Goal: Task Accomplishment & Management: Use online tool/utility

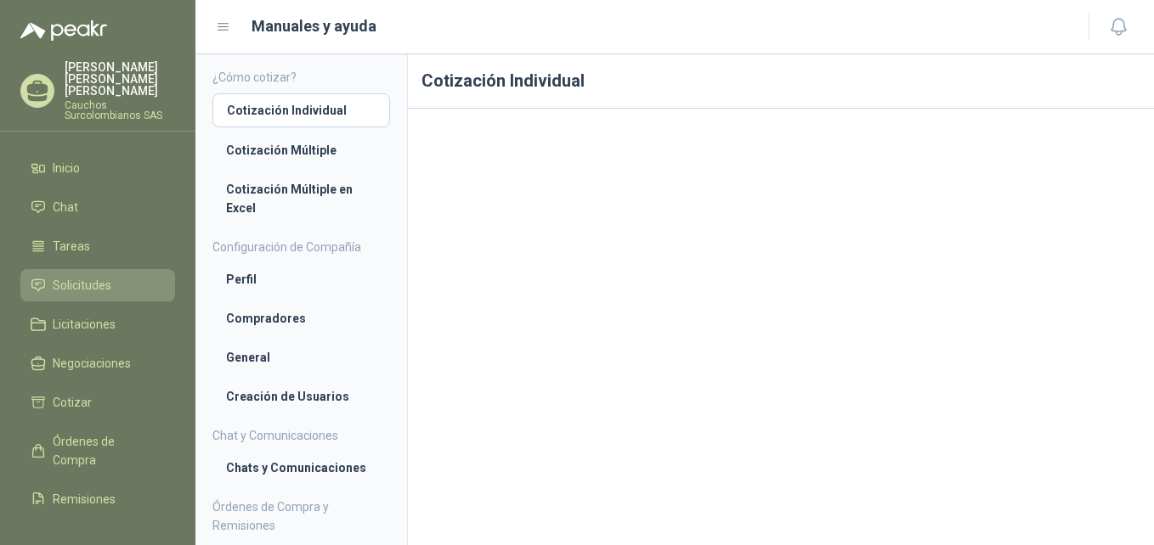
click at [84, 276] on span "Solicitudes" at bounding box center [82, 285] width 59 height 19
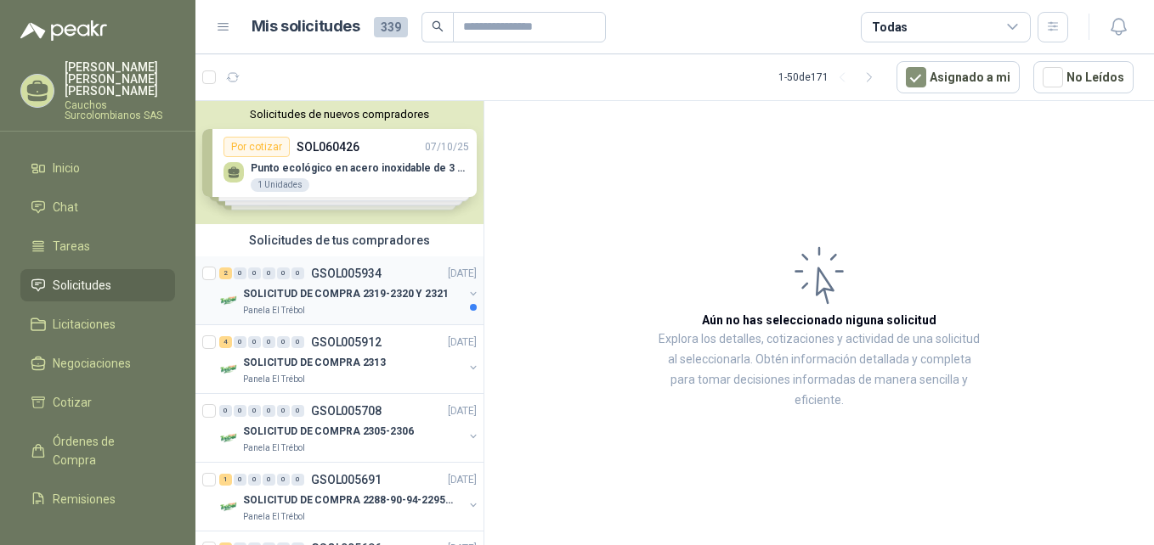
click at [364, 287] on p "SOLICITUD DE COMPRA 2319-2320 Y 2321" at bounding box center [346, 294] width 206 height 16
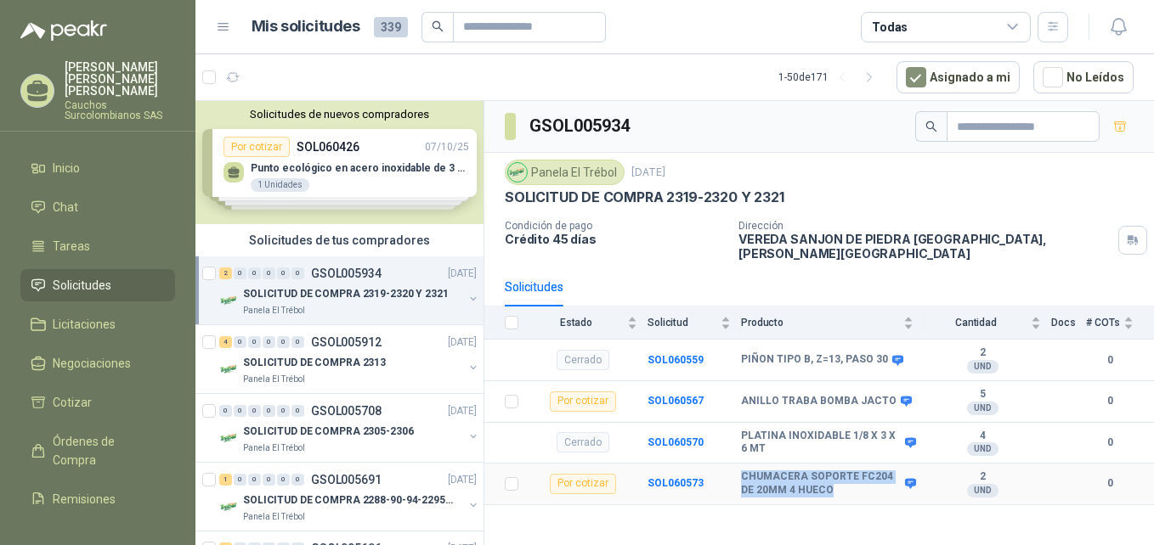
drag, startPoint x: 817, startPoint y: 480, endPoint x: 741, endPoint y: 466, distance: 77.0
click at [741, 471] on b "CHUMACERA SOPORTE FC204 DE 20MM 4 HUECO" at bounding box center [821, 484] width 160 height 26
copy b "CHUMACERA SOPORTE FC204 DE 20MM 4 HUECO"
click at [362, 357] on p "SOLICITUD DE COMPRA 2313" at bounding box center [314, 363] width 143 height 16
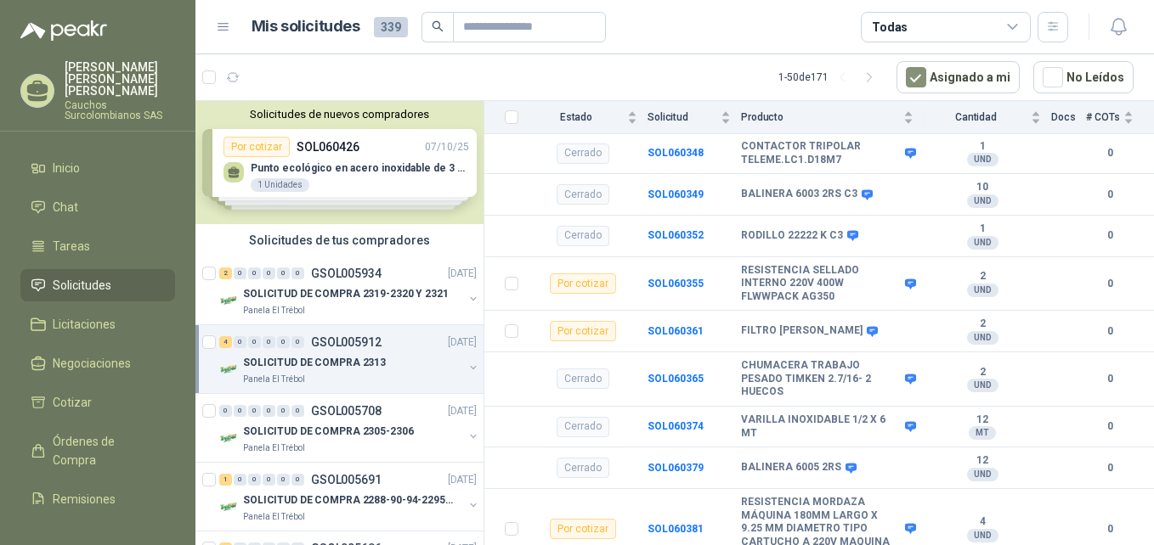
scroll to position [456, 0]
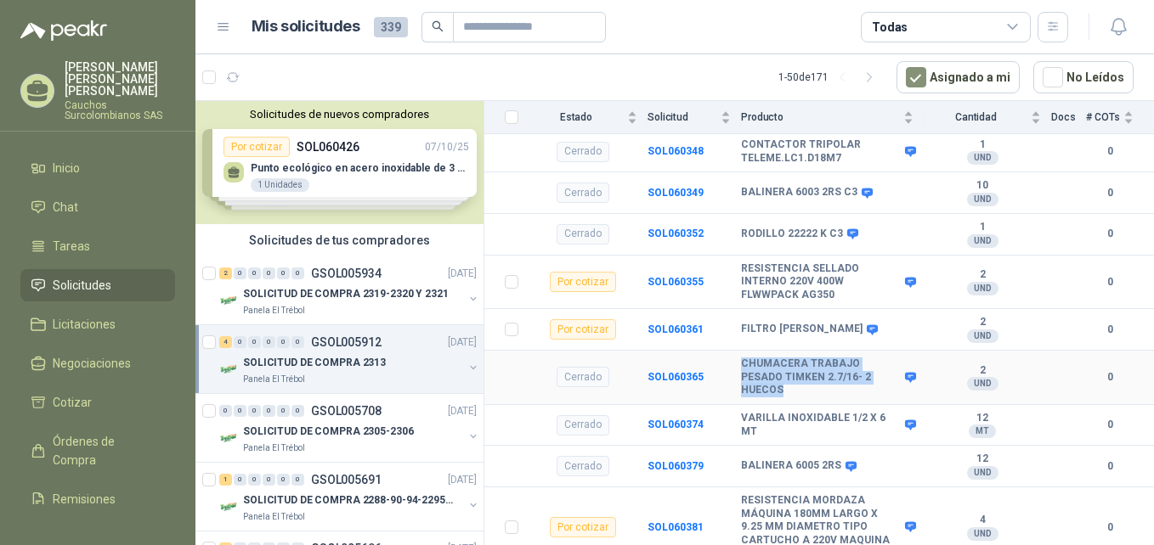
drag, startPoint x: 778, startPoint y: 383, endPoint x: 732, endPoint y: 349, distance: 57.8
click at [732, 351] on tr "Cerrado SOL060365 CHUMACERA TRABAJO PESADO TIMKEN 2.7/16- 2 HUECOS 2 UND  0" at bounding box center [819, 378] width 670 height 54
copy tr "CHUMACERA TRABAJO PESADO TIMKEN 2.7/16- 2 HUECOS"
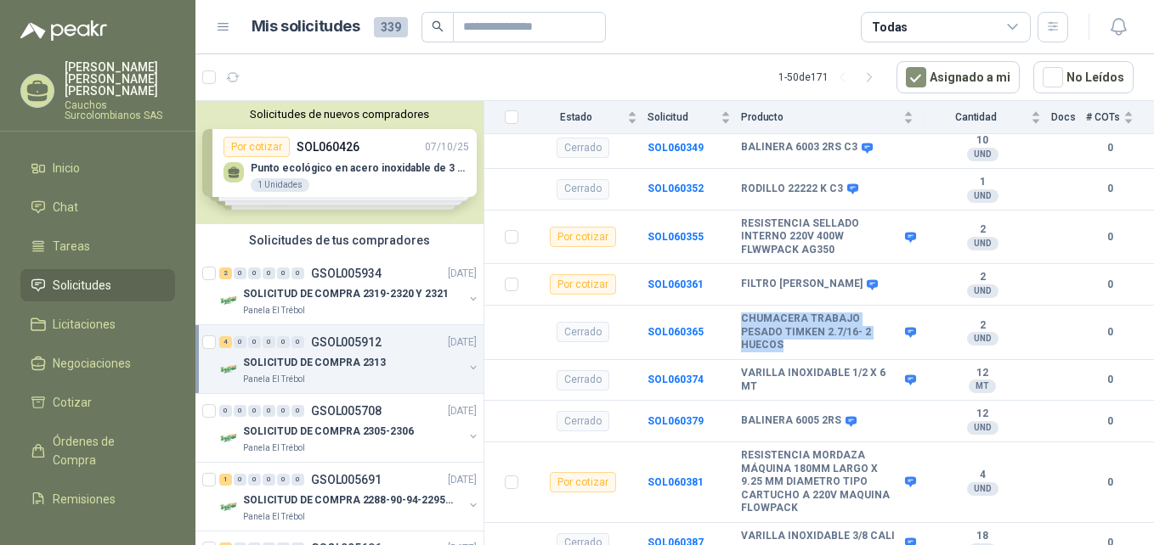
scroll to position [503, 0]
click at [353, 483] on p "GSOL005691" at bounding box center [346, 480] width 71 height 12
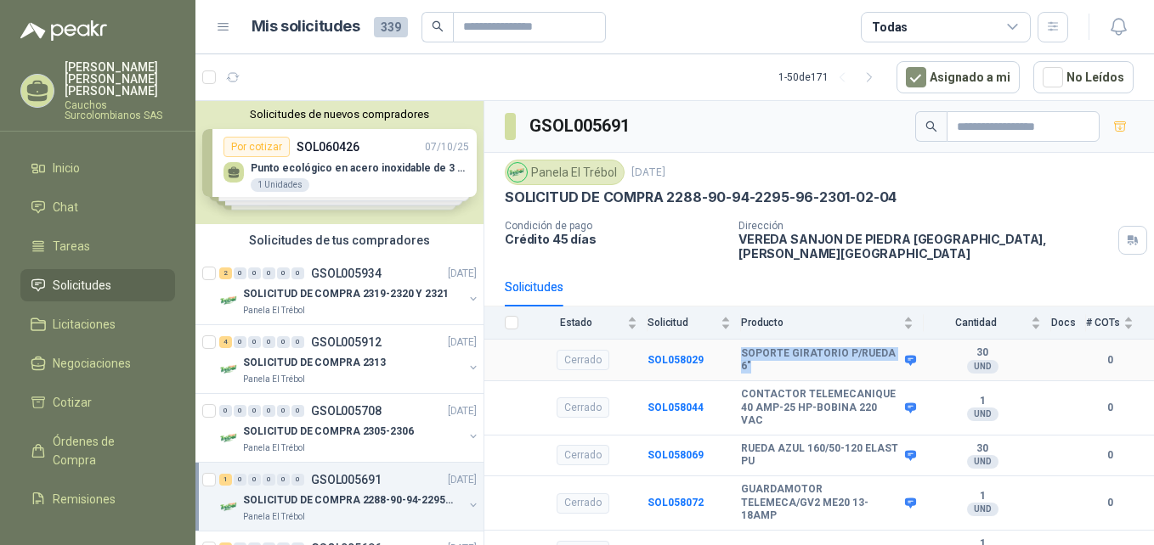
drag, startPoint x: 750, startPoint y: 354, endPoint x: 739, endPoint y: 342, distance: 16.2
click at [739, 342] on tr "Cerrado SOL058029 SOPORTE GIRATORIO P/RUEDA 6" 30 UND  0" at bounding box center [819, 361] width 670 height 42
copy tr "SOPORTE GIRATORIO P/RUEDA 6""
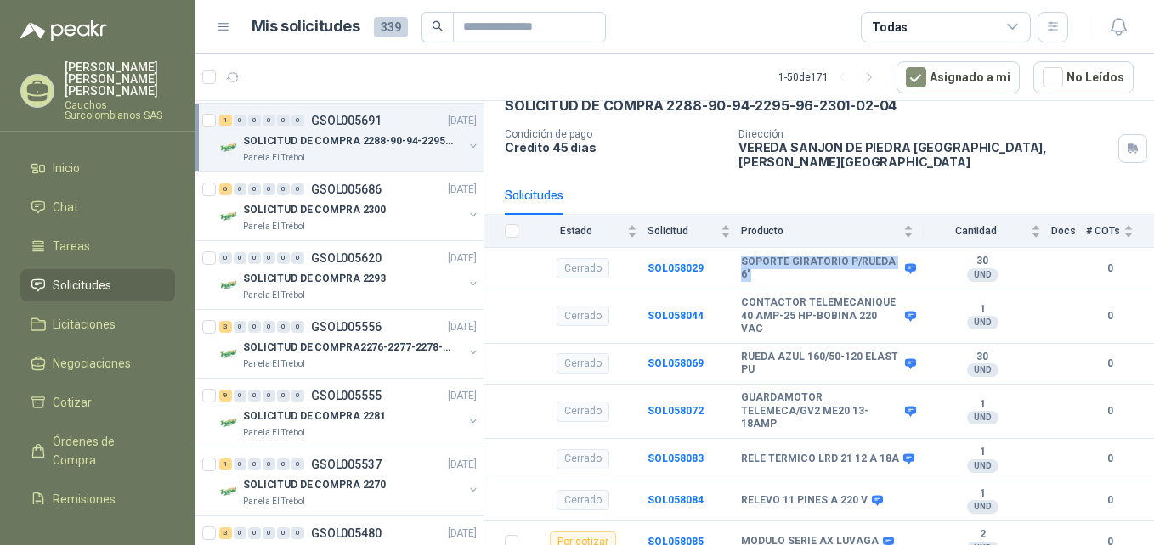
scroll to position [373, 0]
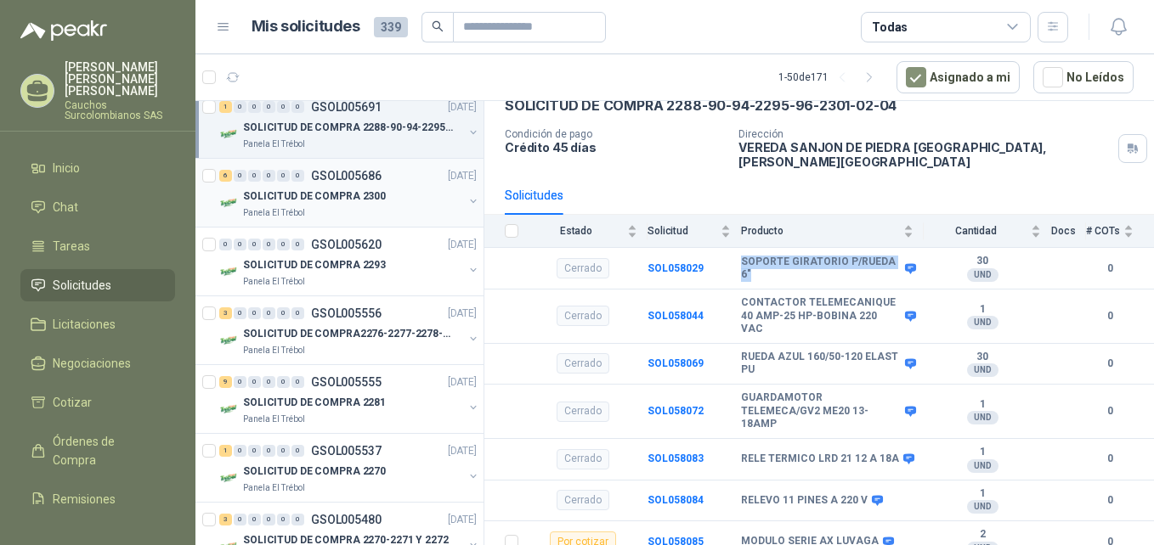
click at [404, 206] on div "Panela El Trébol" at bounding box center [353, 213] width 220 height 14
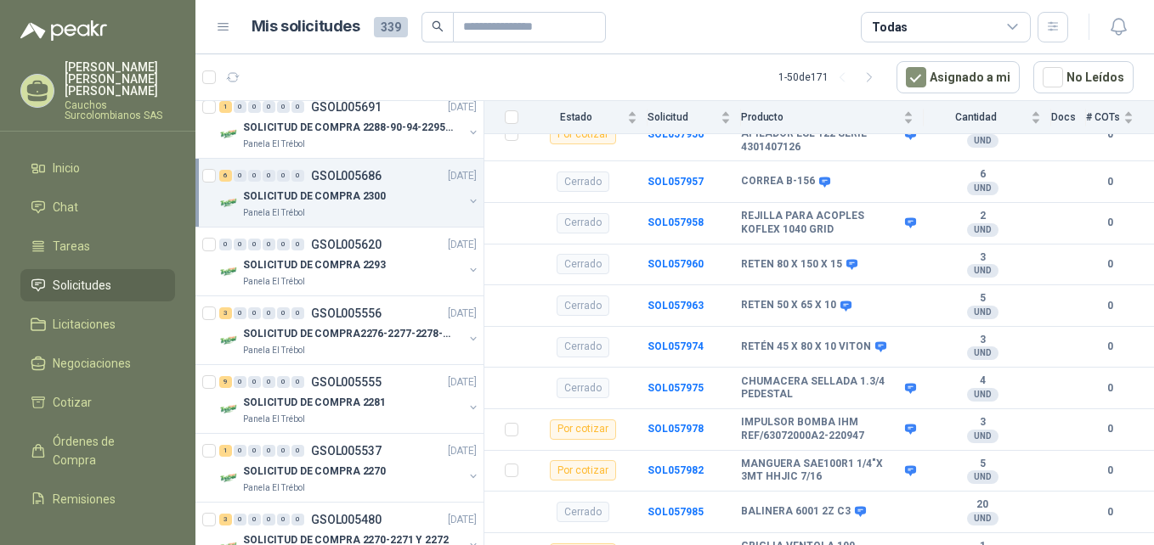
scroll to position [545, 0]
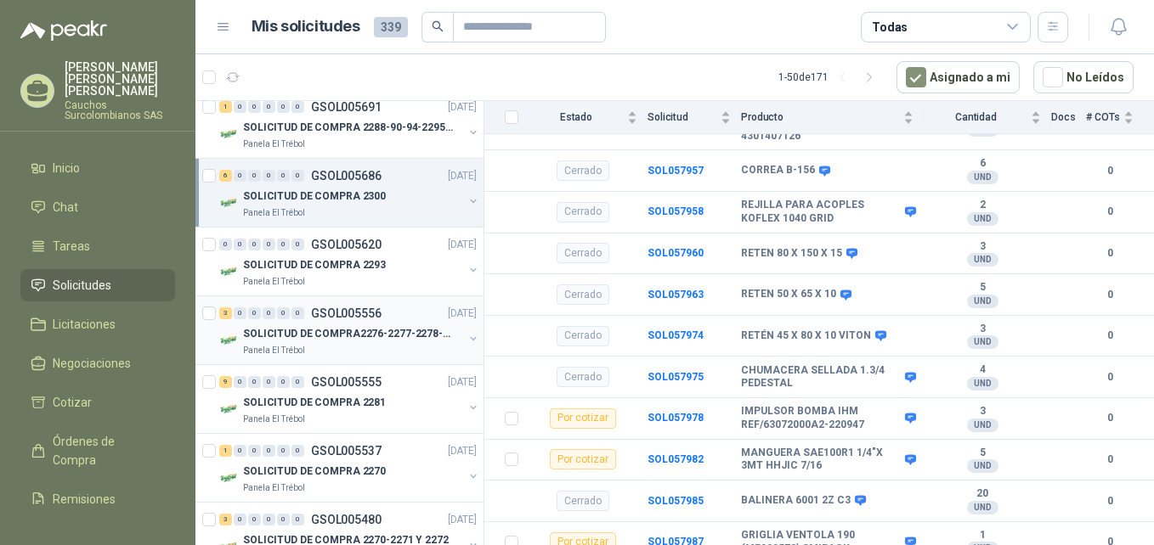
click at [349, 322] on div "3 0 0 0 0 0 GSOL005556 [DATE]" at bounding box center [349, 313] width 261 height 20
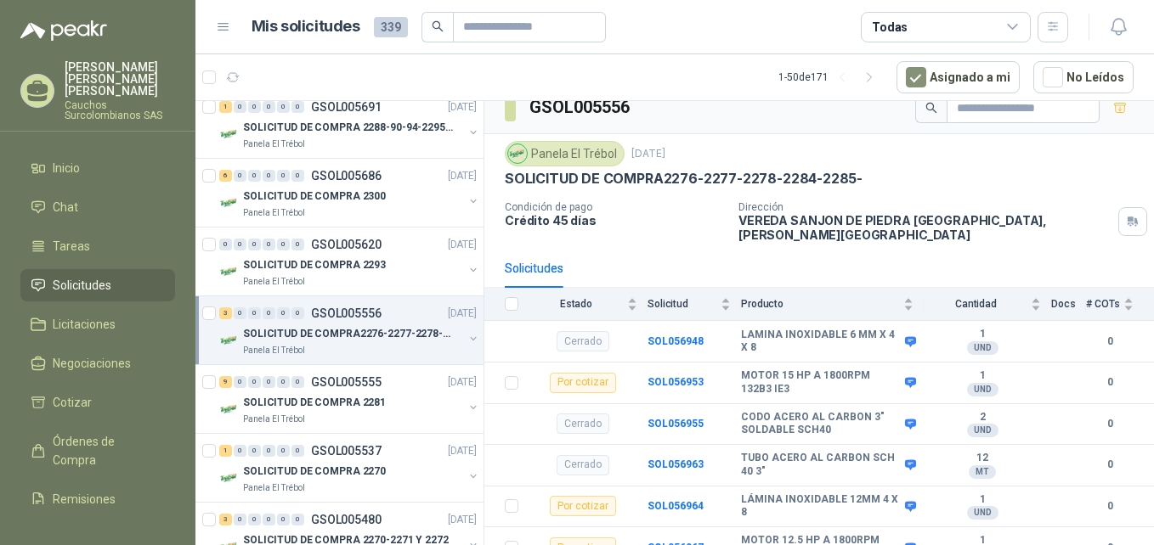
scroll to position [25, 0]
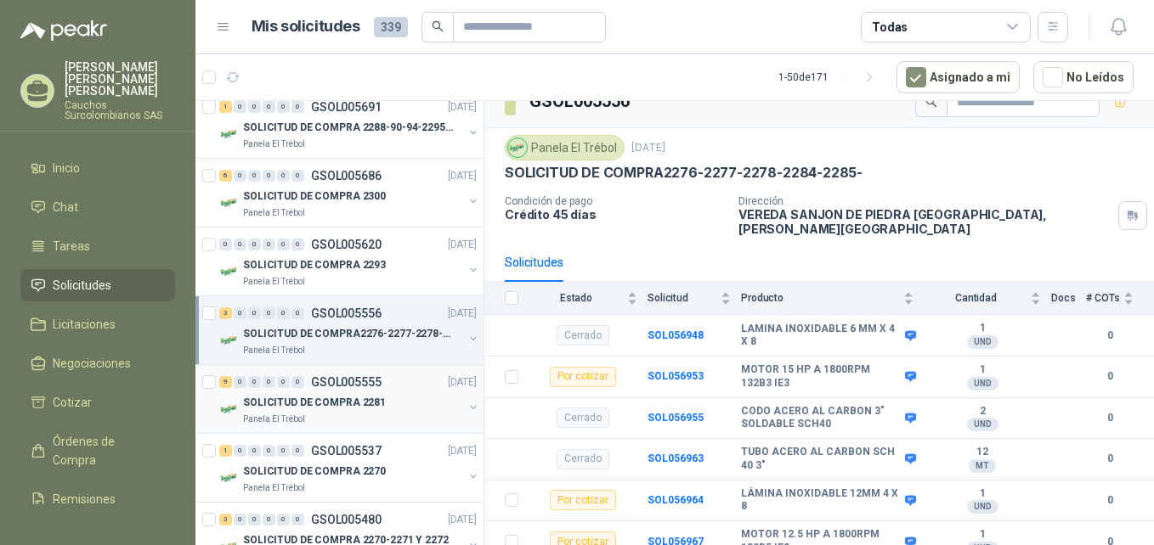
click at [373, 395] on p "SOLICITUD DE COMPRA 2281" at bounding box center [314, 403] width 143 height 16
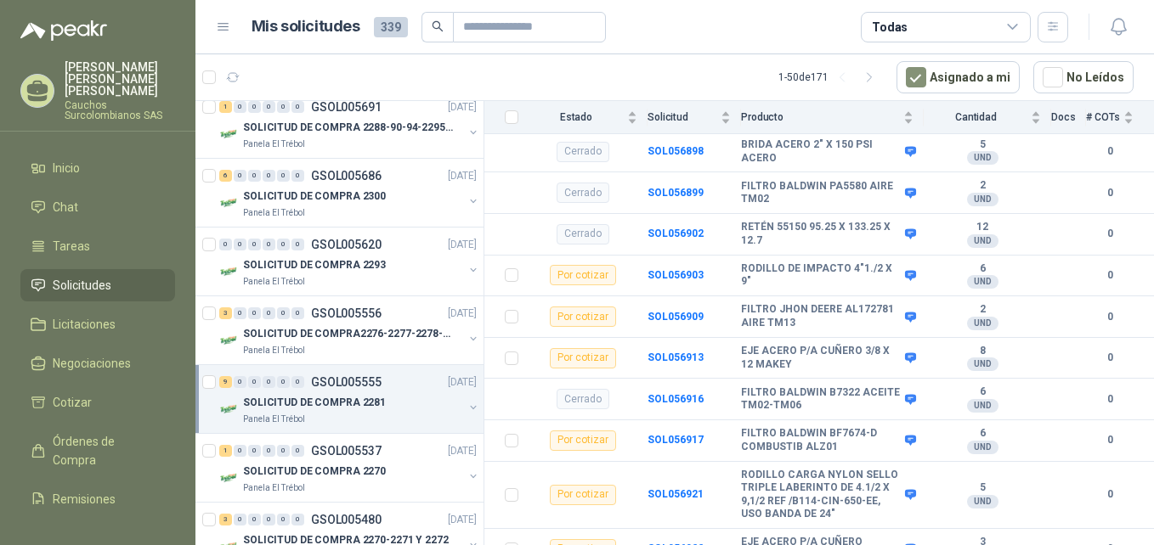
scroll to position [505, 0]
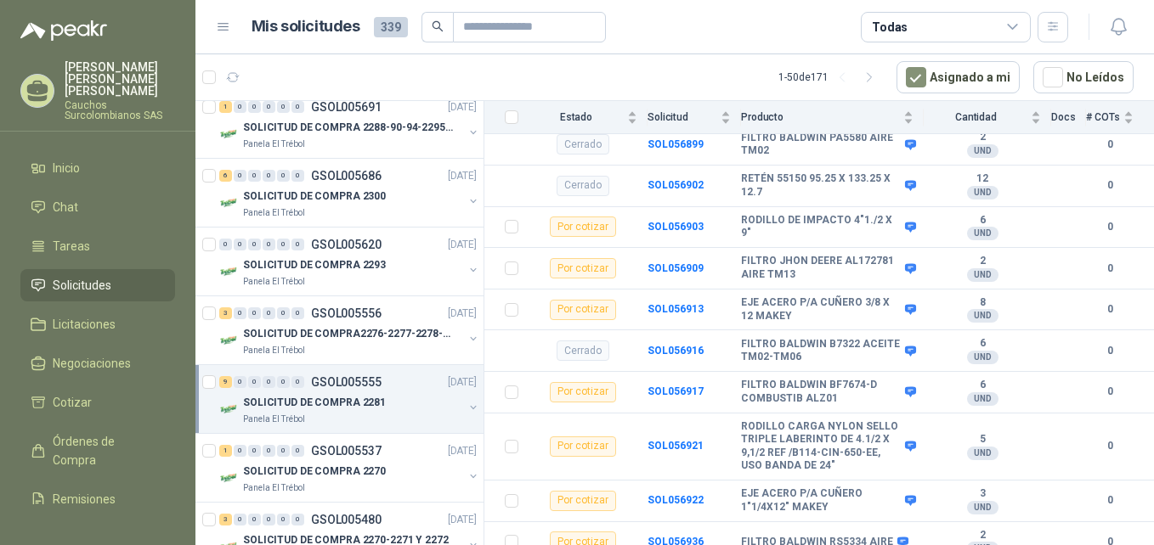
click at [345, 399] on p "SOLICITUD DE COMPRA 2281" at bounding box center [314, 403] width 143 height 16
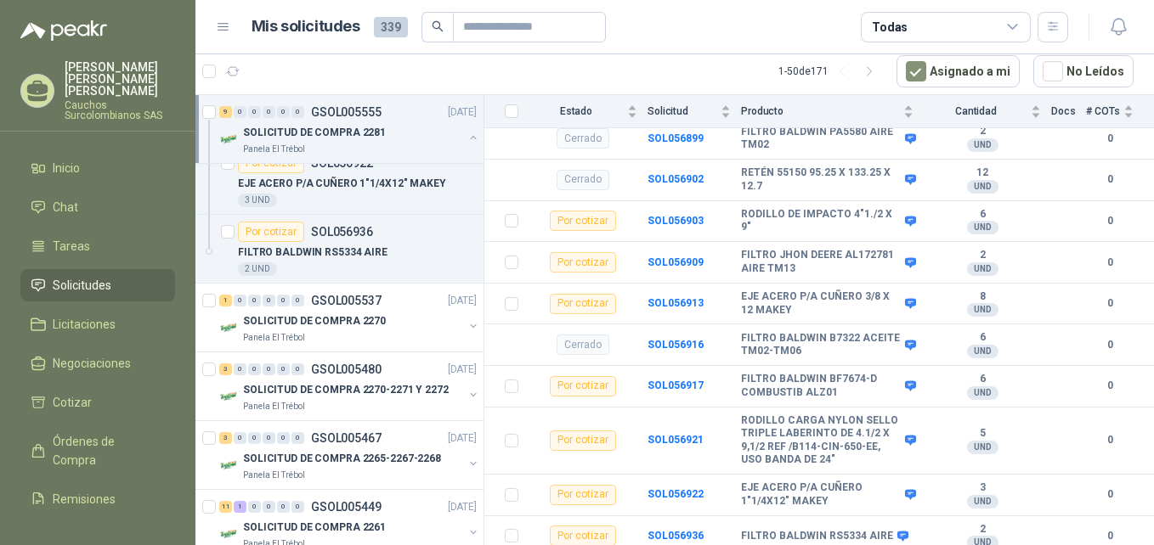
scroll to position [1706, 0]
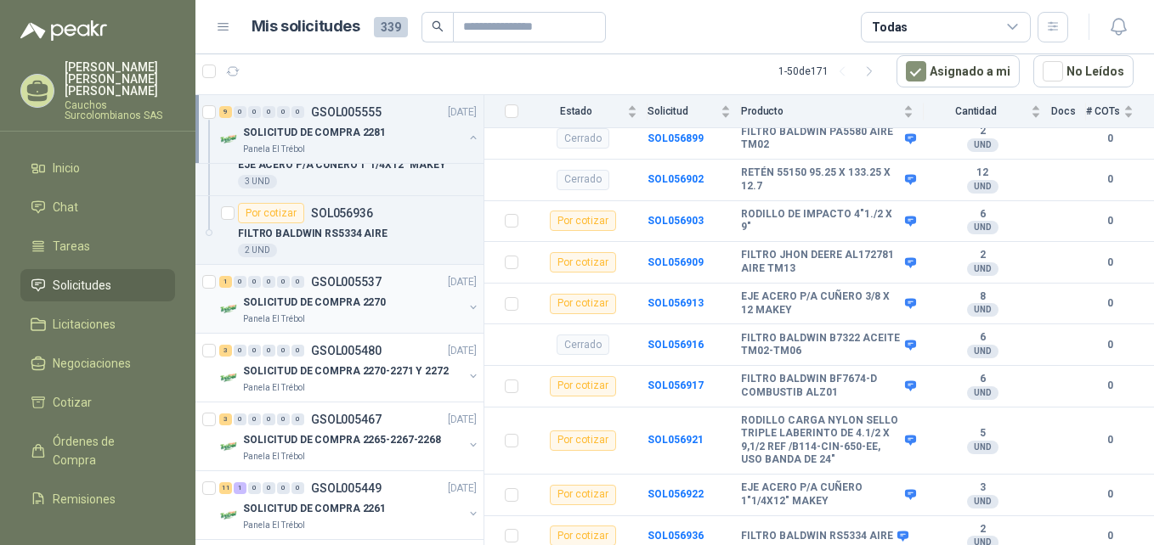
click at [379, 322] on div "Panela El Trébol" at bounding box center [353, 320] width 220 height 14
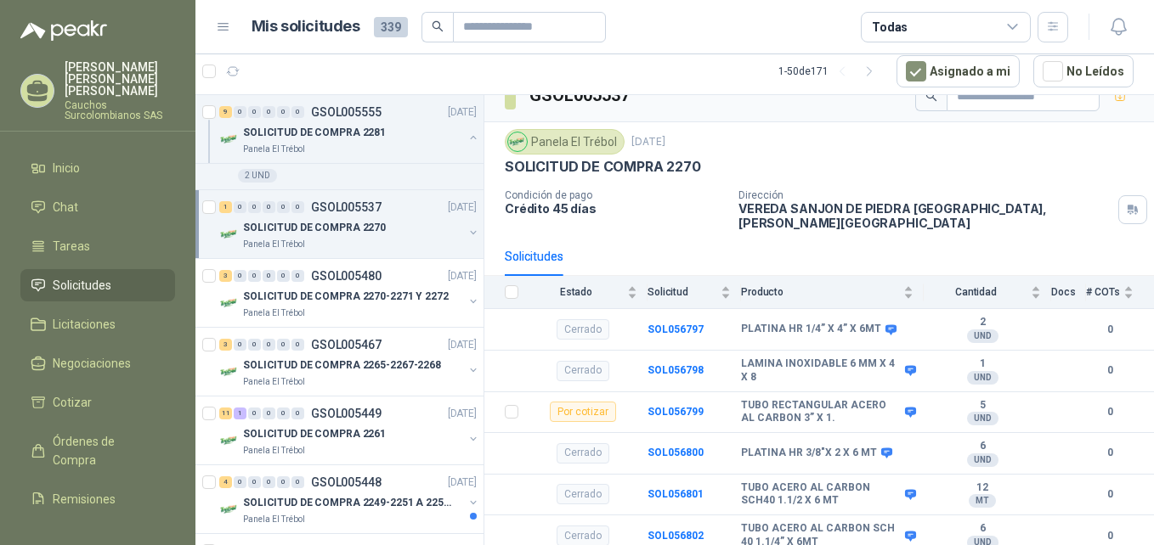
scroll to position [1799, 0]
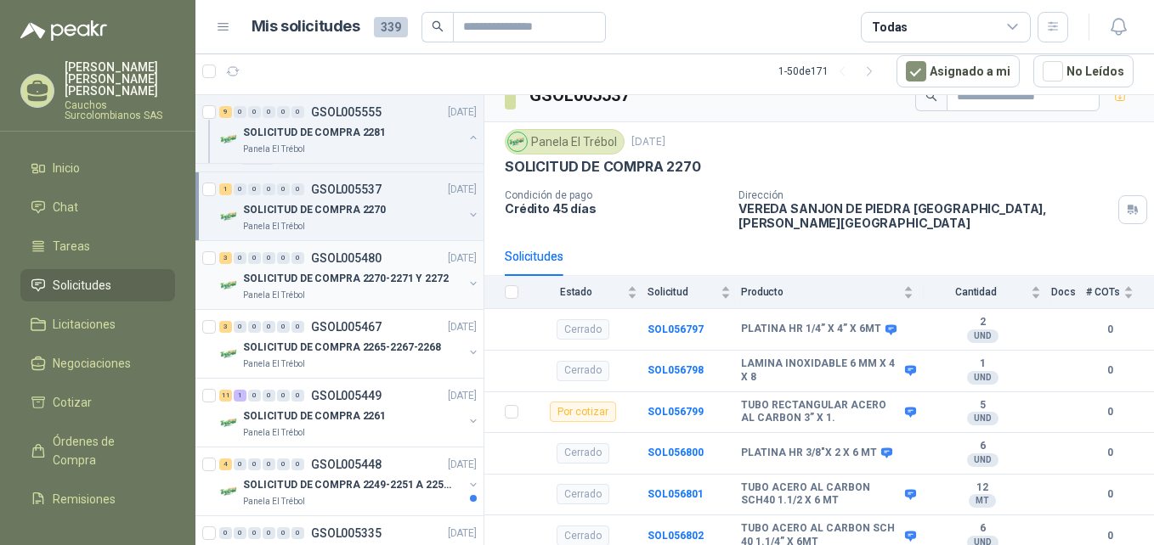
click at [391, 288] on div "SOLICITUD DE COMPRA 2270-2271 Y 2272" at bounding box center [353, 278] width 220 height 20
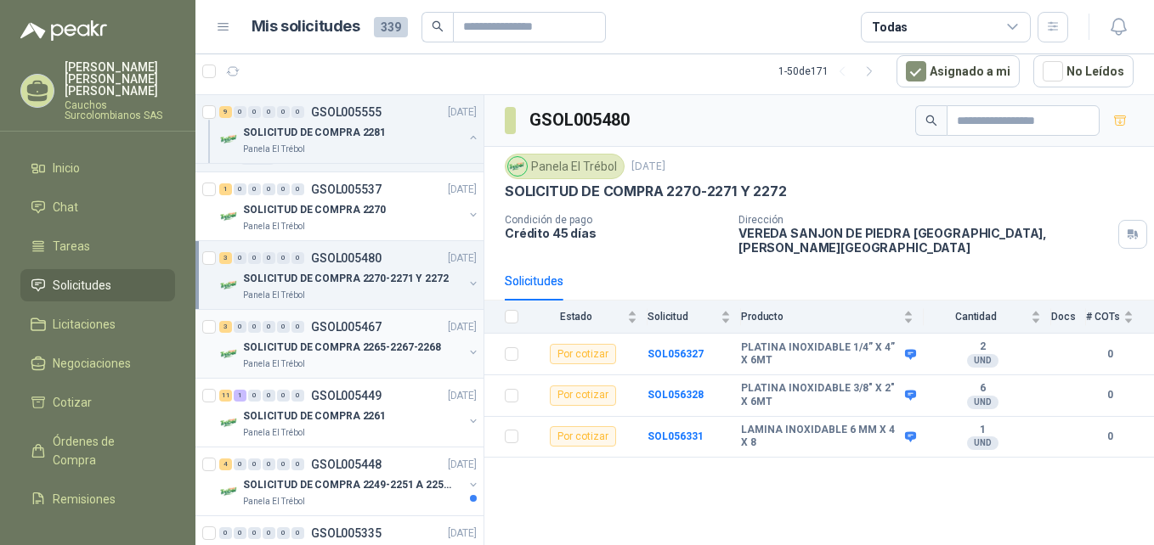
click at [386, 353] on p "SOLICITUD DE COMPRA 2265-2267-2268" at bounding box center [342, 348] width 198 height 16
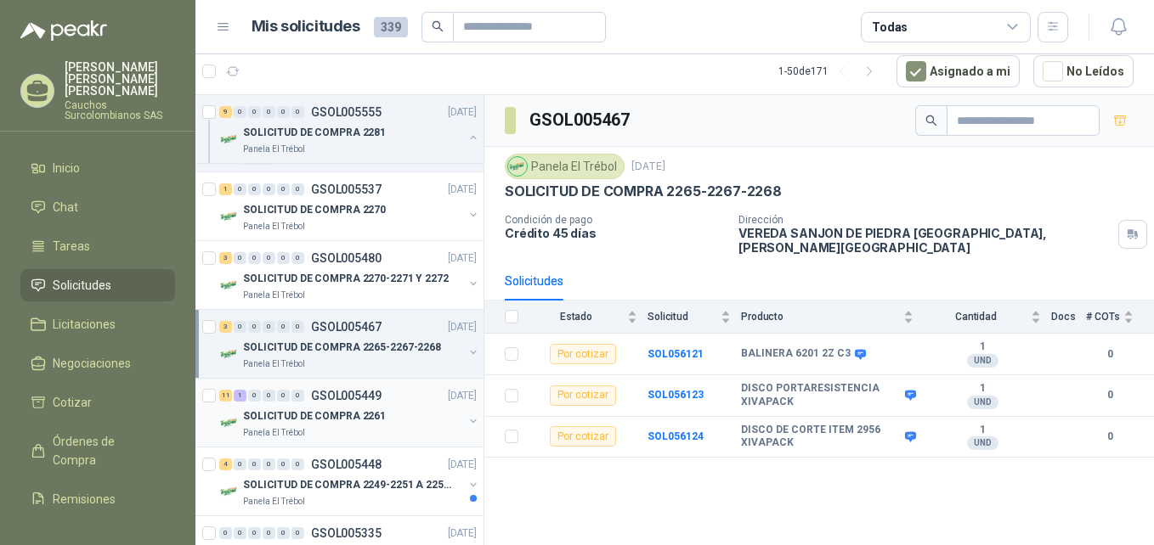
click at [356, 410] on p "SOLICITUD DE COMPRA 2261" at bounding box center [314, 417] width 143 height 16
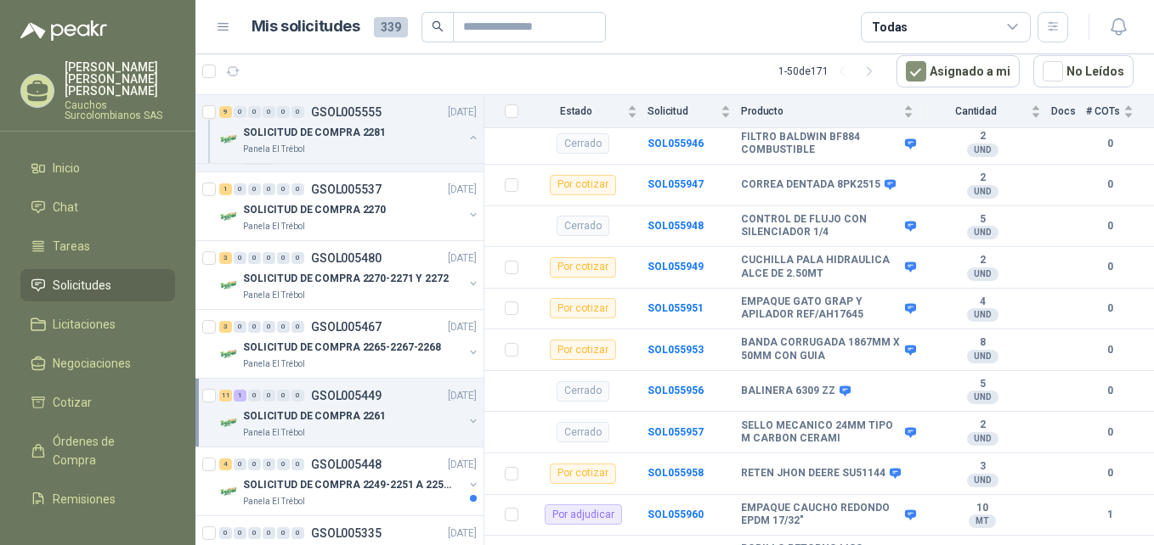
scroll to position [216, 0]
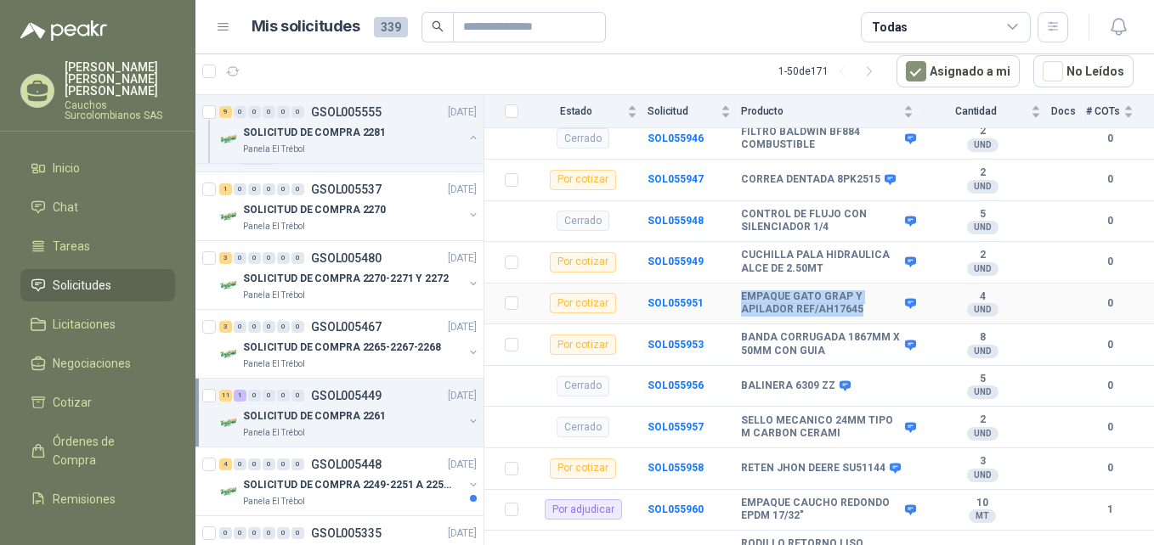
drag, startPoint x: 856, startPoint y: 303, endPoint x: 737, endPoint y: 283, distance: 120.7
click at [737, 284] on tr "Por cotizar SOL055951 EMPAQUE GATO GRAP Y APILADOR REF/AH17645 4 UND  0" at bounding box center [819, 305] width 670 height 42
copy tr "EMPAQUE GATO GRAP Y APILADOR REF/AH17645"
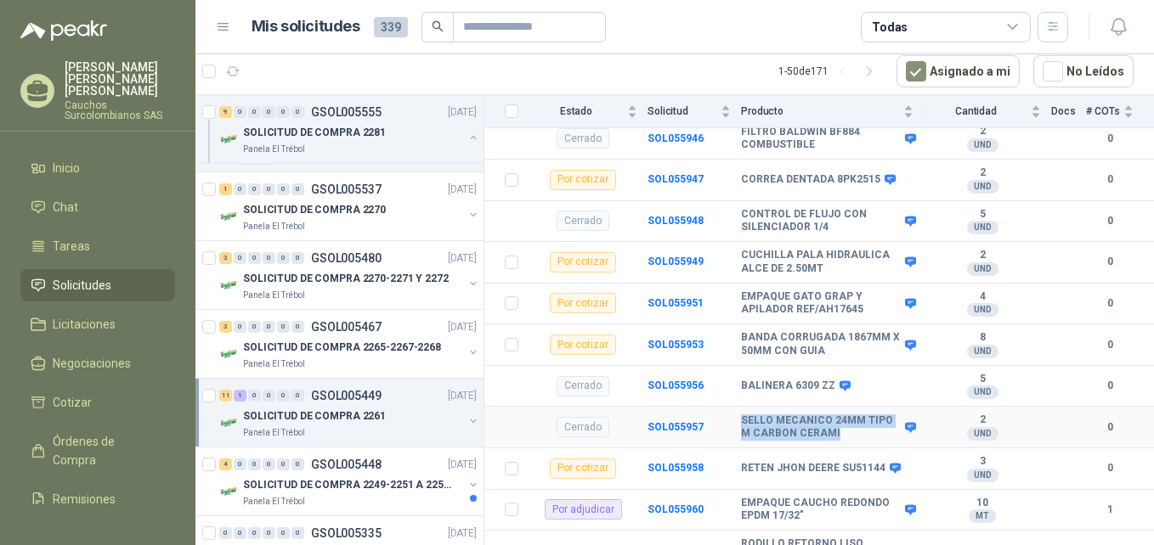
drag, startPoint x: 833, startPoint y: 422, endPoint x: 733, endPoint y: 410, distance: 101.0
click at [733, 410] on tr "Cerrado SOL055957 SELLO MECANICO 24MM TIPO M CARBON CERAMI 2 UND  0" at bounding box center [819, 428] width 670 height 42
copy tr "SELLO MECANICO 24MM TIPO M CARBON CERAMI"
drag, startPoint x: 879, startPoint y: 456, endPoint x: 740, endPoint y: 461, distance: 139.4
click at [740, 461] on tr "Por cotizar SOL055958 RETEN [PERSON_NAME] SU51144 3 UND  0" at bounding box center [819, 470] width 670 height 42
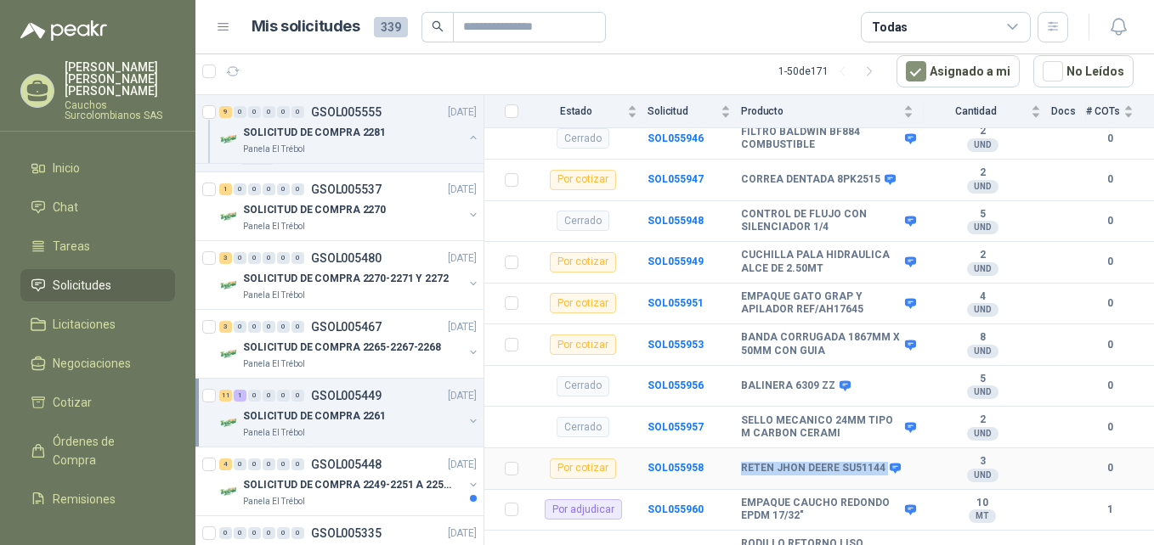
copy tr "RETEN JHON DEERE SU51144"
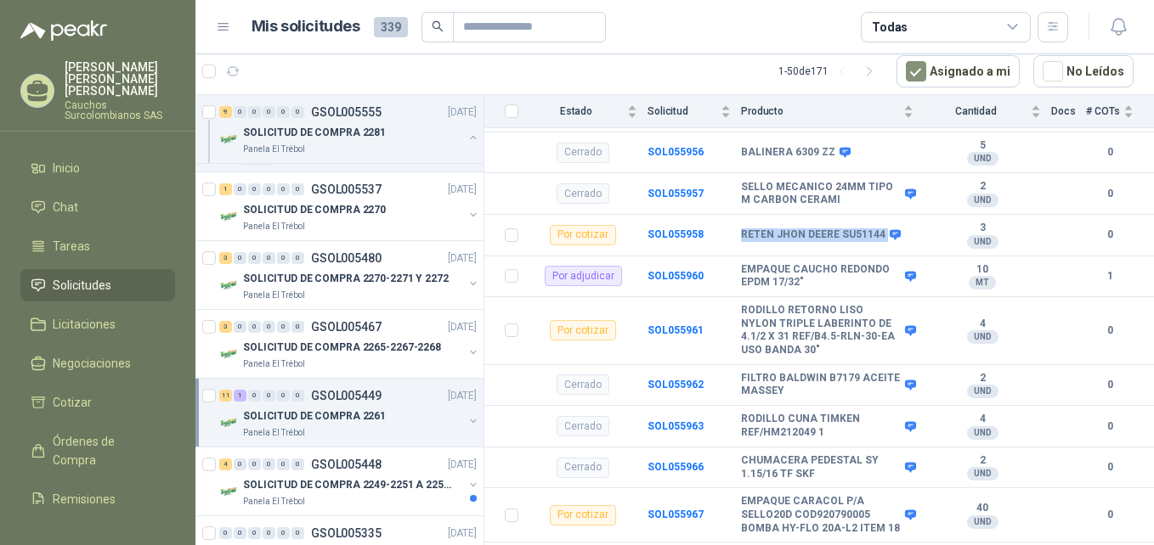
scroll to position [452, 0]
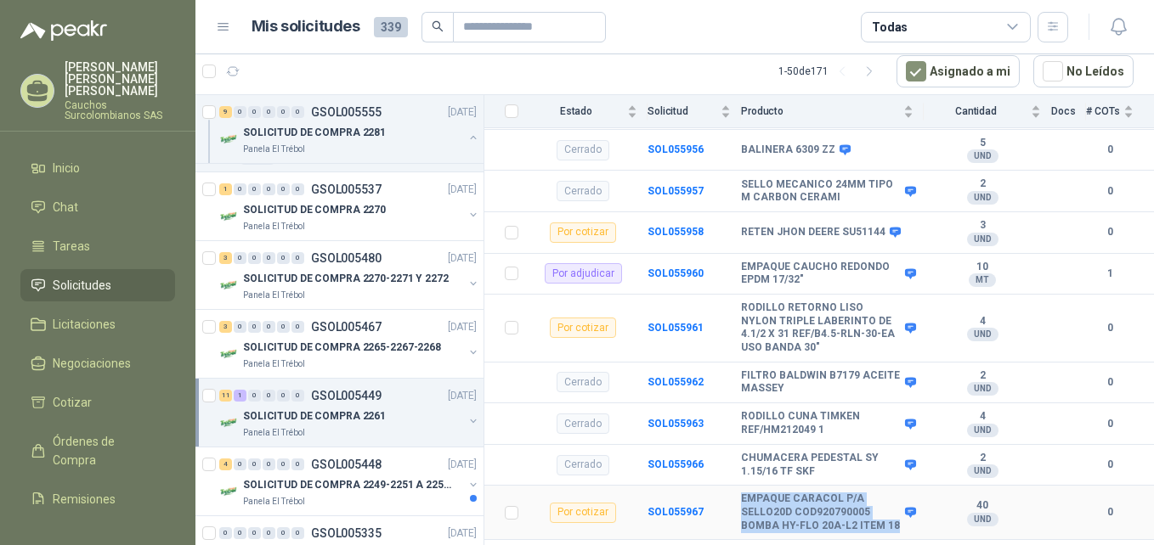
drag, startPoint x: 751, startPoint y: 529, endPoint x: 743, endPoint y: 484, distance: 45.7
click at [743, 493] on b "EMPAQUE CARACOL P/A SELLO20D COD920790005 BOMBA HY-FLO 20A-L2 ITEM 18" at bounding box center [821, 513] width 160 height 40
copy b "EMPAQUE CARACOL P/A SELLO20D COD920790005 BOMBA HY-FLO 20A-L2 ITEM 18"
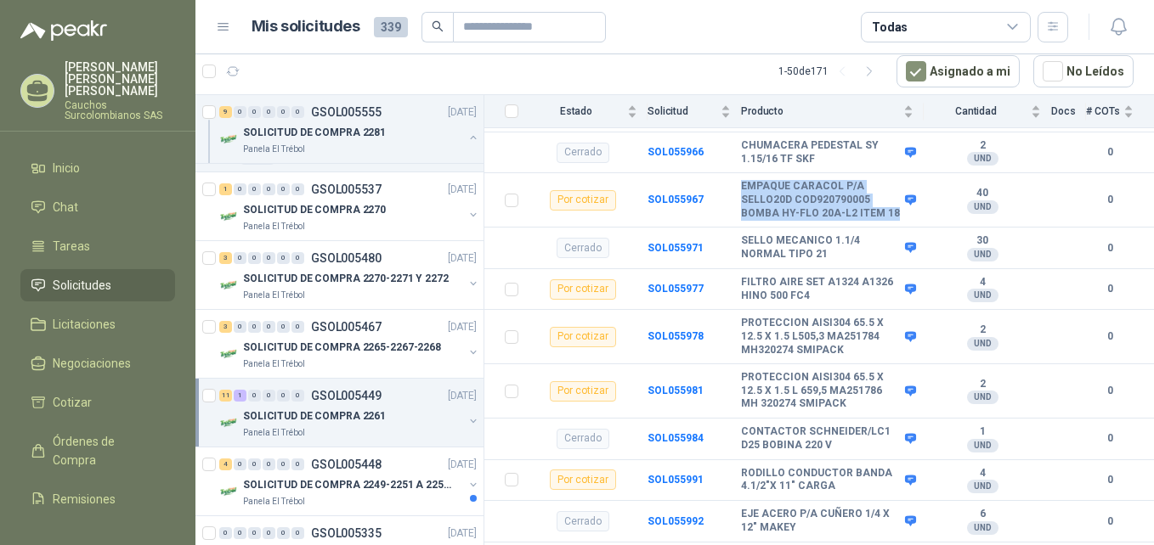
scroll to position [805, 0]
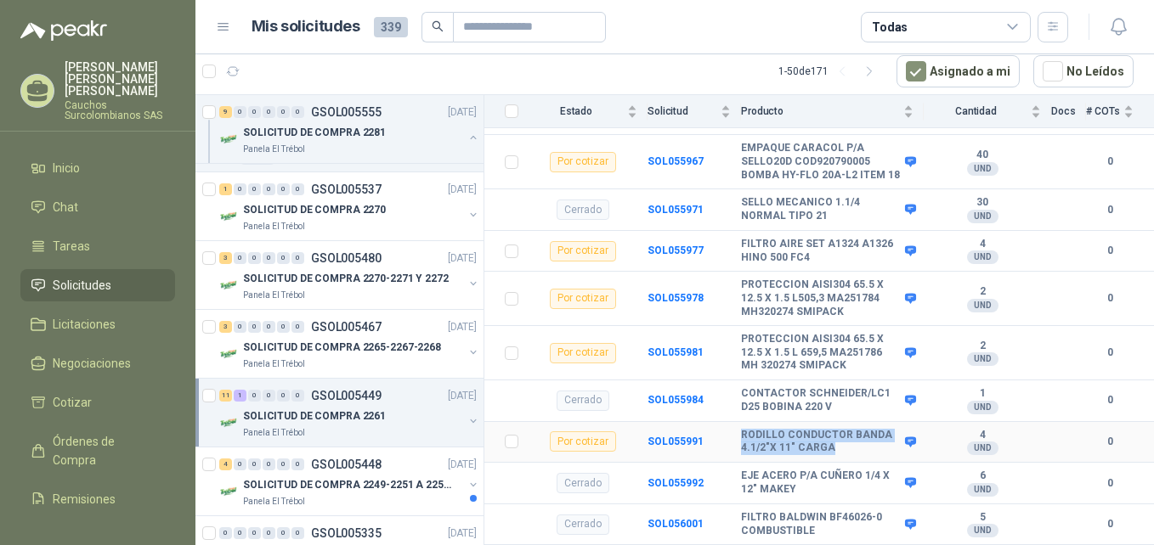
drag, startPoint x: 833, startPoint y: 449, endPoint x: 736, endPoint y: 430, distance: 98.8
click at [736, 430] on tr "Por cotizar SOL055991 RODILLO CONDUCTOR BANDA 4.1/2"X 11" CARGA 4 UND  0" at bounding box center [819, 443] width 670 height 42
copy tr "RODILLO CONDUCTOR BANDA 4.1/2"X 11" CARGA"
click at [336, 472] on div "4 0 0 0 0 0 GSOL005448 [DATE]" at bounding box center [349, 465] width 261 height 20
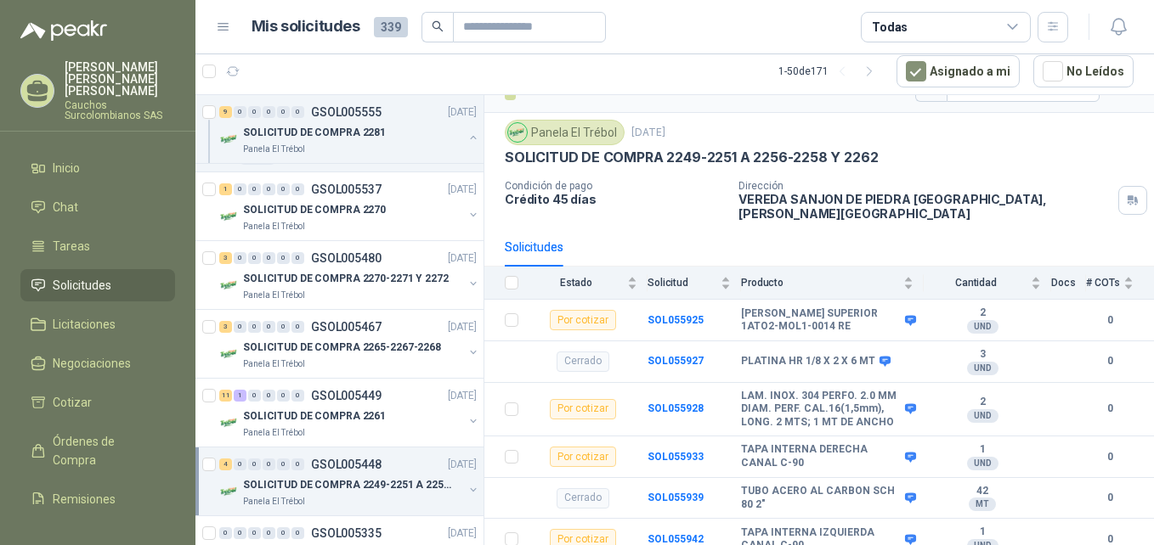
scroll to position [51, 0]
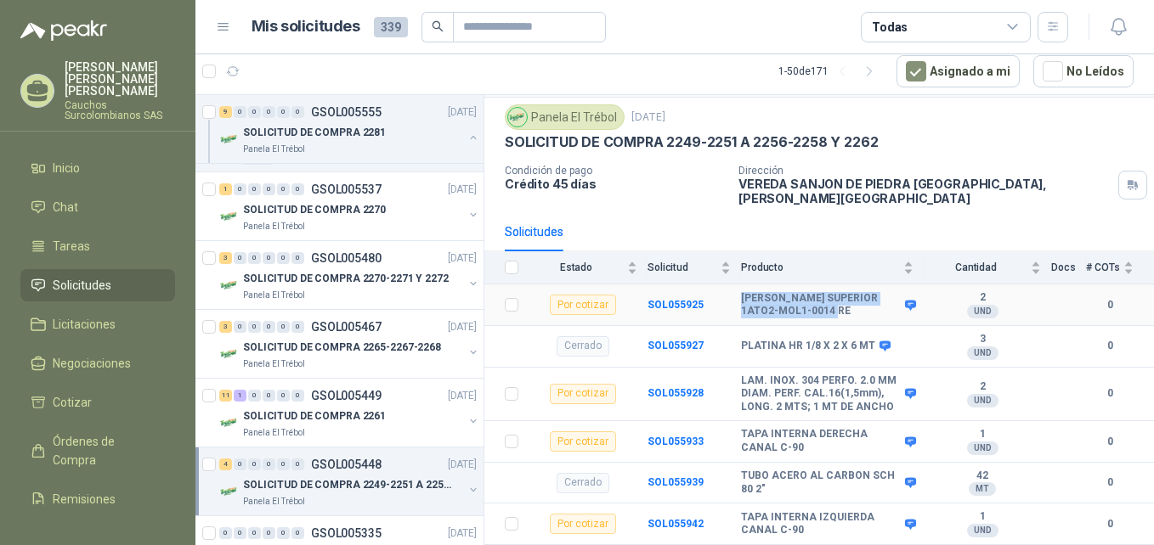
drag, startPoint x: 846, startPoint y: 297, endPoint x: 738, endPoint y: 280, distance: 109.2
click at [738, 285] on tr "Por cotizar SOL055925 [PERSON_NAME] SUPERIOR 1ATO2-MOL1-0014 RE 2 UND  0" at bounding box center [819, 306] width 670 height 42
copy tr "[PERSON_NAME] SUPERIOR 1ATO2-MOL1-0014 RE"
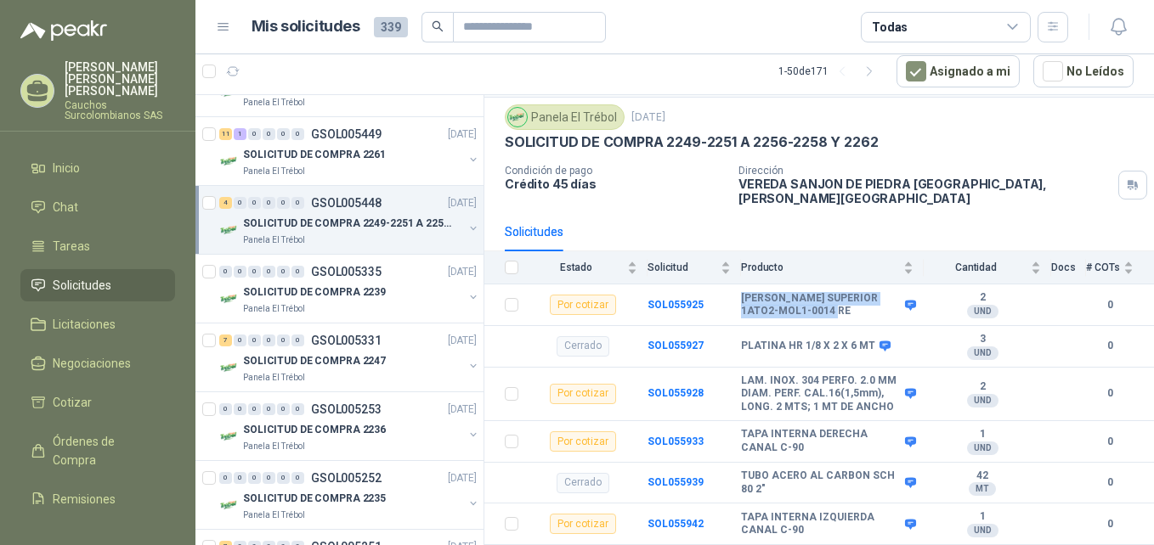
scroll to position [2070, 0]
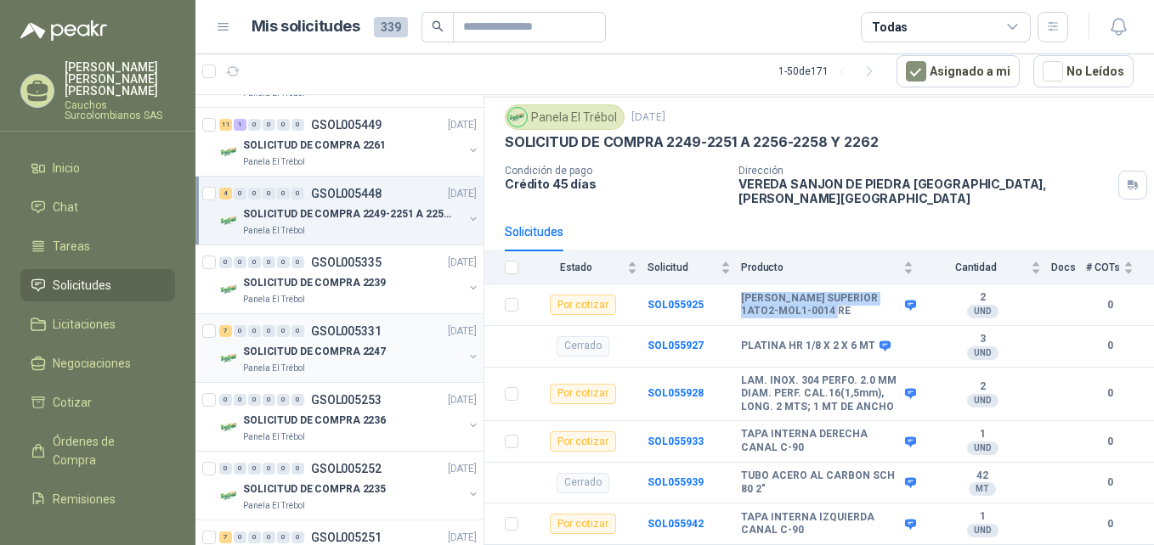
click at [398, 352] on div "SOLICITUD DE COMPRA 2247" at bounding box center [353, 352] width 220 height 20
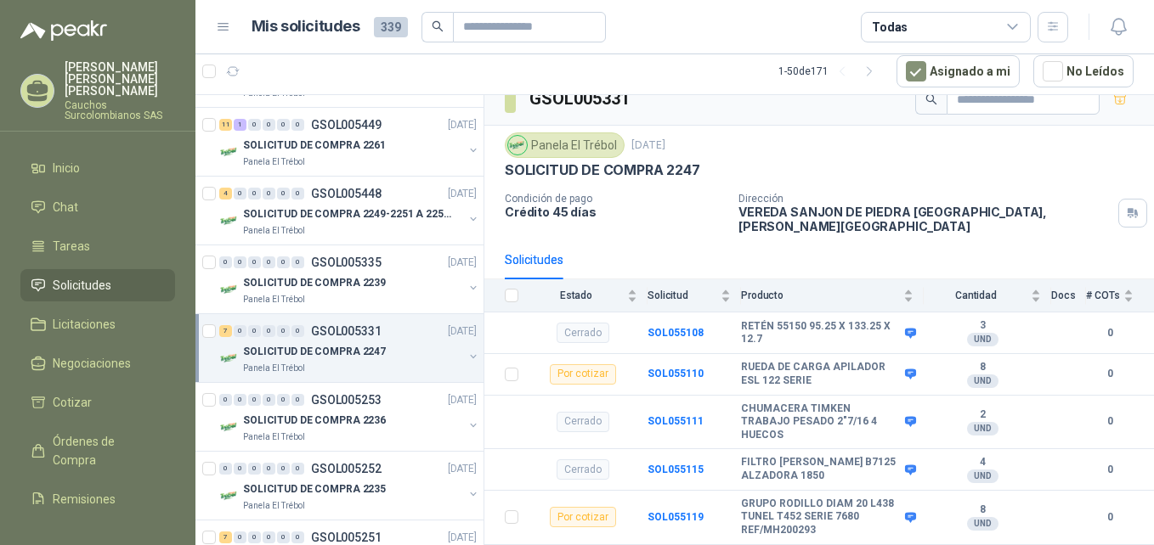
scroll to position [36, 0]
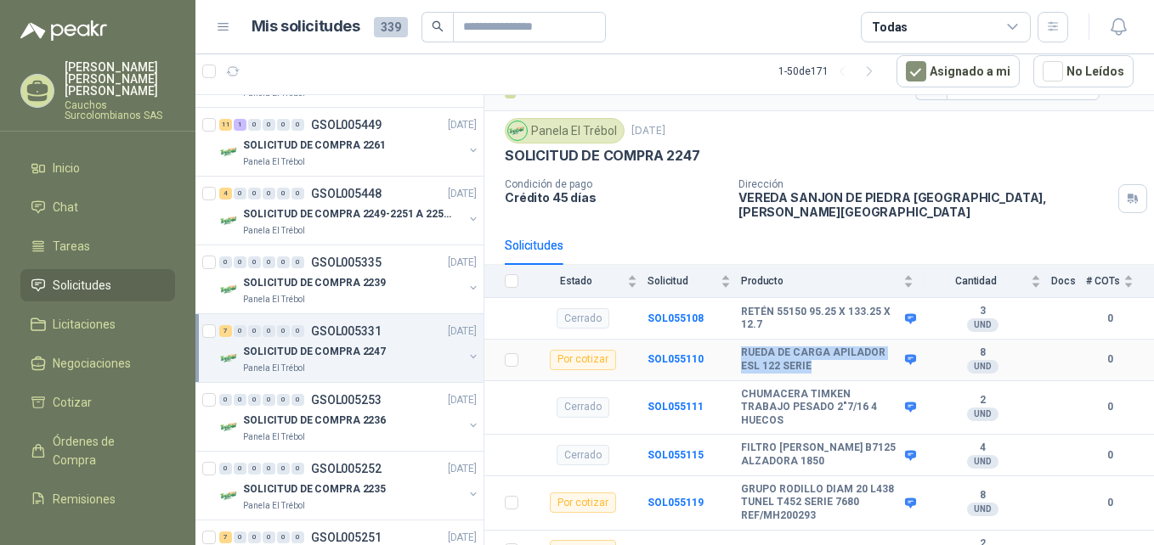
drag, startPoint x: 811, startPoint y: 353, endPoint x: 739, endPoint y: 342, distance: 72.1
click at [739, 342] on tr "Por cotizar SOL055110 RUEDA DE CARGA APILADOR ESL 122 SERIE 8 UND  0" at bounding box center [819, 361] width 670 height 42
copy tr "RUEDA DE CARGA APILADOR ESL 122 SERIE"
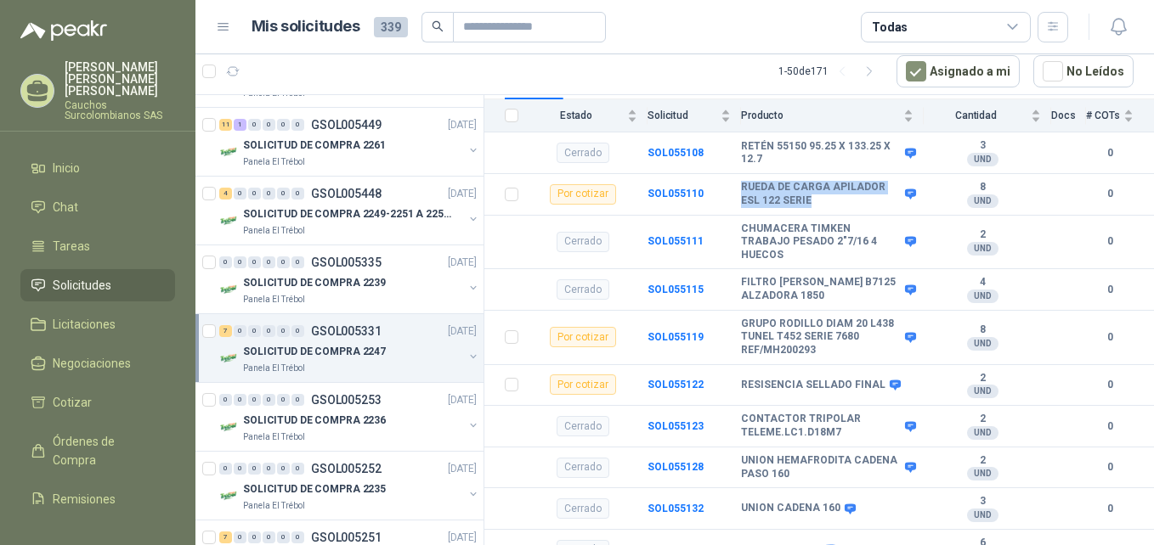
scroll to position [202, 0]
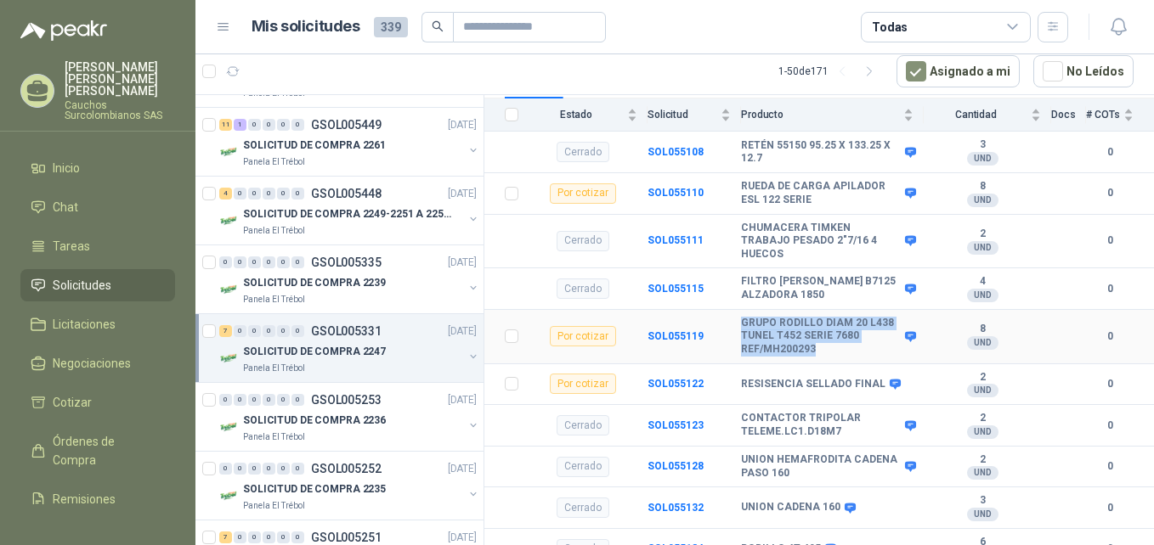
drag, startPoint x: 816, startPoint y: 340, endPoint x: 729, endPoint y: 315, distance: 90.1
click at [729, 315] on tr "Por cotizar SOL055119 GRUPO RODILLO DIAM 20 L438 TUNEL T452 SERIE 7680 REF/MH20…" at bounding box center [819, 337] width 670 height 54
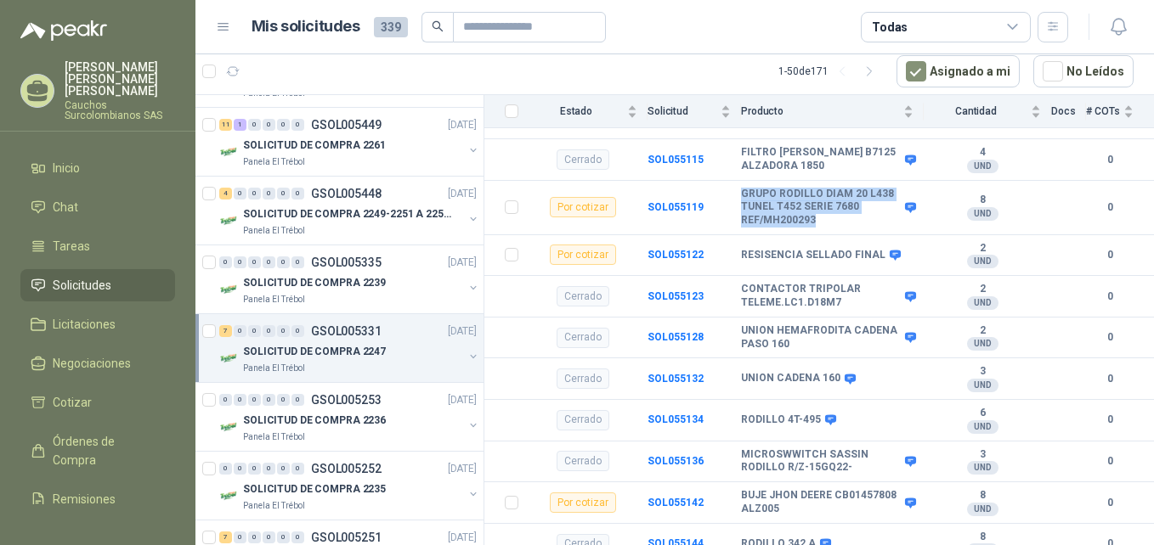
scroll to position [336, 0]
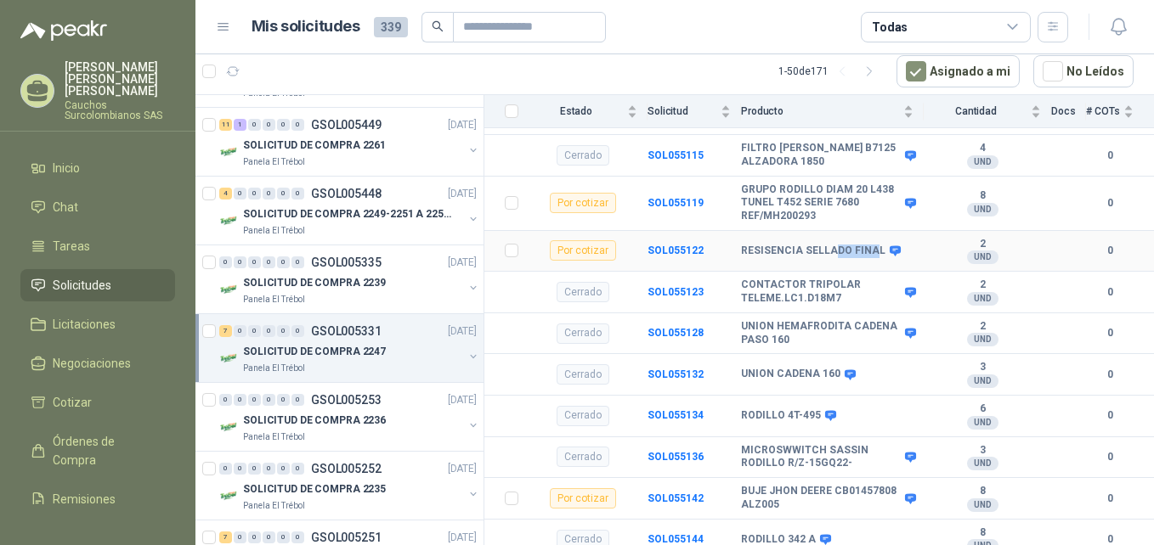
drag, startPoint x: 872, startPoint y: 242, endPoint x: 828, endPoint y: 240, distance: 44.2
click at [828, 245] on b "RESISENCIA SELLADO FINAL" at bounding box center [813, 252] width 144 height 14
drag, startPoint x: 828, startPoint y: 240, endPoint x: 874, endPoint y: 238, distance: 46.8
click at [874, 245] on b "RESISENCIA SELLADO FINAL" at bounding box center [813, 252] width 144 height 14
drag, startPoint x: 874, startPoint y: 238, endPoint x: 739, endPoint y: 246, distance: 135.3
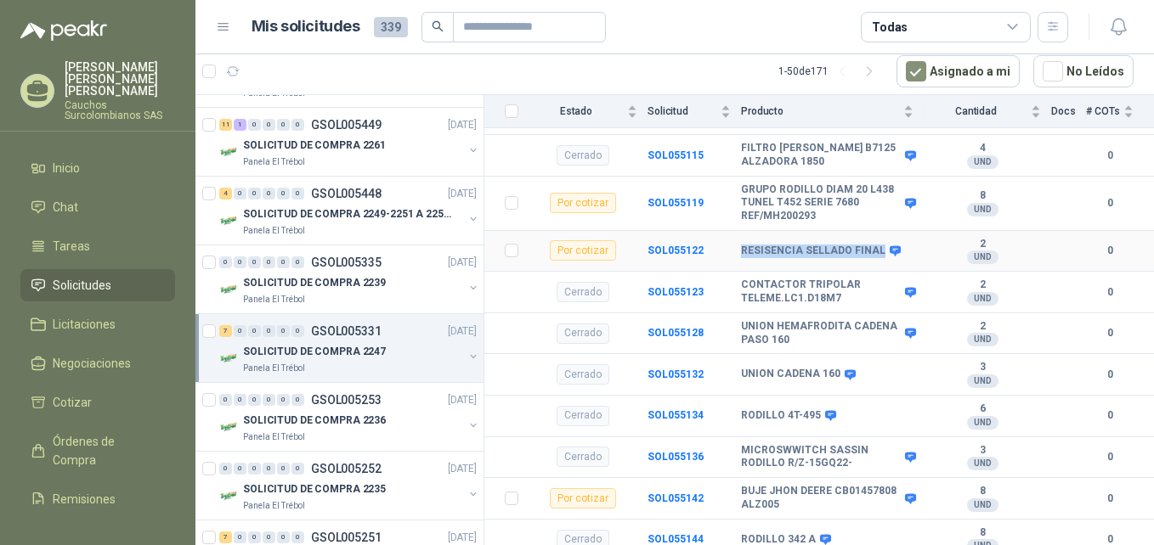
click at [739, 246] on tr "Por cotizar SOL055122 RESISENCIA SELLADO FINAL 2 UND  0" at bounding box center [819, 252] width 670 height 42
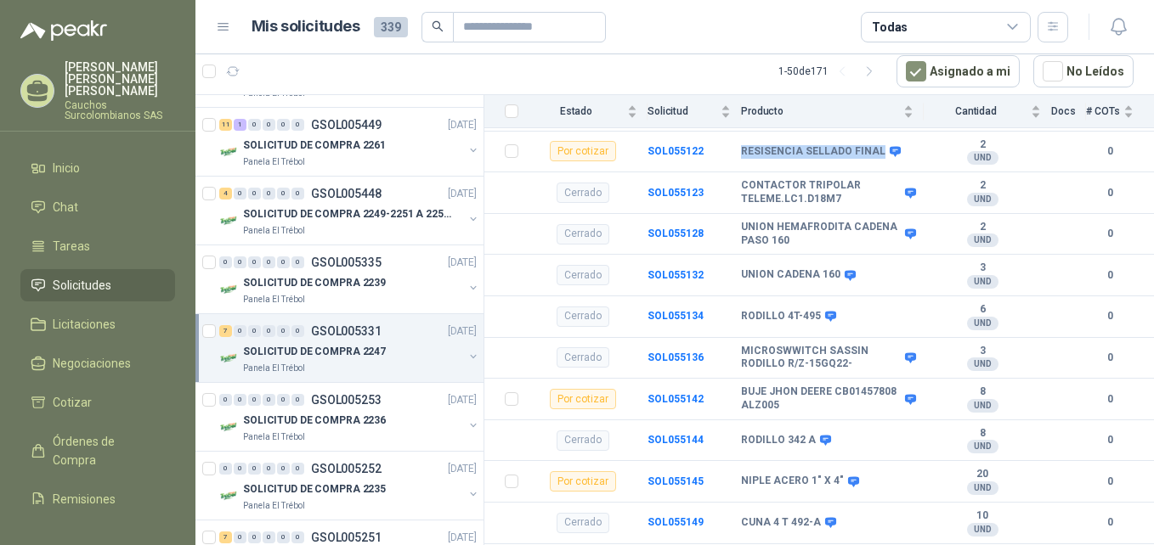
scroll to position [445, 0]
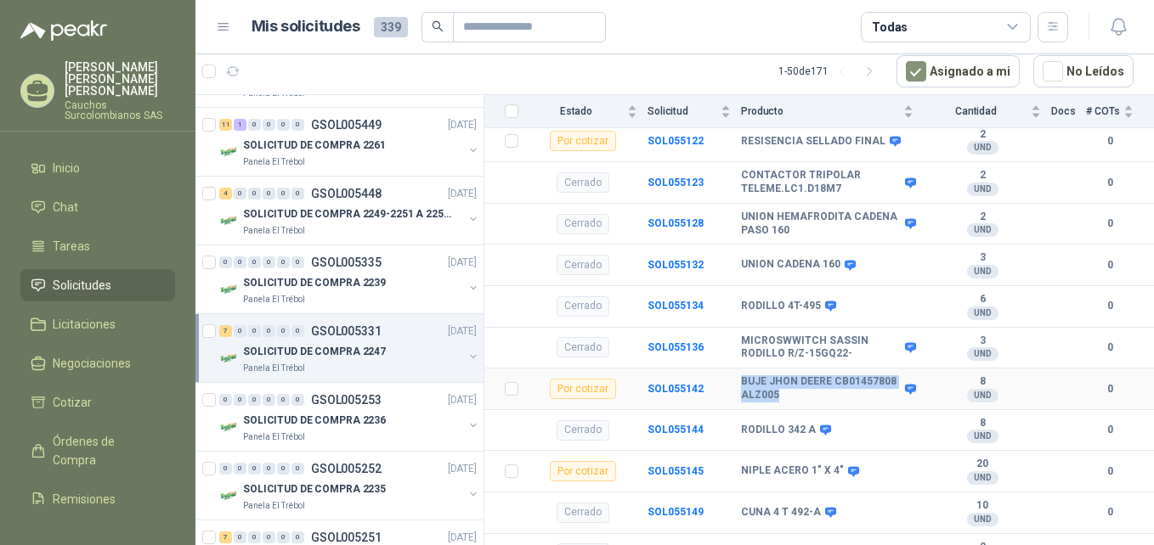
drag, startPoint x: 839, startPoint y: 384, endPoint x: 739, endPoint y: 371, distance: 101.1
click at [739, 371] on tr "Por cotizar SOL055142 BUJE [PERSON_NAME] CB01457808 ALZ005 8 UND  0" at bounding box center [819, 390] width 670 height 42
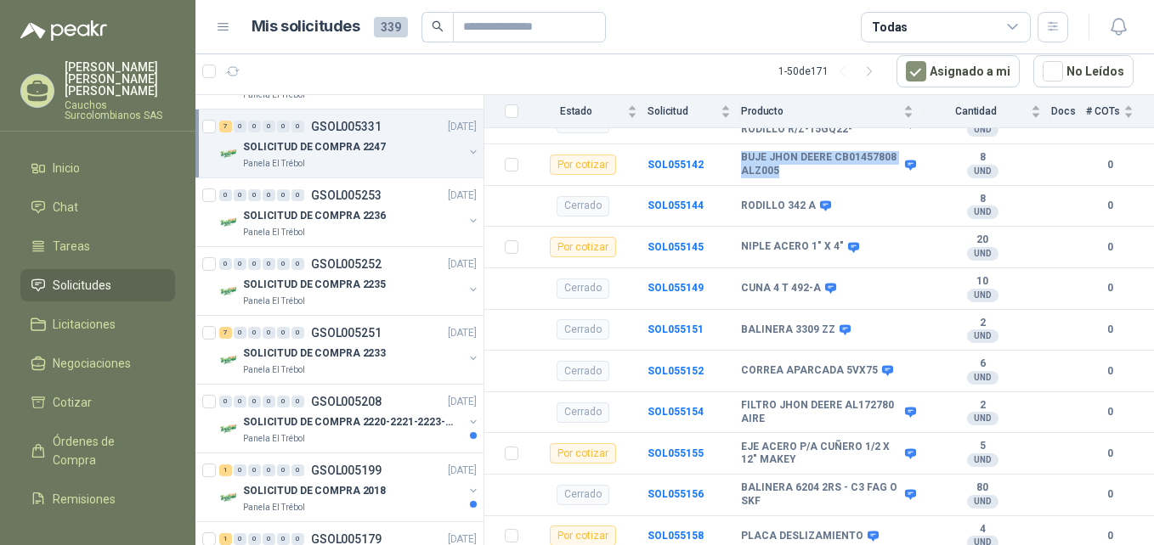
scroll to position [2359, 0]
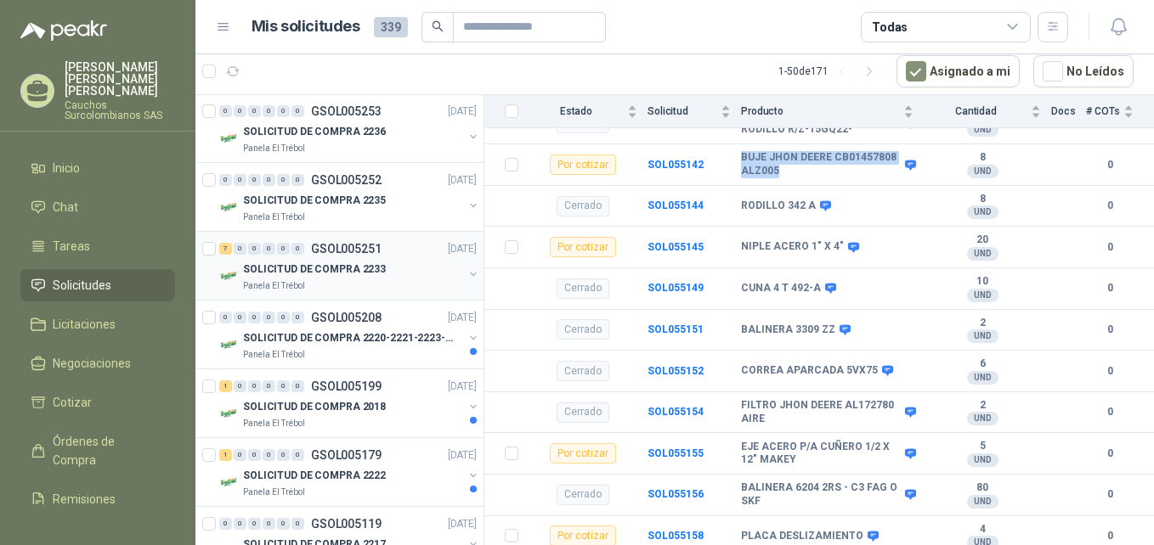
click at [367, 292] on div "Panela El Trébol" at bounding box center [353, 287] width 220 height 14
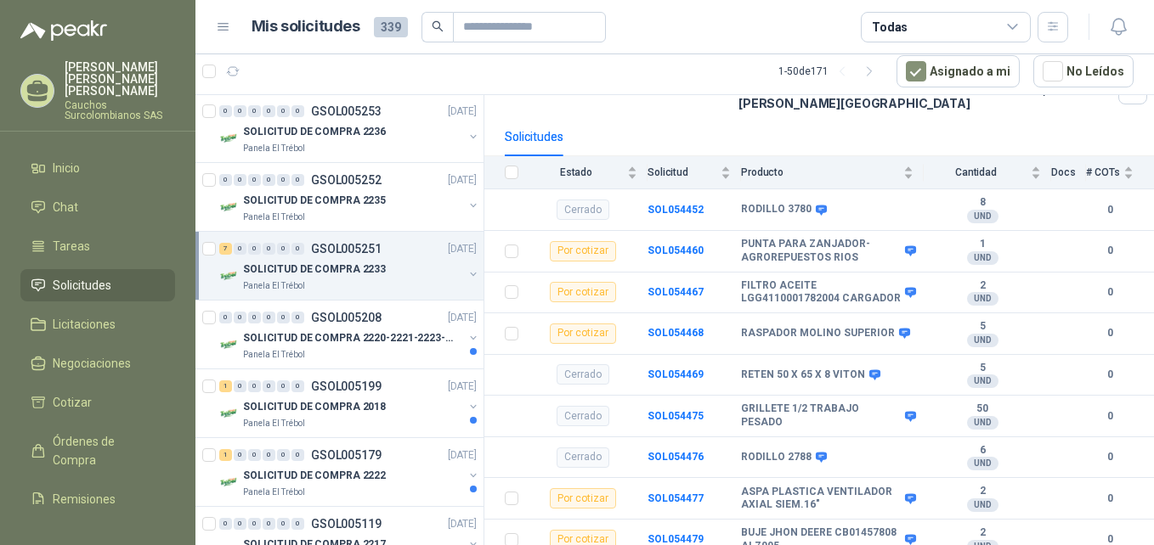
scroll to position [156, 0]
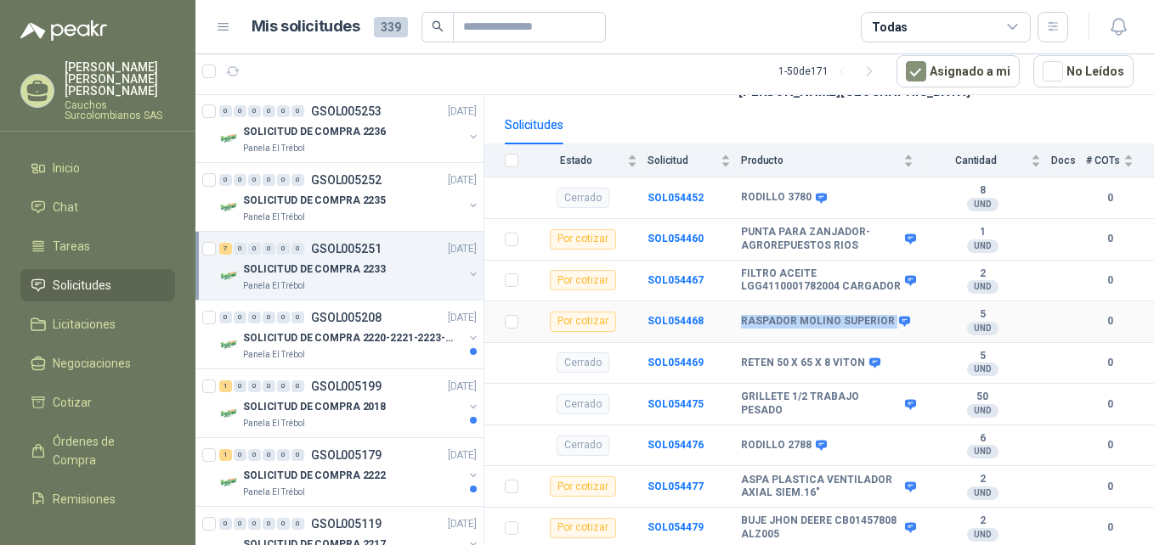
drag, startPoint x: 886, startPoint y: 324, endPoint x: 738, endPoint y: 322, distance: 147.8
click at [738, 322] on tr "Por cotizar SOL054468 RASPADOR MOLINO SUPERIOR 5 UND  0" at bounding box center [819, 323] width 670 height 42
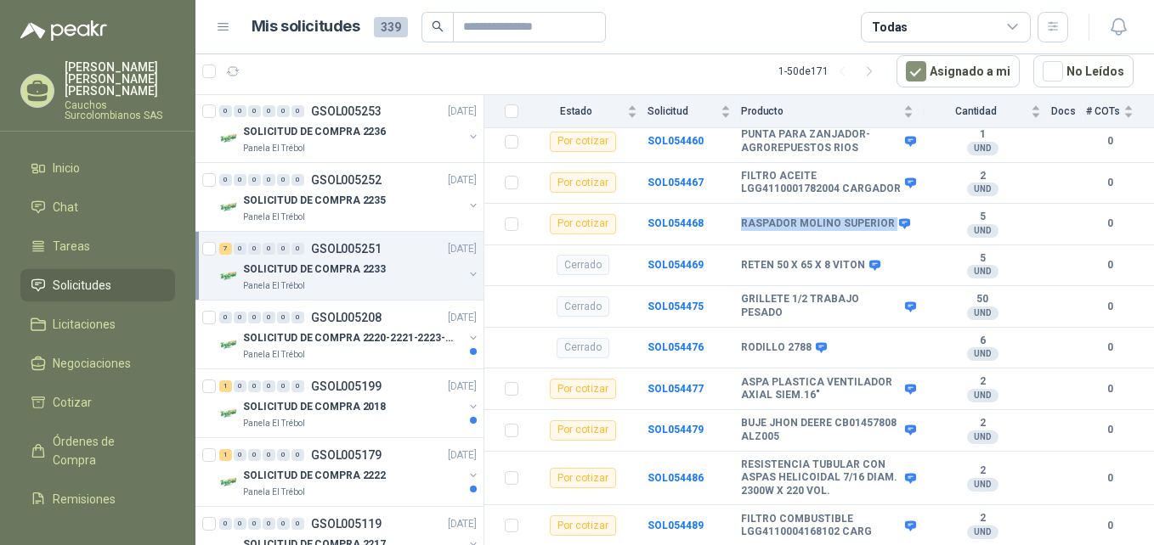
scroll to position [257, 0]
click at [311, 338] on p "SOLICITUD DE COMPRA 2220-2221-2223-2224" at bounding box center [349, 339] width 212 height 16
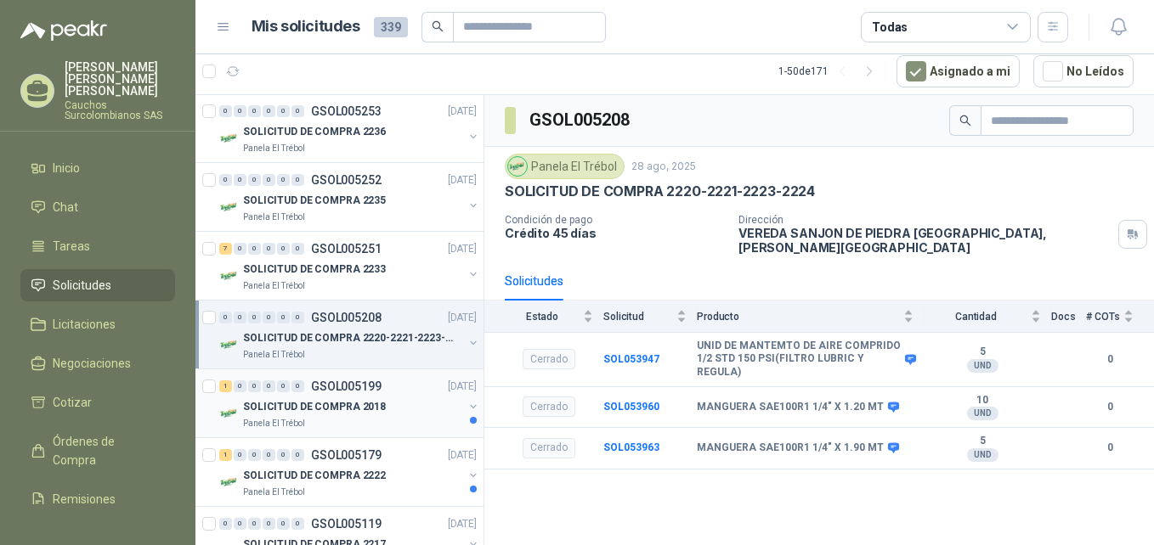
click at [318, 401] on p "SOLICITUD DE COMPRA 2018" at bounding box center [314, 407] width 143 height 16
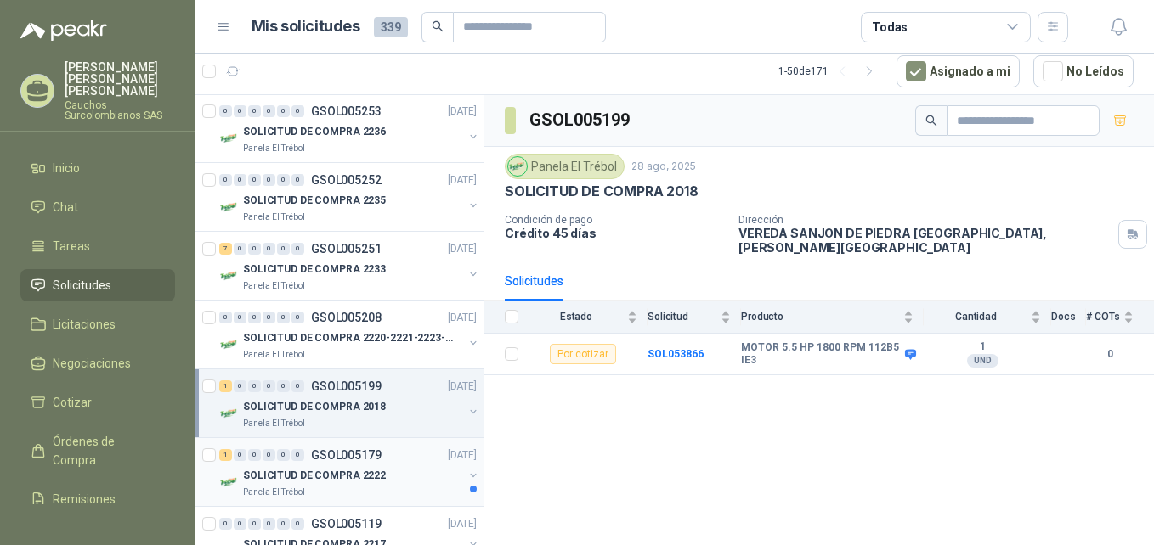
click at [332, 472] on p "SOLICITUD DE COMPRA 2222" at bounding box center [314, 476] width 143 height 16
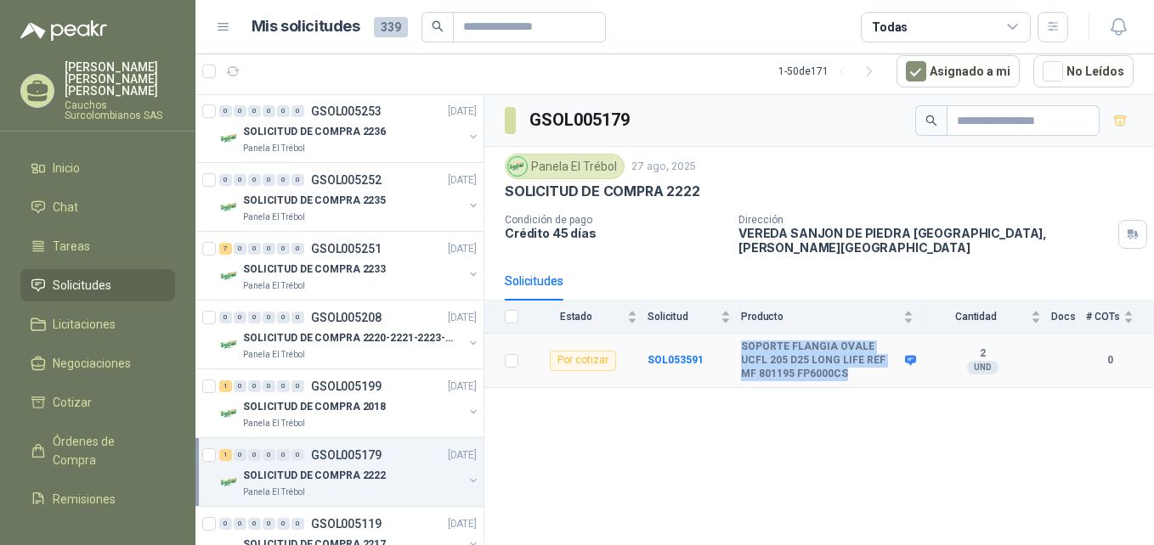
drag, startPoint x: 826, startPoint y: 359, endPoint x: 742, endPoint y: 336, distance: 87.0
click at [742, 341] on b "SOPORTE FLANGIA OVALE UCFL 205 D25 LONG LIFE REF MF 801195 FP6000CS" at bounding box center [821, 361] width 160 height 40
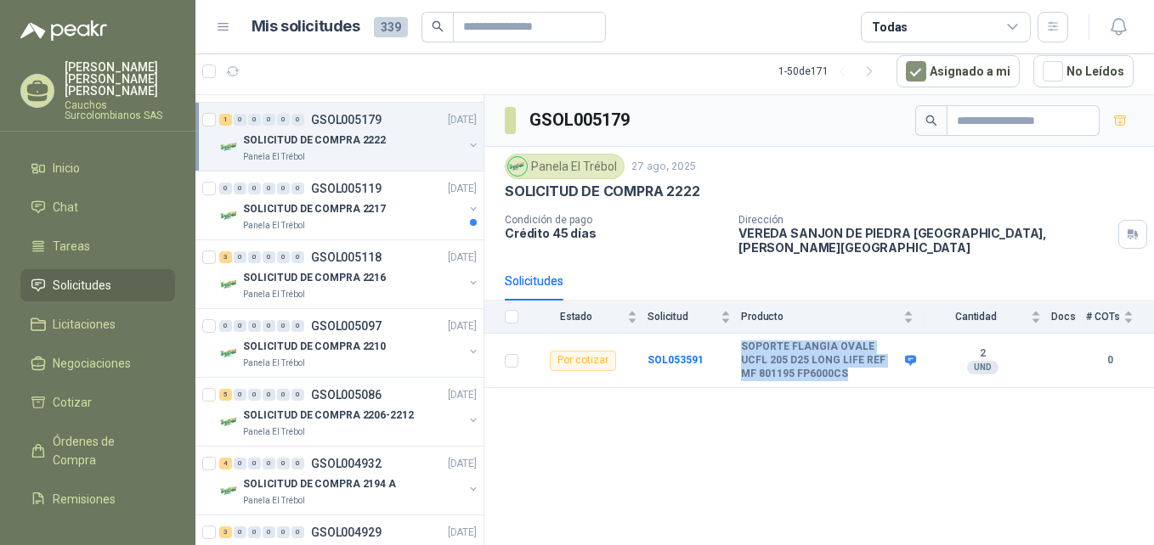
scroll to position [2704, 0]
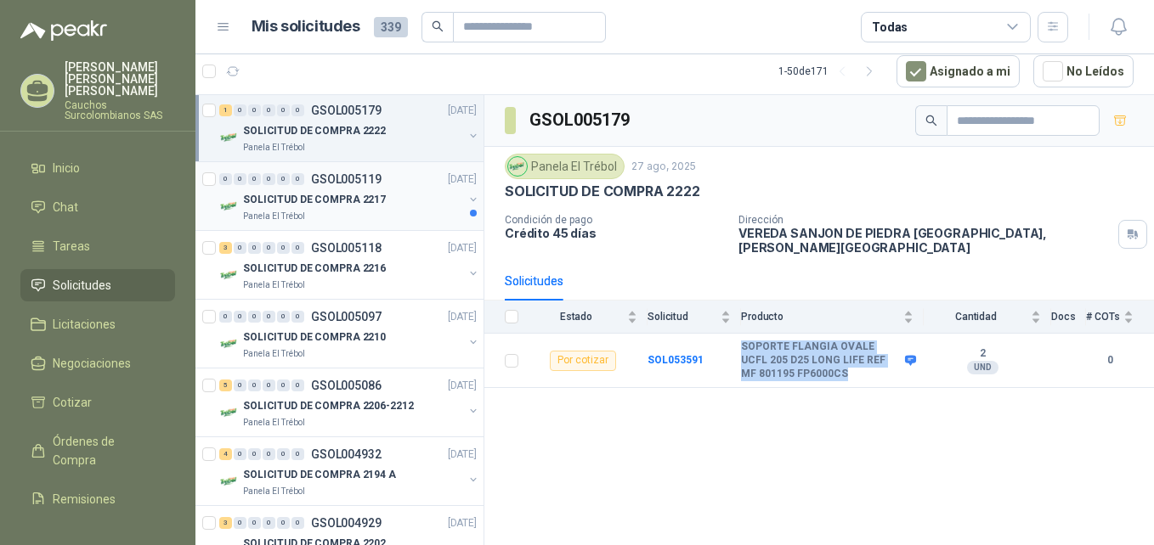
click at [368, 218] on div "Panela El Trébol" at bounding box center [353, 217] width 220 height 14
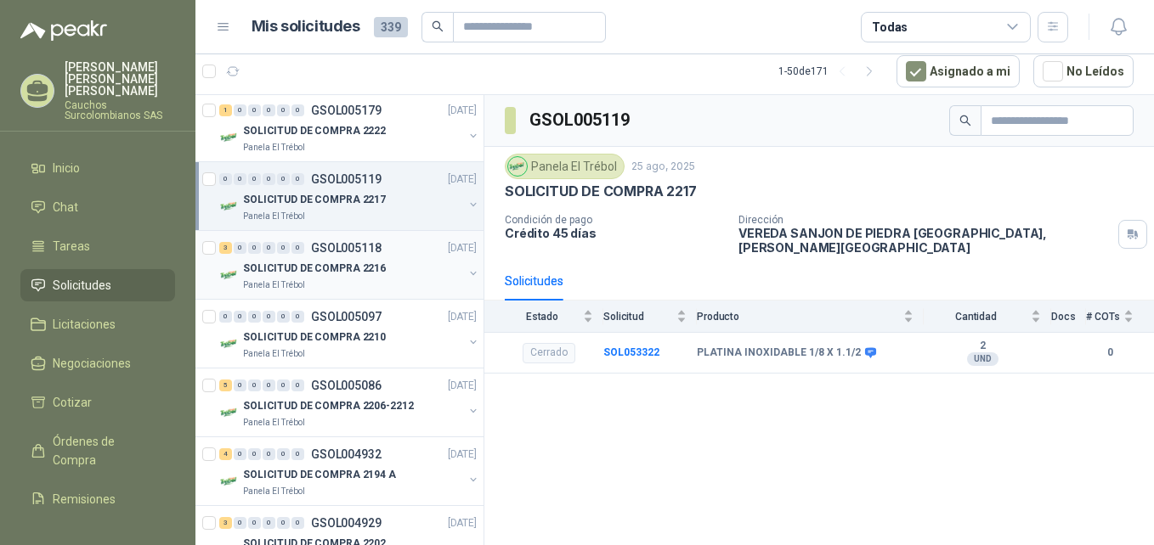
click at [364, 273] on p "SOLICITUD DE COMPRA 2216" at bounding box center [314, 269] width 143 height 16
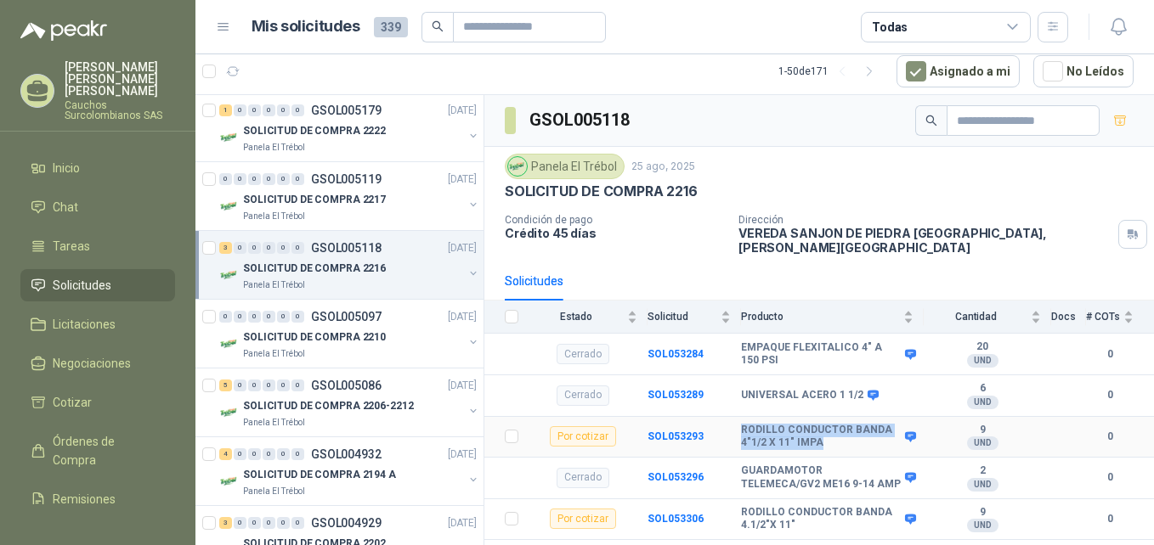
drag, startPoint x: 825, startPoint y: 427, endPoint x: 740, endPoint y: 417, distance: 85.6
click at [740, 417] on tr "Por cotizar SOL053293 RODILLO CONDUCTOR BANDA 4"1/2 X 11" IMPA 9 UND  0" at bounding box center [819, 438] width 670 height 42
click at [687, 431] on b "SOL053293" at bounding box center [675, 437] width 56 height 12
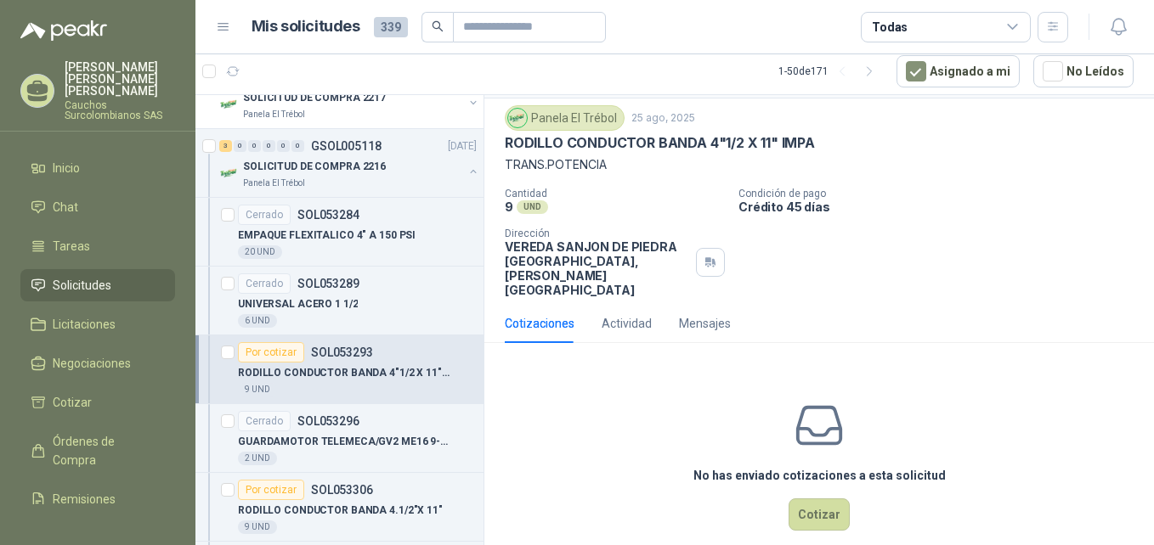
scroll to position [2909, 0]
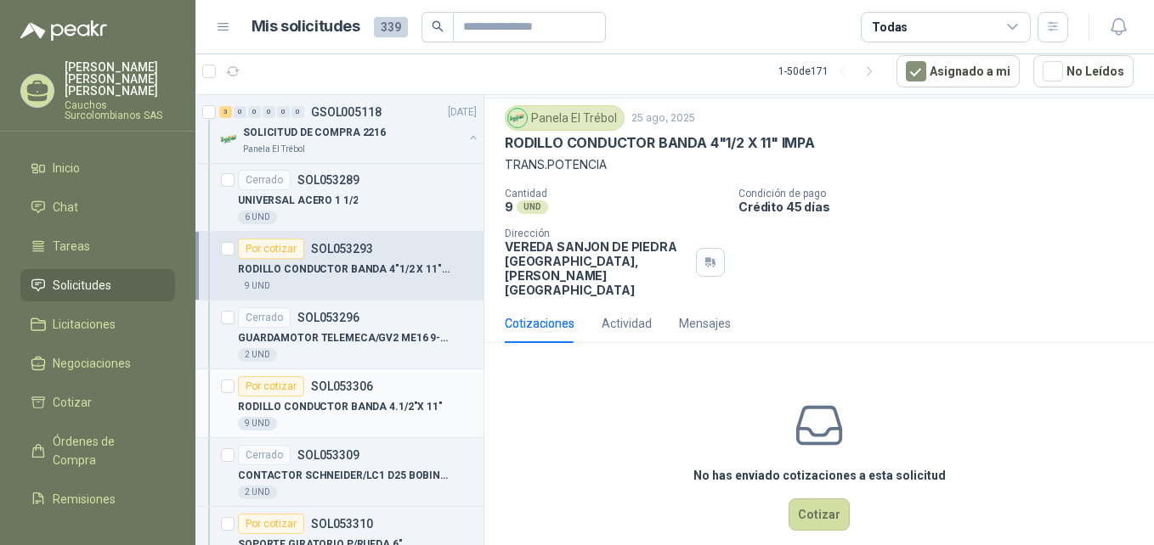
click at [389, 421] on div "9 UND" at bounding box center [357, 424] width 239 height 14
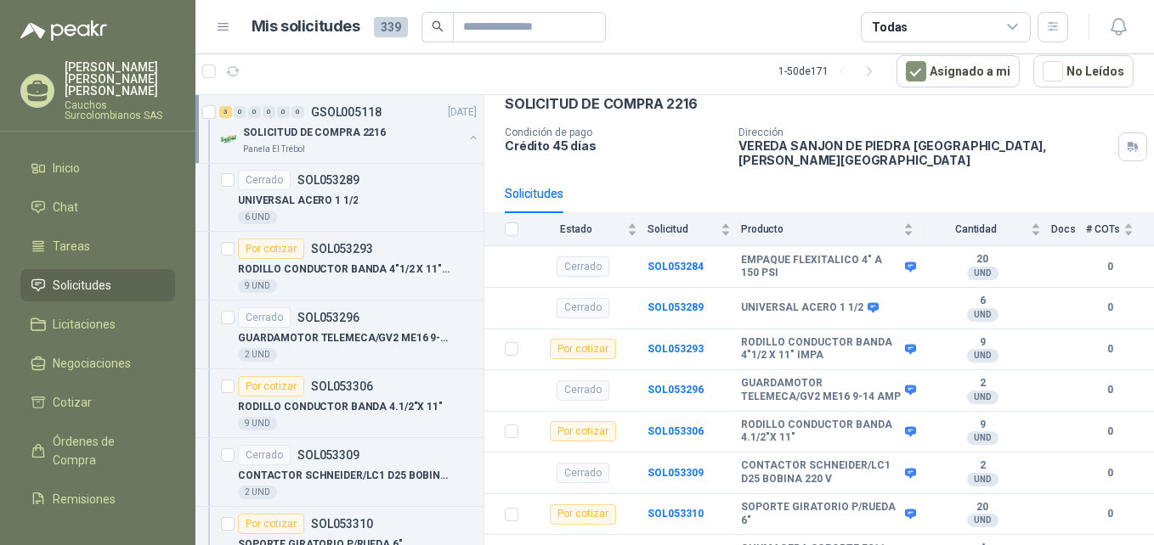
scroll to position [120, 0]
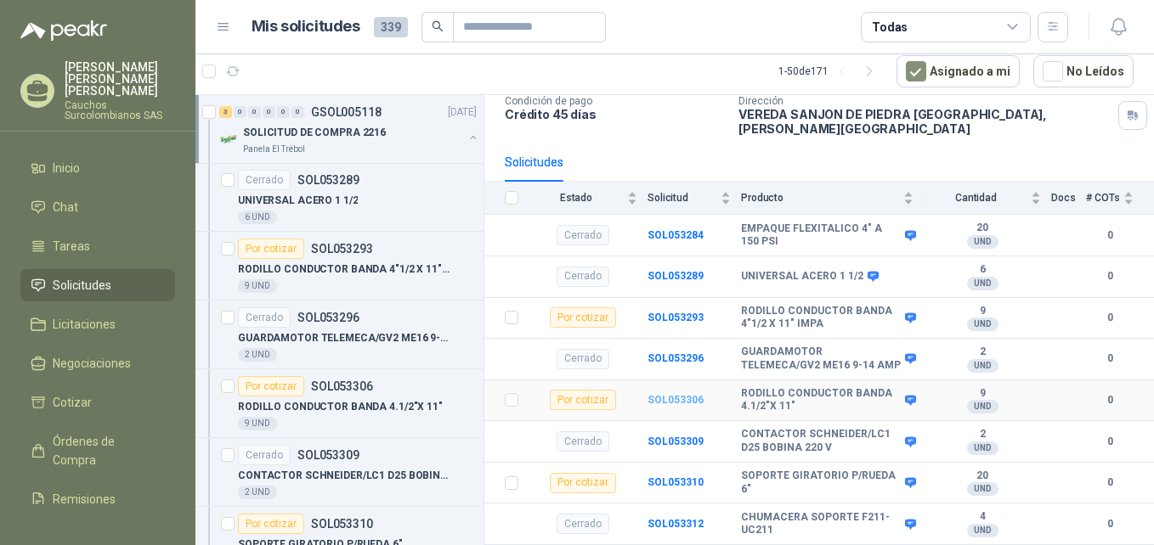
click at [683, 394] on b "SOL053306" at bounding box center [675, 400] width 56 height 12
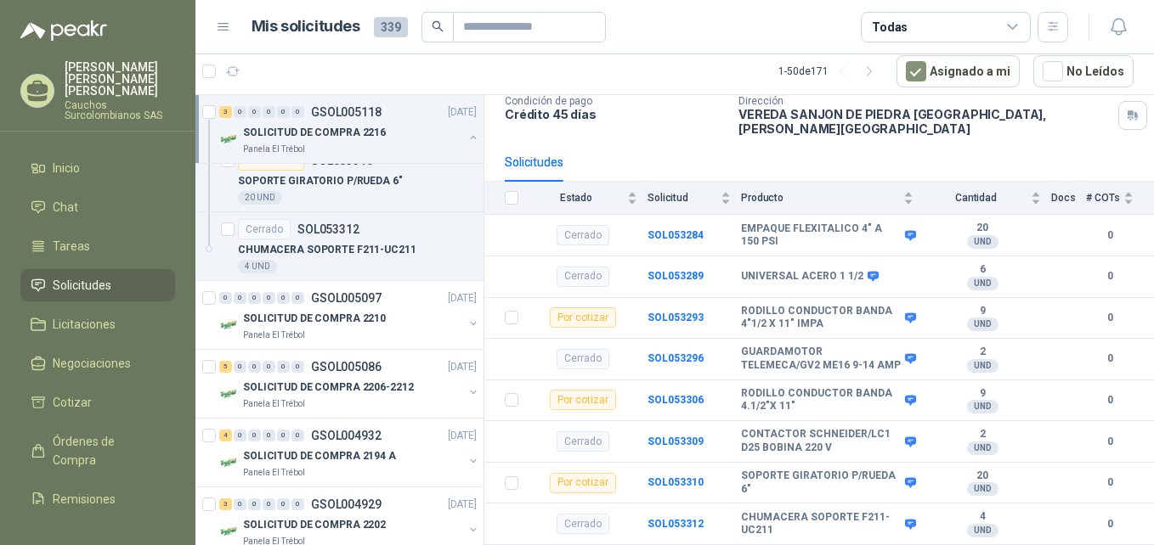
scroll to position [3294, 0]
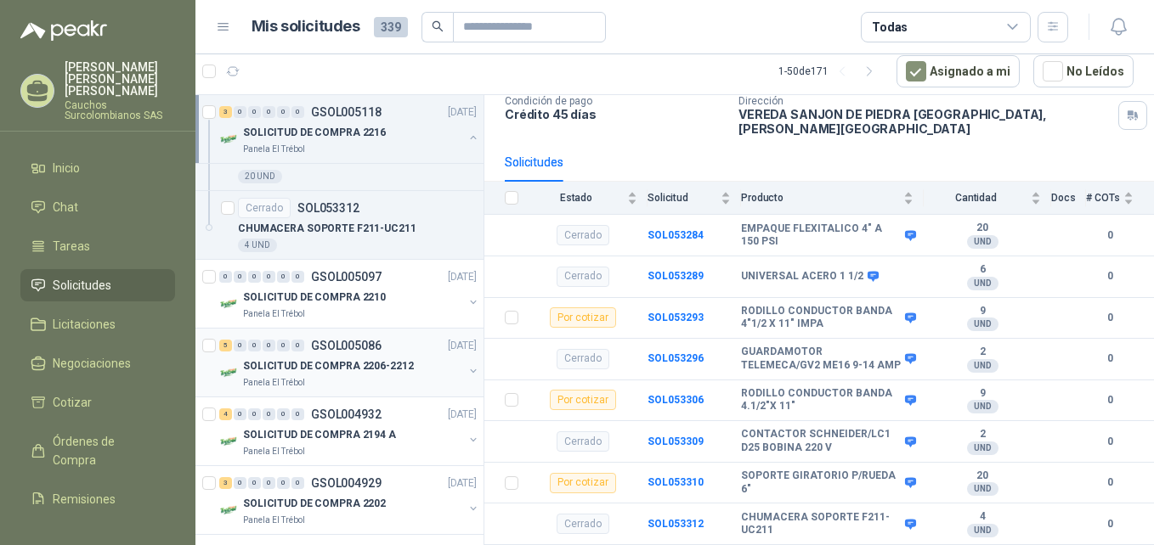
click at [407, 374] on div "SOLICITUD DE COMPRA 2206-2212" at bounding box center [353, 366] width 220 height 20
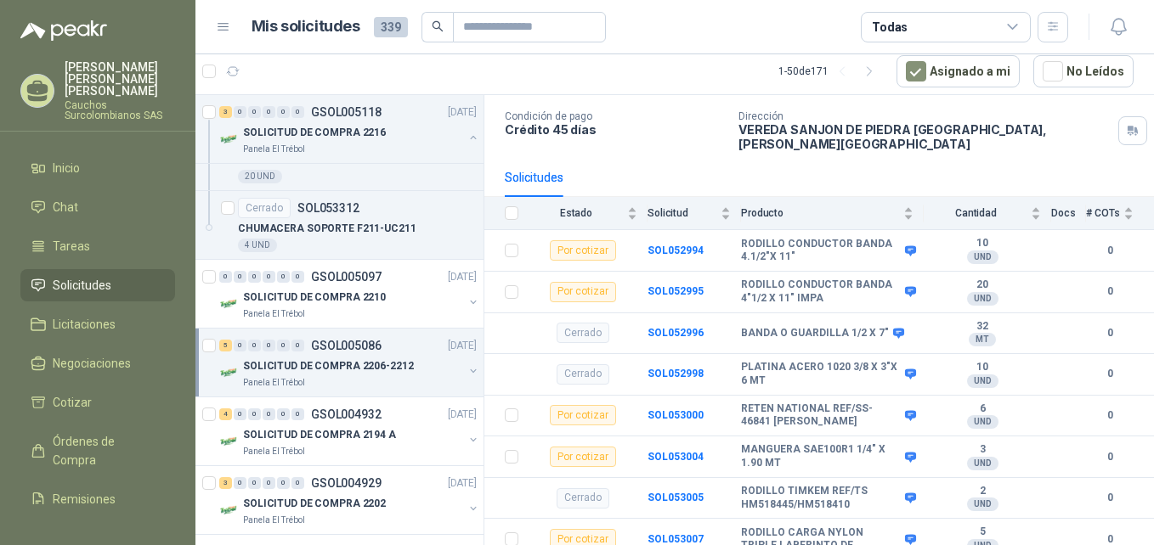
scroll to position [107, 0]
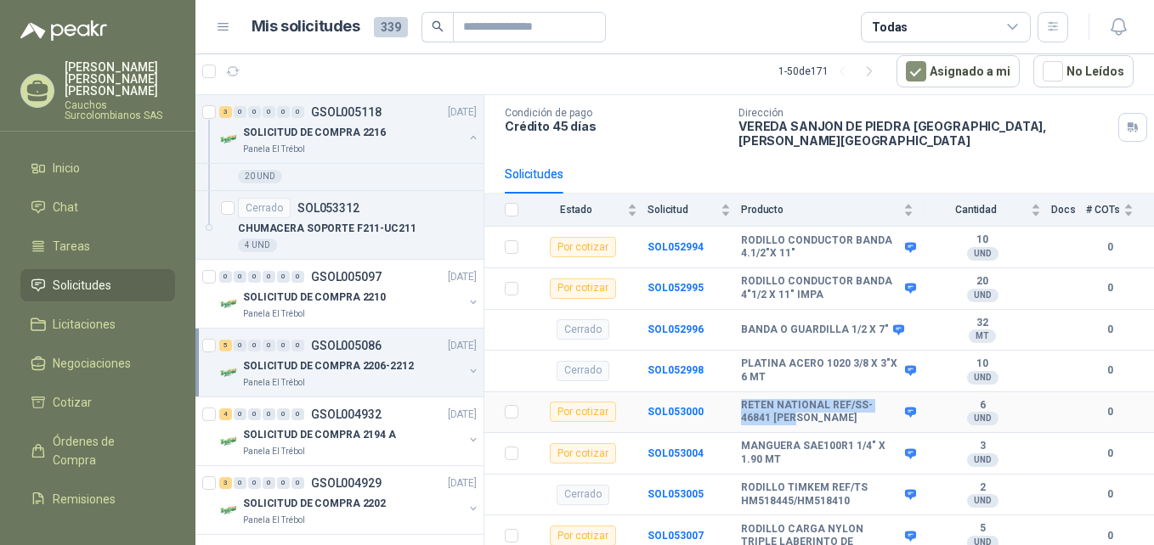
drag, startPoint x: 798, startPoint y: 409, endPoint x: 737, endPoint y: 385, distance: 64.8
click at [737, 393] on tr "Por cotizar SOL053000 RETEN NATIONAL REF/SS-46841 VITO 6 UND  0" at bounding box center [819, 414] width 670 height 42
click at [836, 525] on b "RODILLO CARGA NYLON TRIPLE LABERINTO DE" at bounding box center [821, 536] width 160 height 26
drag, startPoint x: 846, startPoint y: 528, endPoint x: 741, endPoint y: 523, distance: 105.5
click at [741, 523] on b "RODILLO CARGA NYLON TRIPLE LABERINTO DE" at bounding box center [821, 536] width 160 height 26
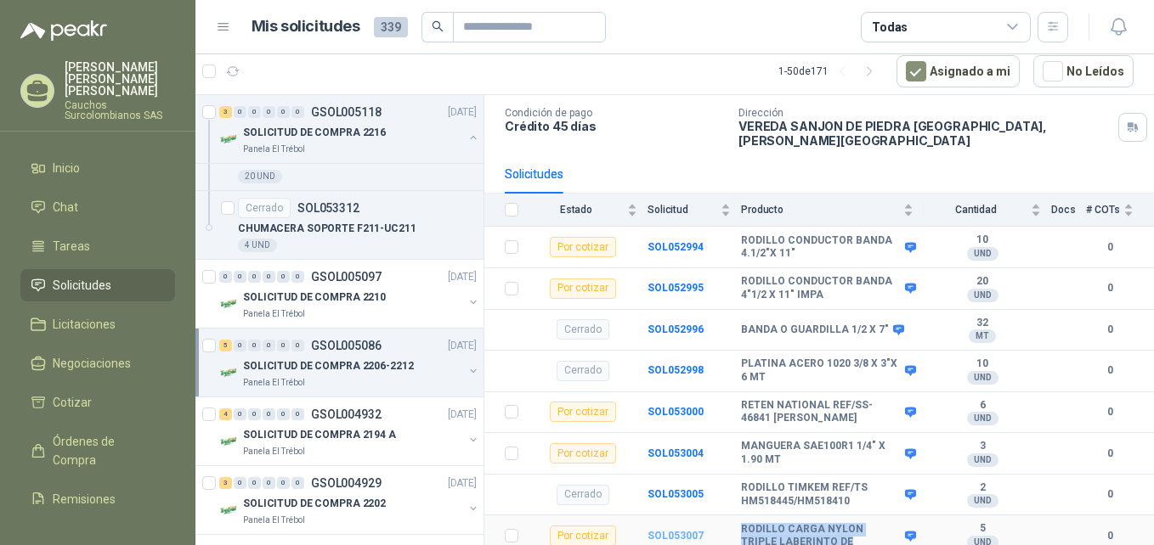
click at [662, 530] on b "SOL053007" at bounding box center [675, 536] width 56 height 12
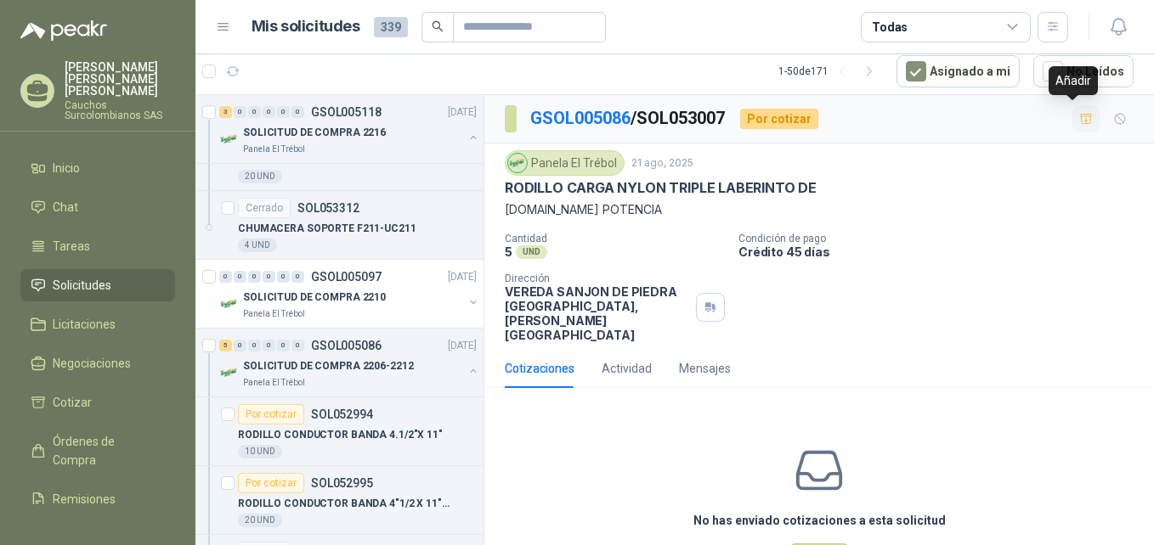
click at [1080, 125] on button "button" at bounding box center [1085, 118] width 27 height 27
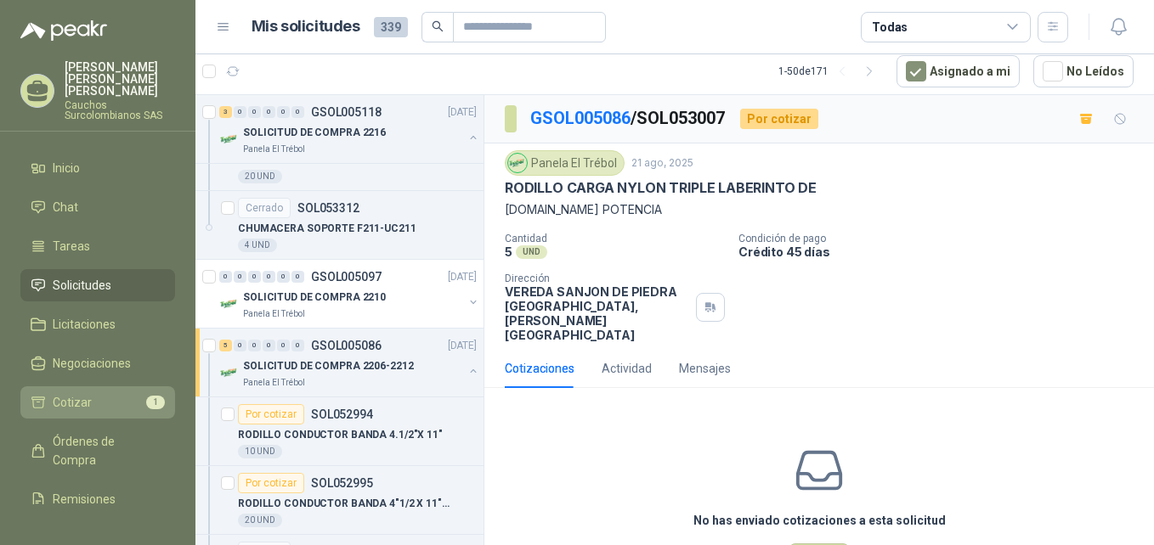
click at [93, 393] on li "Cotizar 1" at bounding box center [98, 402] width 134 height 19
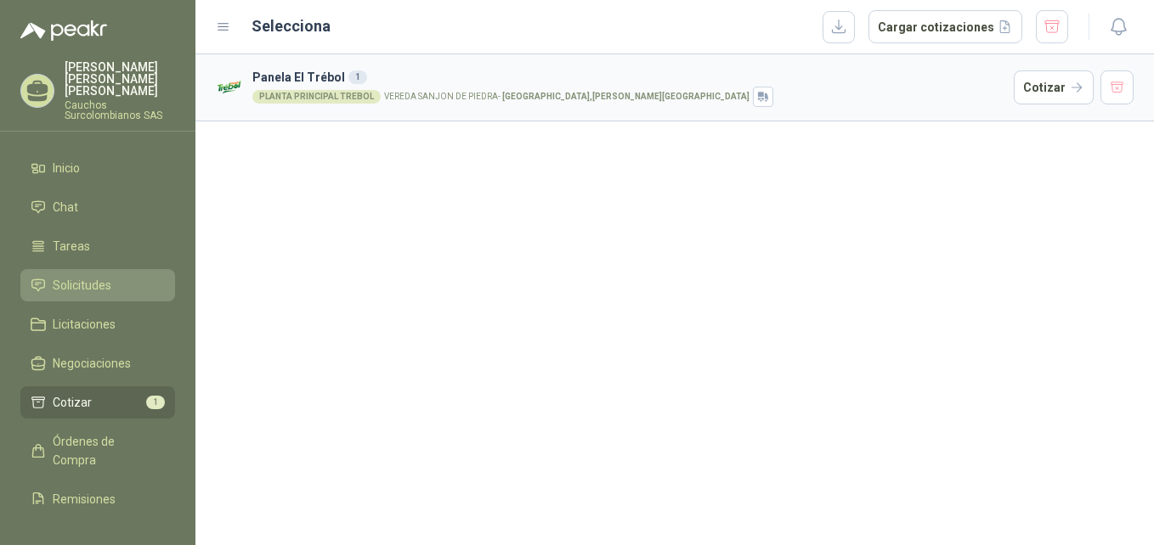
click at [99, 276] on span "Solicitudes" at bounding box center [82, 285] width 59 height 19
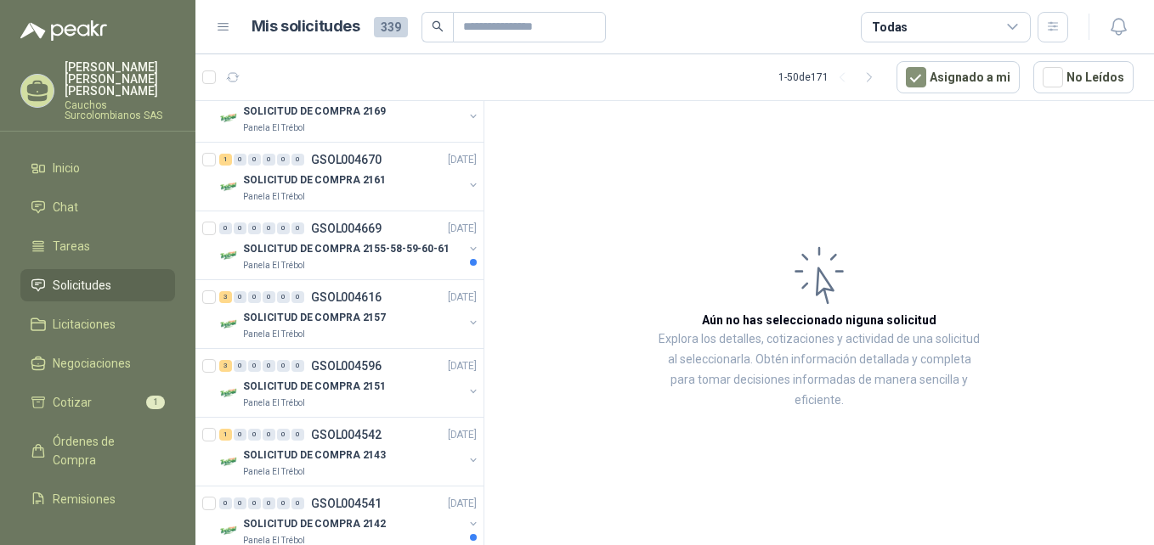
scroll to position [2591, 2]
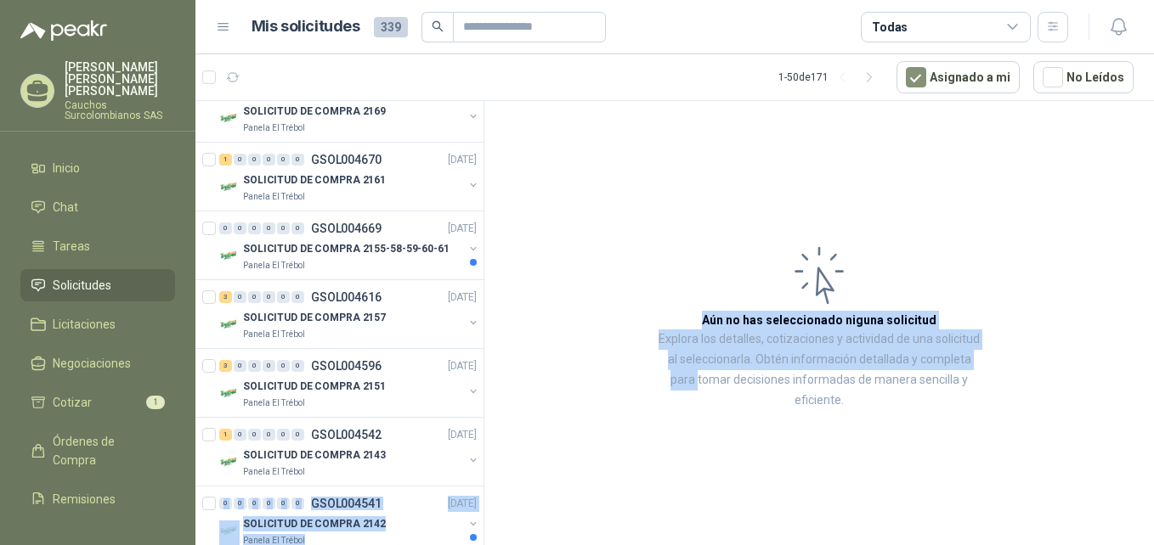
drag, startPoint x: 498, startPoint y: 438, endPoint x: 479, endPoint y: 478, distance: 44.1
click at [479, 478] on div "Solicitudes de nuevos compradores Por cotizar SOL060426 [DATE] Punto ecológico …" at bounding box center [674, 325] width 958 height 451
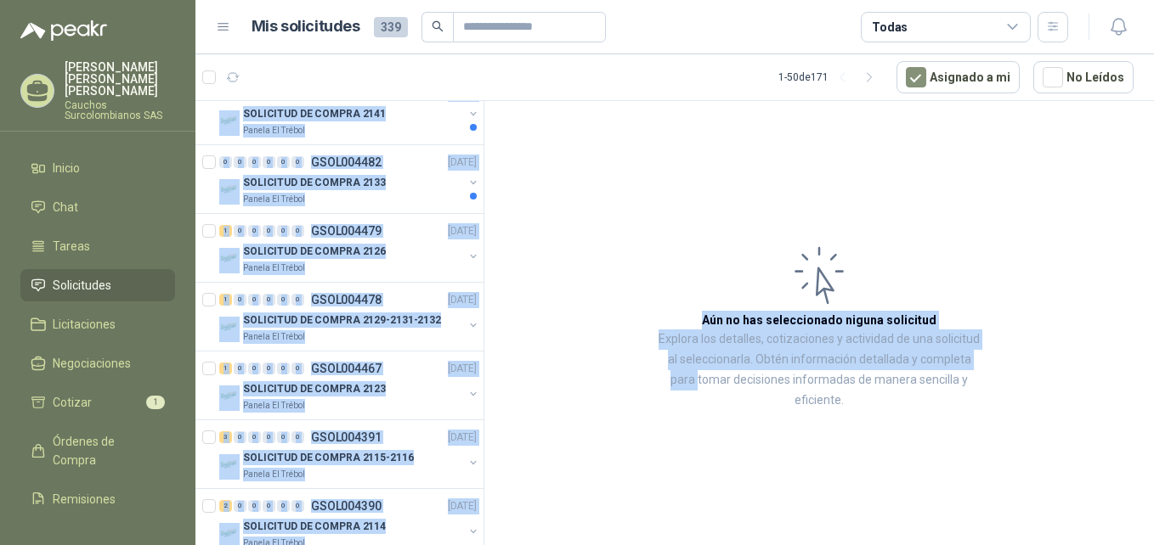
scroll to position [3184, 2]
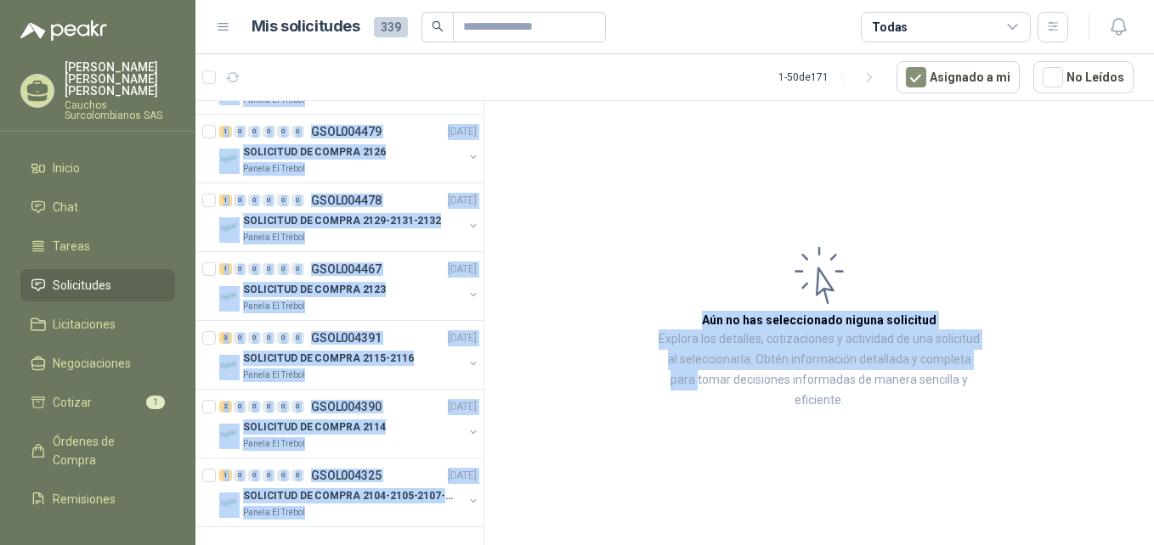
click at [457, 525] on div "Solicitudes de nuevos compradores Por cotizar SOL060426 [DATE] Punto ecológico …" at bounding box center [339, 326] width 289 height 450
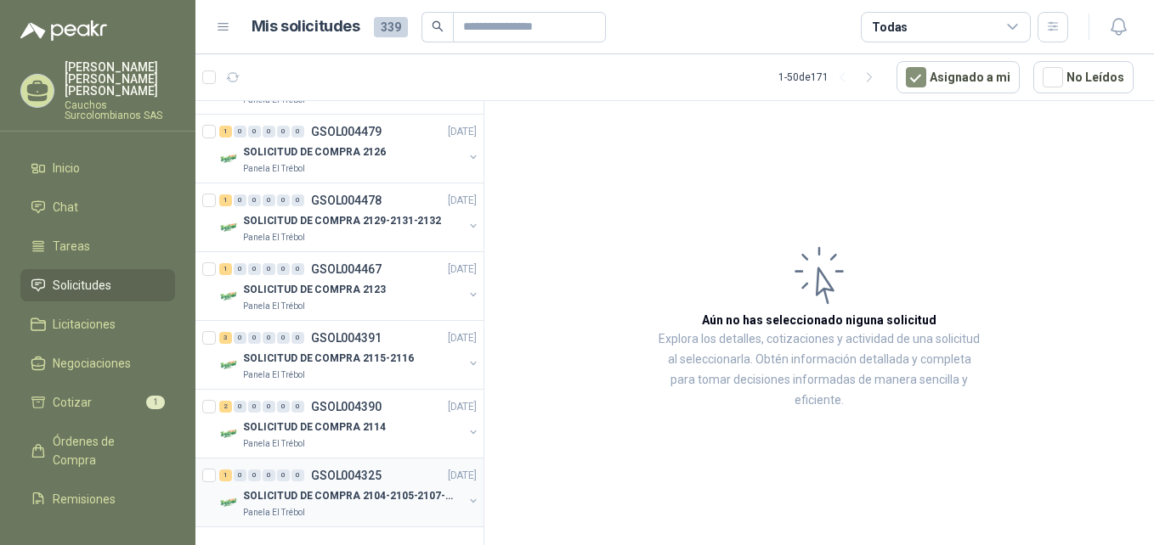
click at [376, 489] on p "SOLICITUD DE COMPRA 2104-2105-2107-2110" at bounding box center [349, 497] width 212 height 16
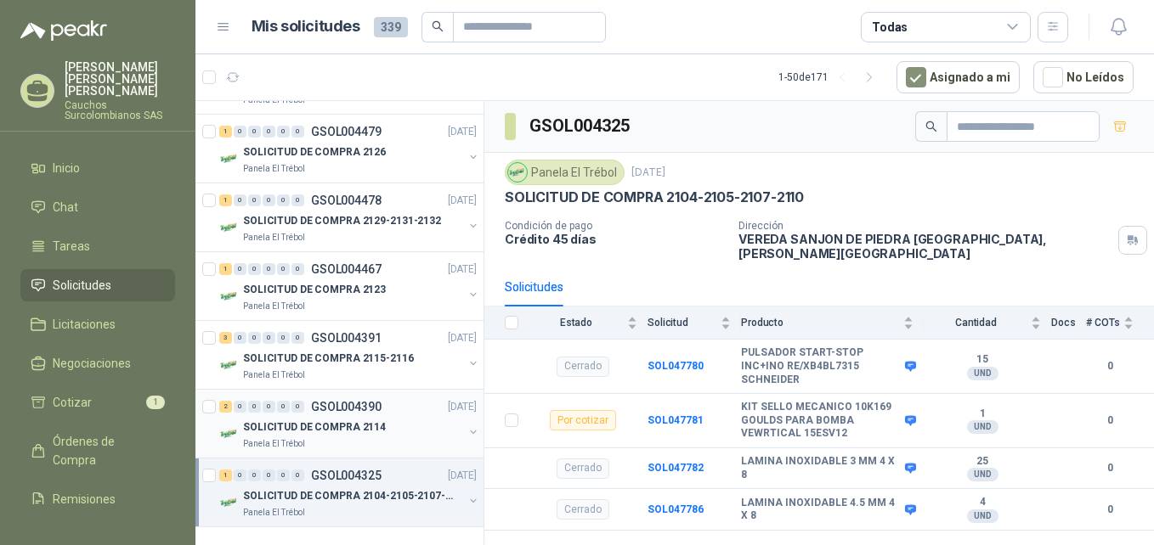
click at [391, 438] on div "Panela El Trébol" at bounding box center [353, 445] width 220 height 14
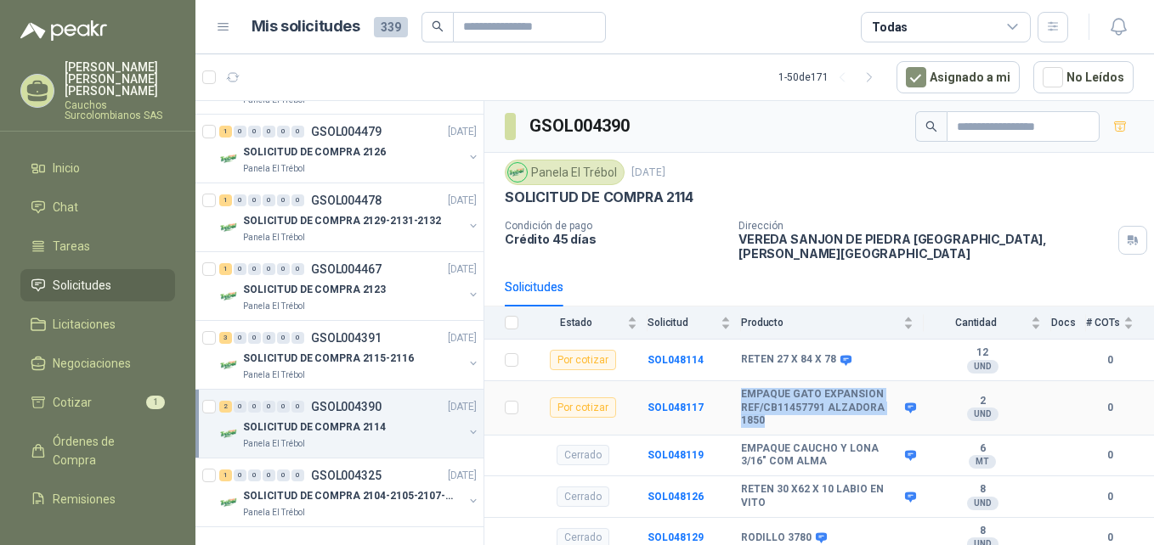
drag, startPoint x: 741, startPoint y: 385, endPoint x: 784, endPoint y: 412, distance: 51.2
click at [784, 412] on b "EMPAQUE GATO EXPANSION REF/CB11457791 ALZADORA 1850" at bounding box center [821, 408] width 160 height 40
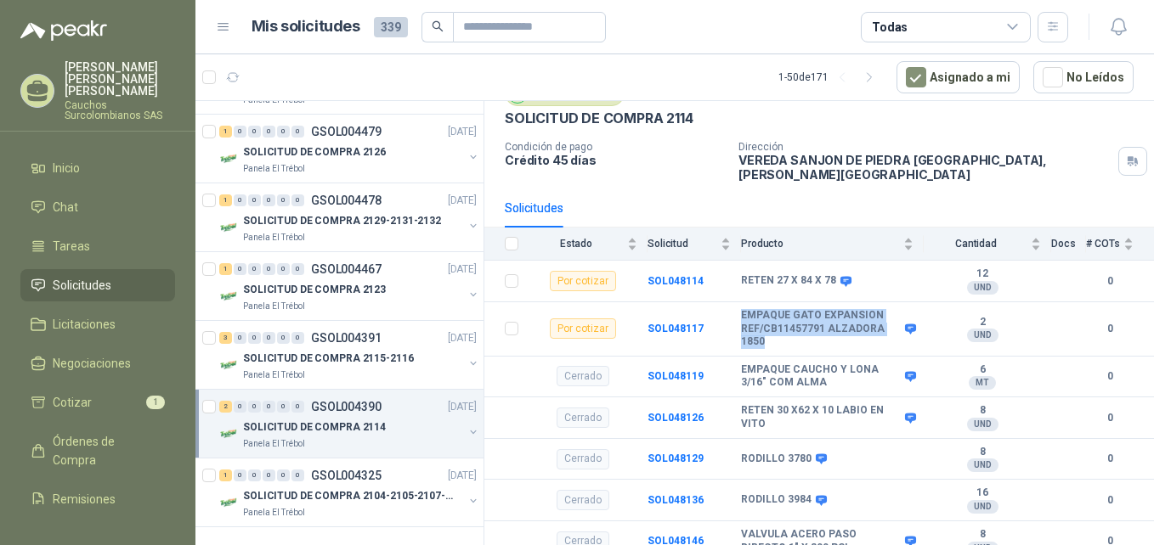
scroll to position [69, 0]
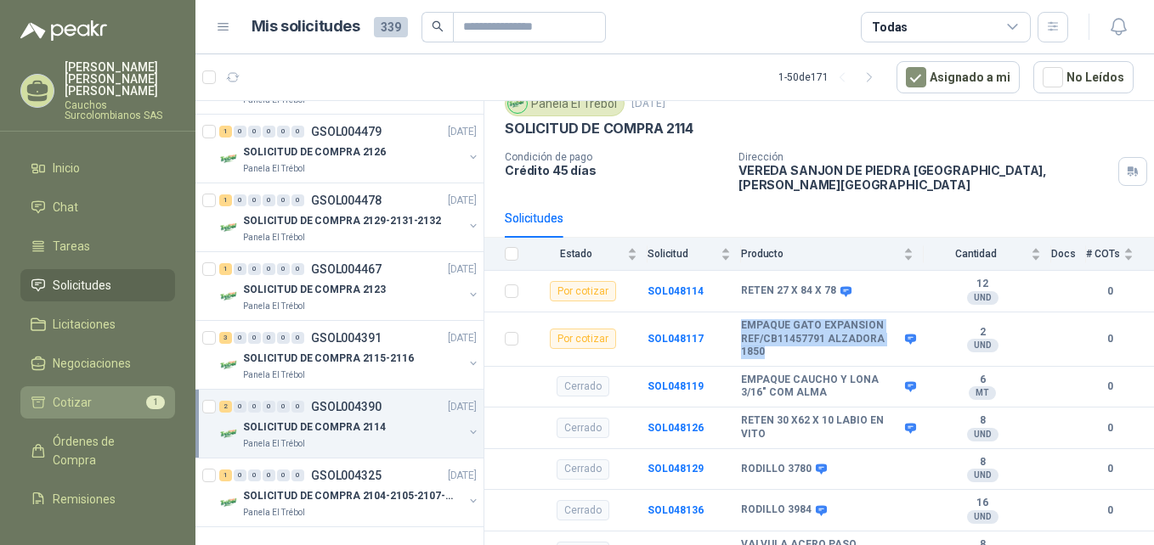
click at [57, 393] on span "Cotizar" at bounding box center [72, 402] width 39 height 19
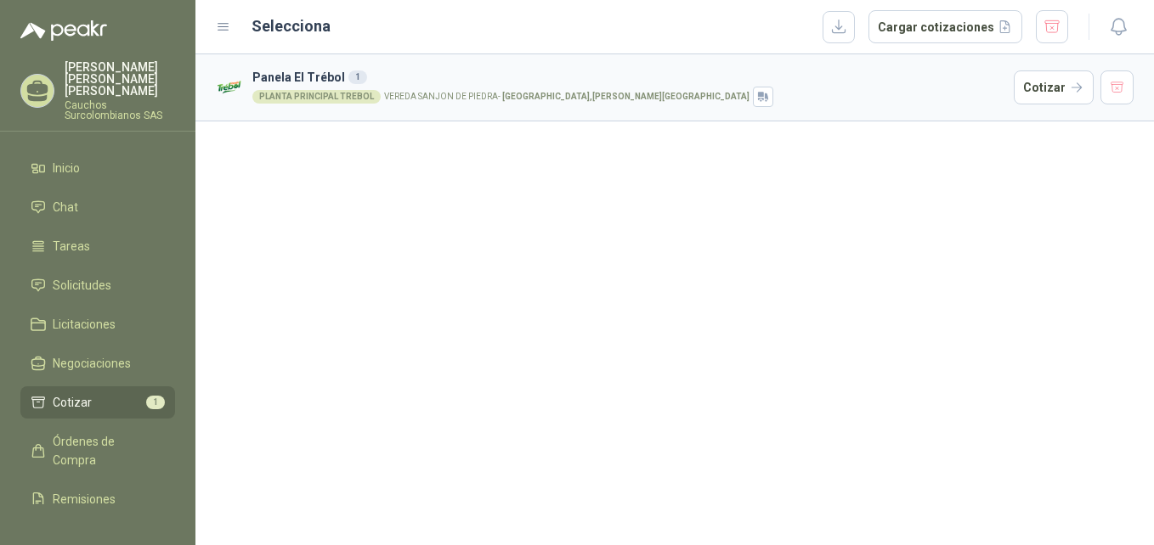
click at [303, 82] on h3 "Panela El Trébol 1" at bounding box center [629, 77] width 754 height 19
click at [1040, 91] on button "Cotizar" at bounding box center [1054, 88] width 80 height 34
click at [102, 276] on span "Solicitudes" at bounding box center [82, 285] width 59 height 19
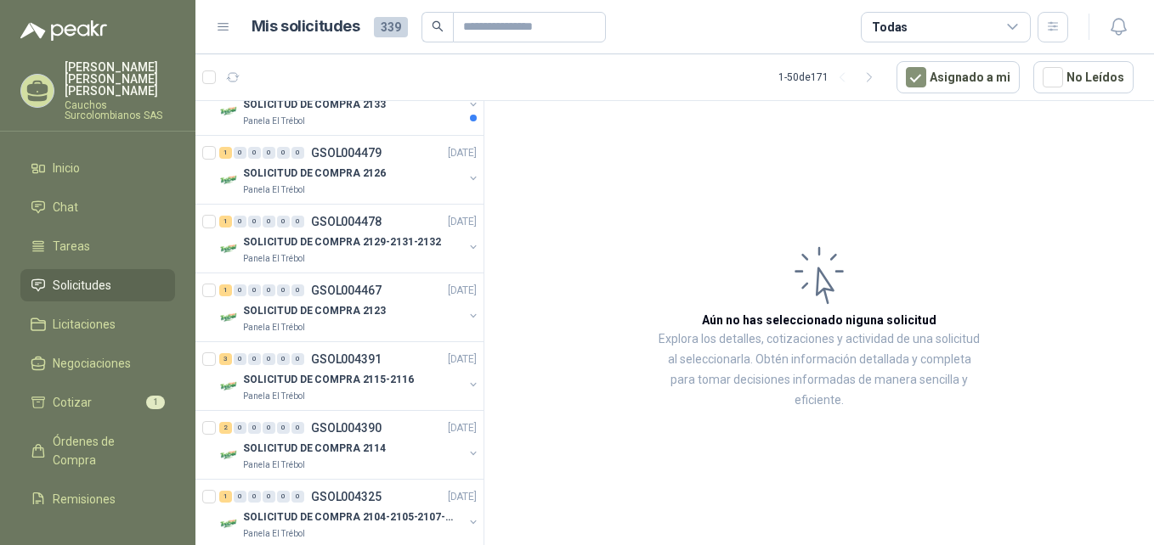
scroll to position [3184, 0]
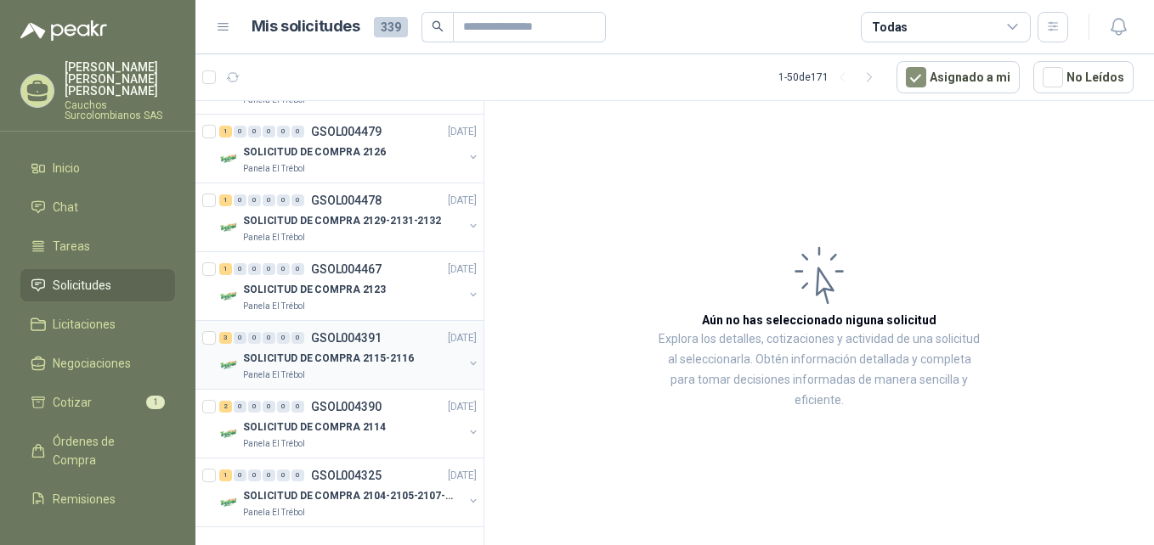
click at [384, 351] on p "SOLICITUD DE COMPRA 2115-2116" at bounding box center [328, 359] width 171 height 16
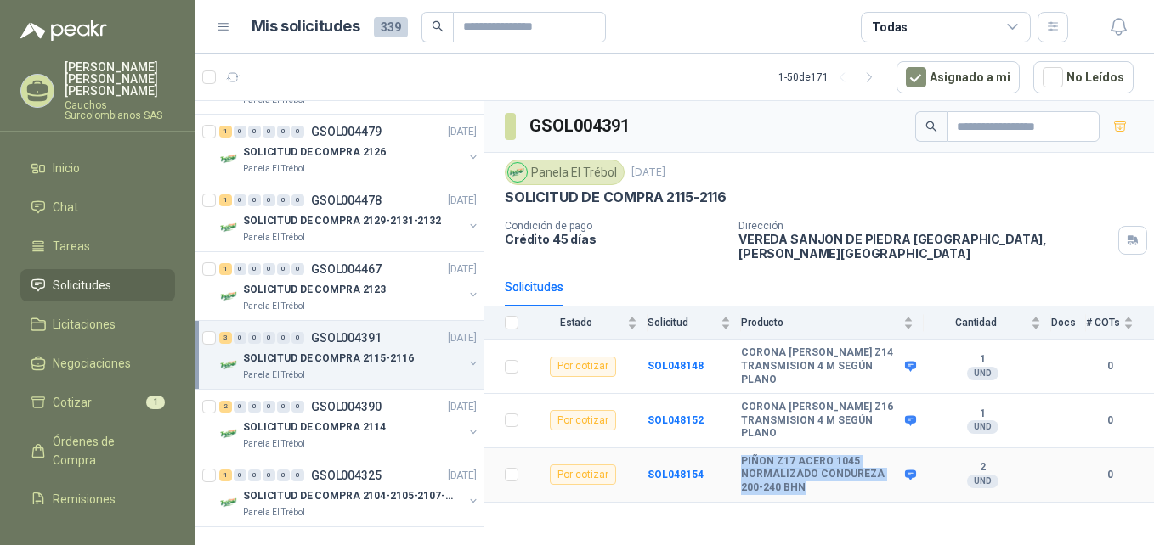
drag, startPoint x: 741, startPoint y: 427, endPoint x: 797, endPoint y: 454, distance: 62.0
click at [797, 455] on b "PIÑON Z17 ACERO 1045 NORMALIZADO CONDUREZA 200-240 BHN" at bounding box center [821, 475] width 160 height 40
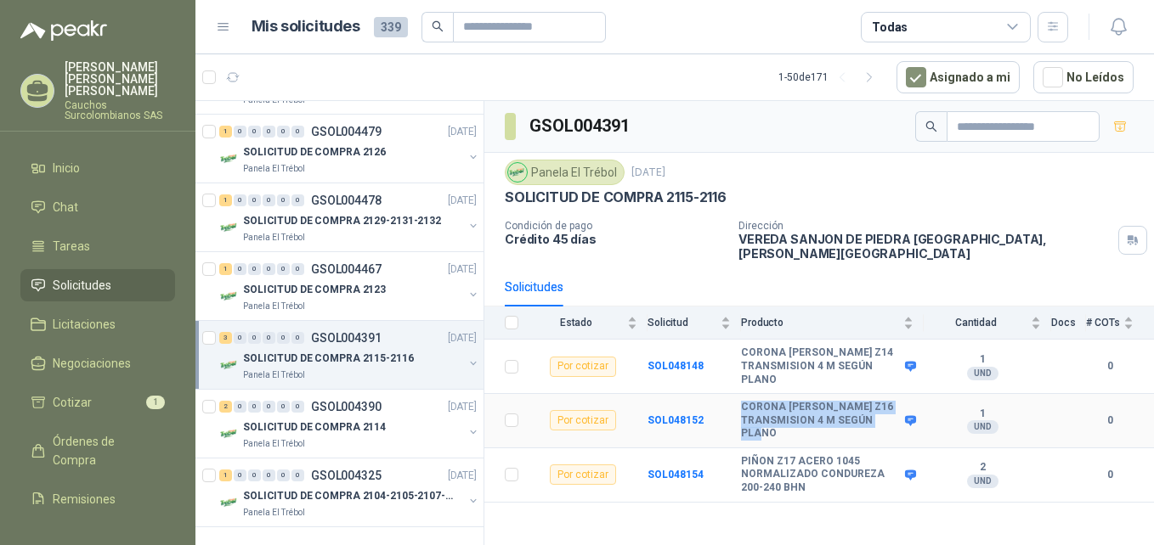
drag, startPoint x: 898, startPoint y: 400, endPoint x: 743, endPoint y: 382, distance: 156.5
click at [743, 401] on b "CORONA [PERSON_NAME] Z16 TRANSMISION 4 M SEGÚN PLANO" at bounding box center [821, 421] width 160 height 40
click at [329, 282] on p "SOLICITUD DE COMPRA 2123" at bounding box center [314, 290] width 143 height 16
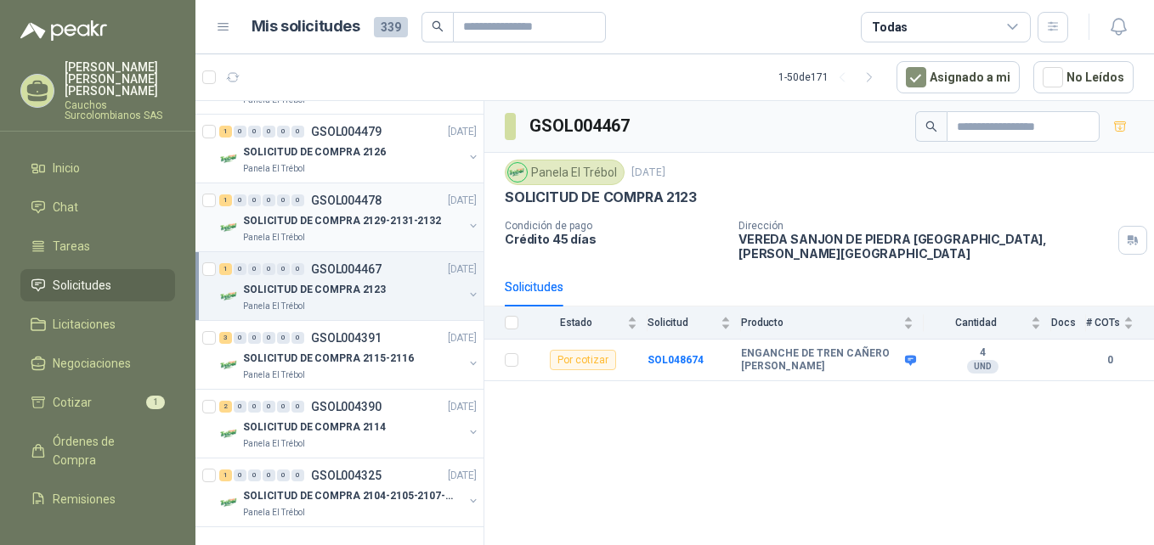
click at [336, 213] on p "SOLICITUD DE COMPRA 2129-2131-2132" at bounding box center [342, 221] width 198 height 16
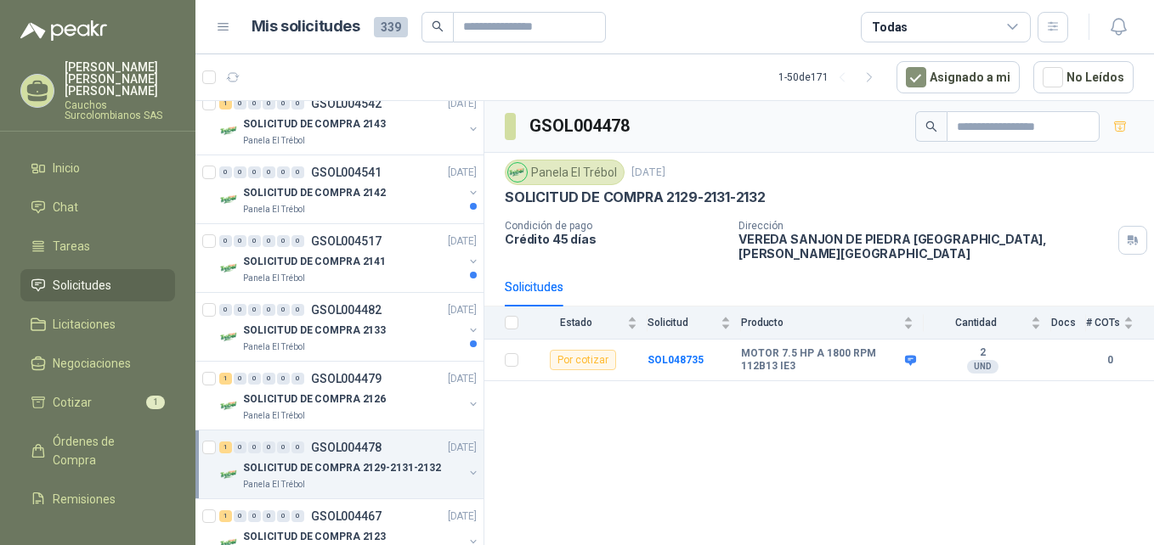
scroll to position [2945, 0]
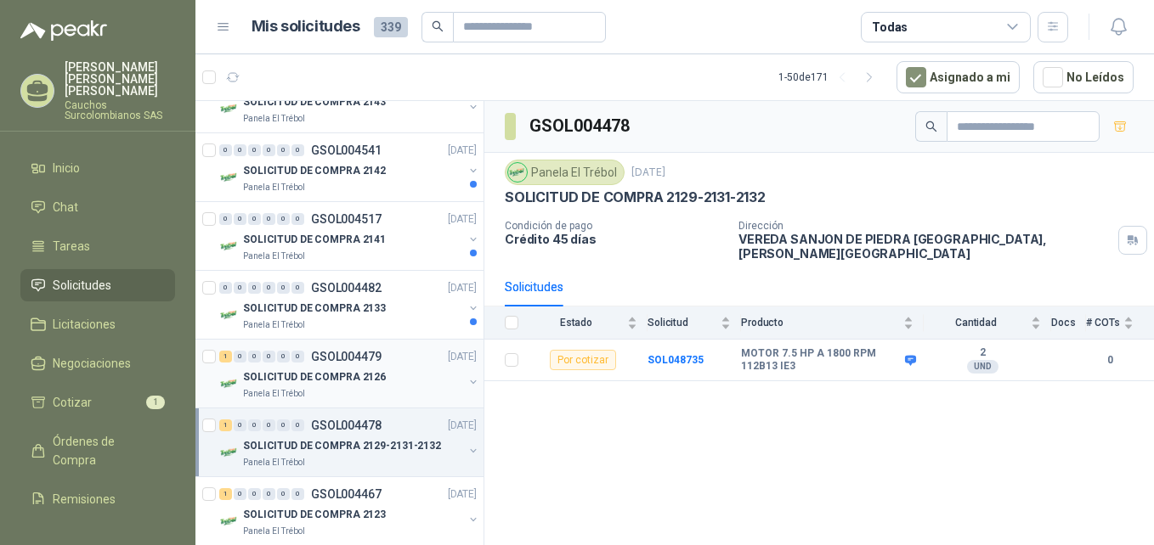
click at [365, 373] on p "SOLICITUD DE COMPRA 2126" at bounding box center [314, 378] width 143 height 16
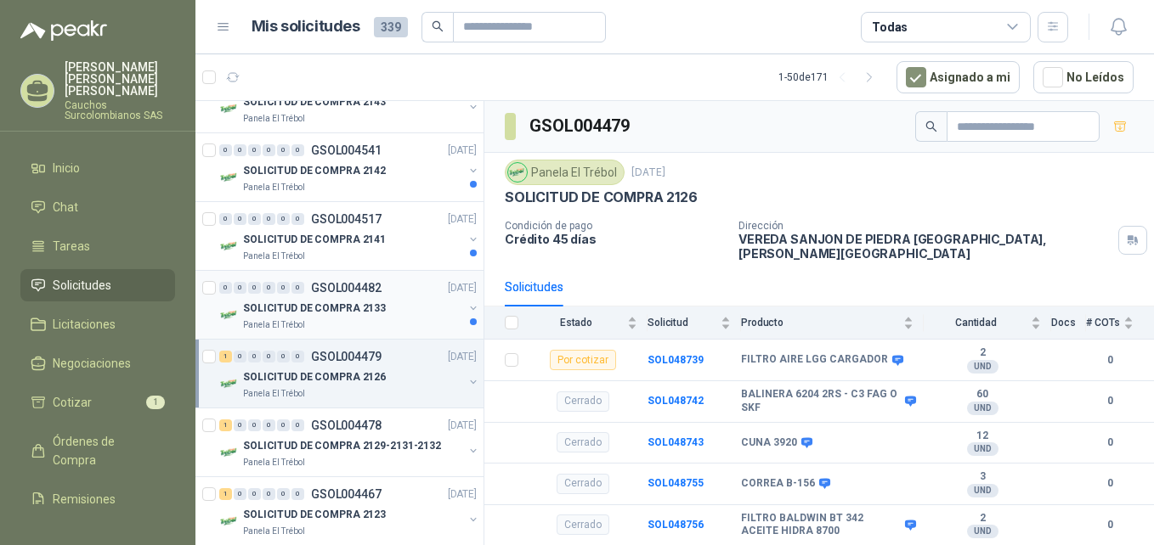
click at [387, 287] on div "0 0 0 0 0 0 GSOL004482 [DATE]" at bounding box center [349, 288] width 261 height 20
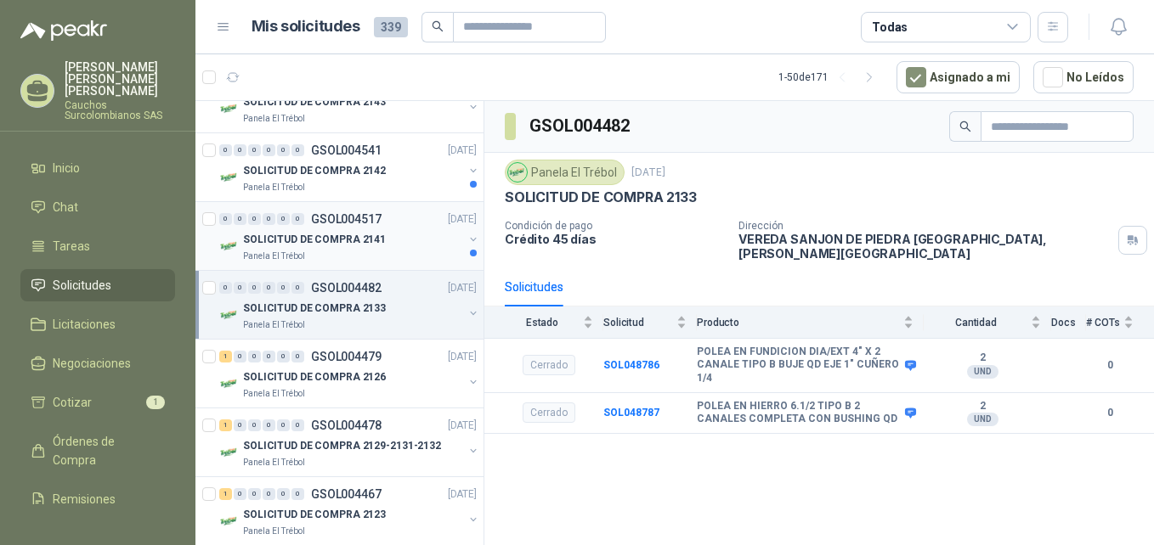
click at [395, 256] on div "Panela El Trébol" at bounding box center [353, 257] width 220 height 14
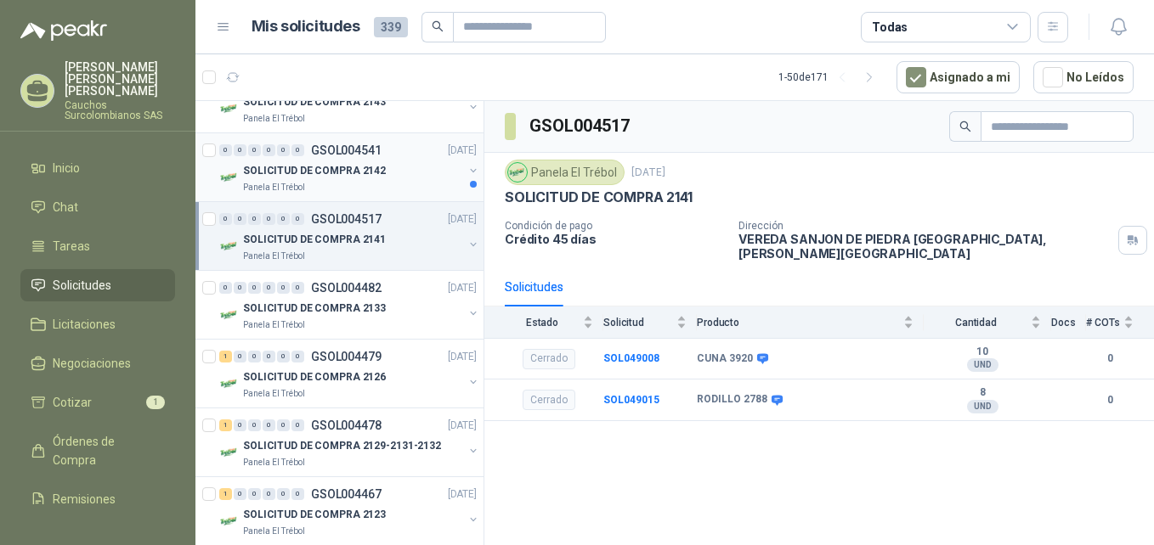
click at [374, 191] on div "Panela El Trébol" at bounding box center [353, 188] width 220 height 14
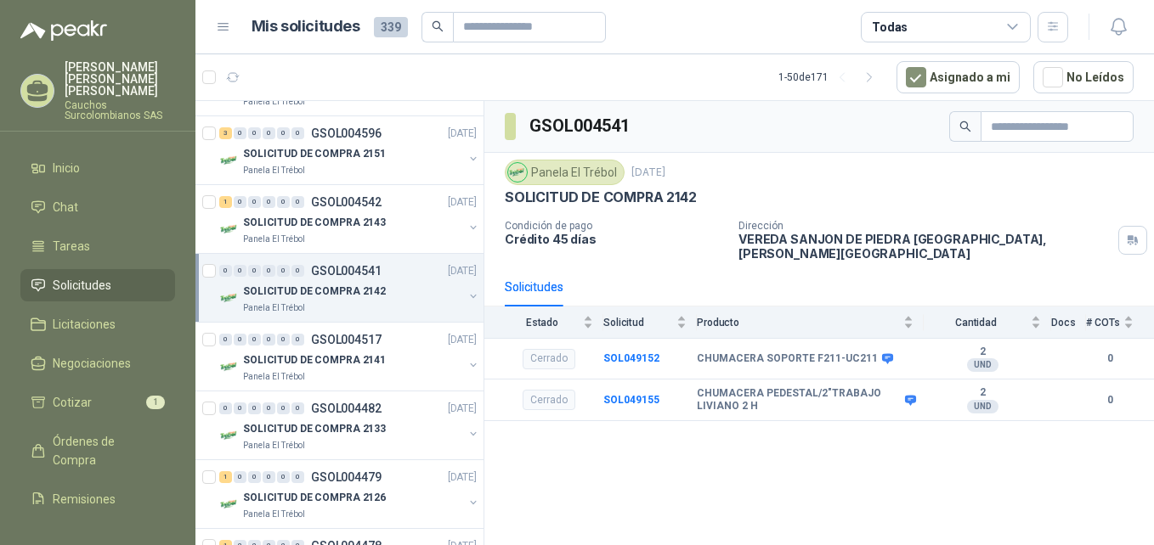
scroll to position [2810, 0]
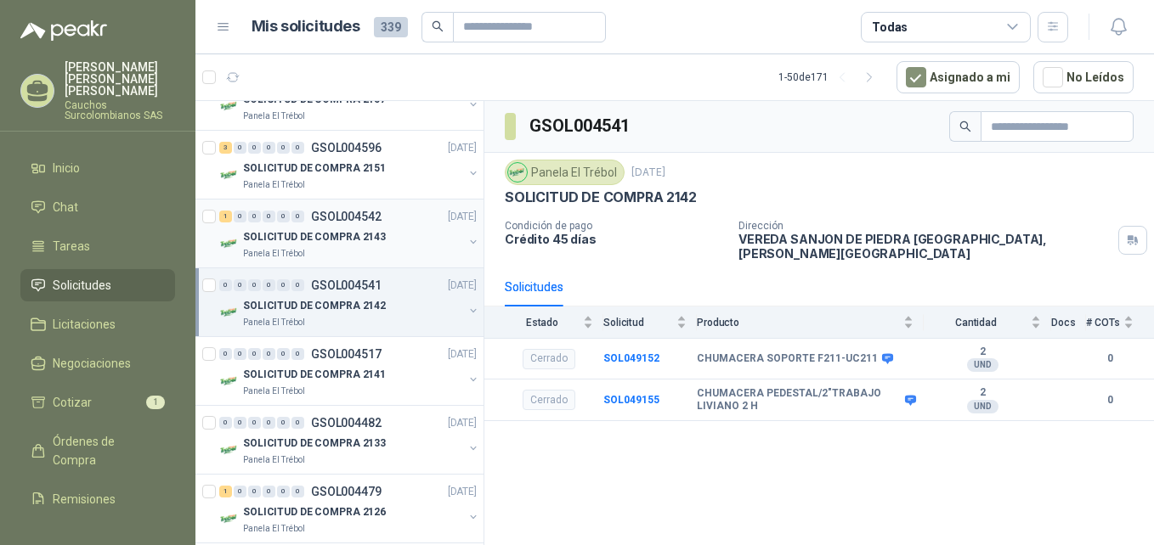
click at [359, 222] on p "GSOL004542" at bounding box center [346, 217] width 71 height 12
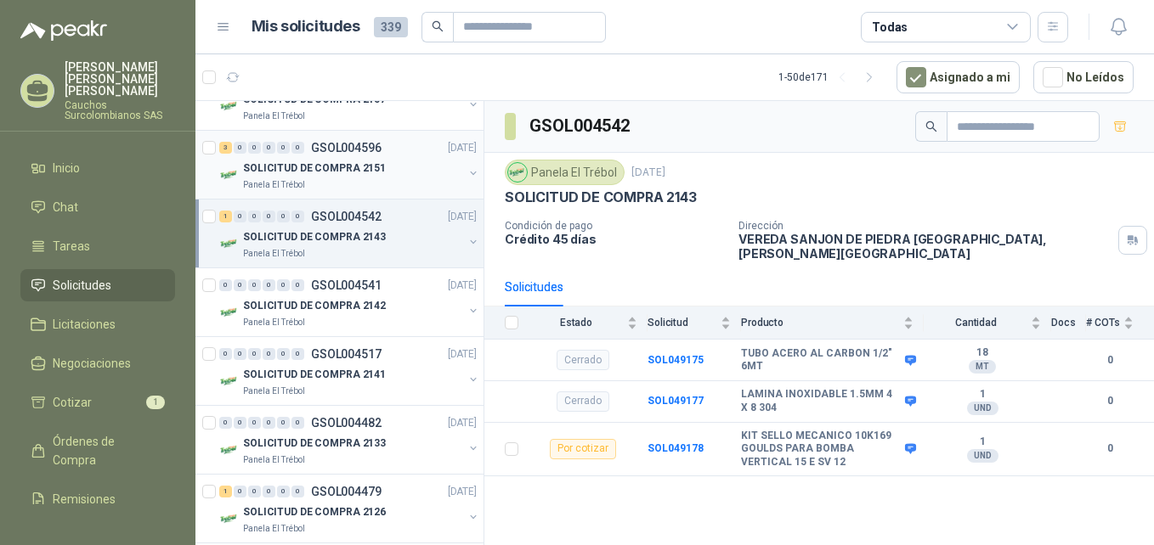
click at [346, 176] on p "SOLICITUD DE COMPRA 2151" at bounding box center [314, 169] width 143 height 16
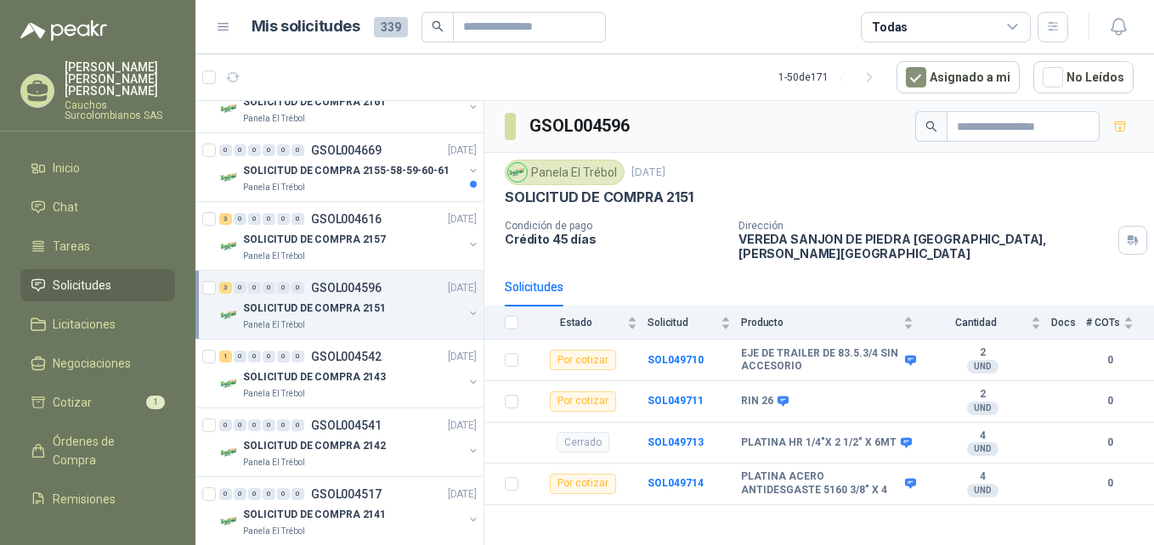
scroll to position [2550, 0]
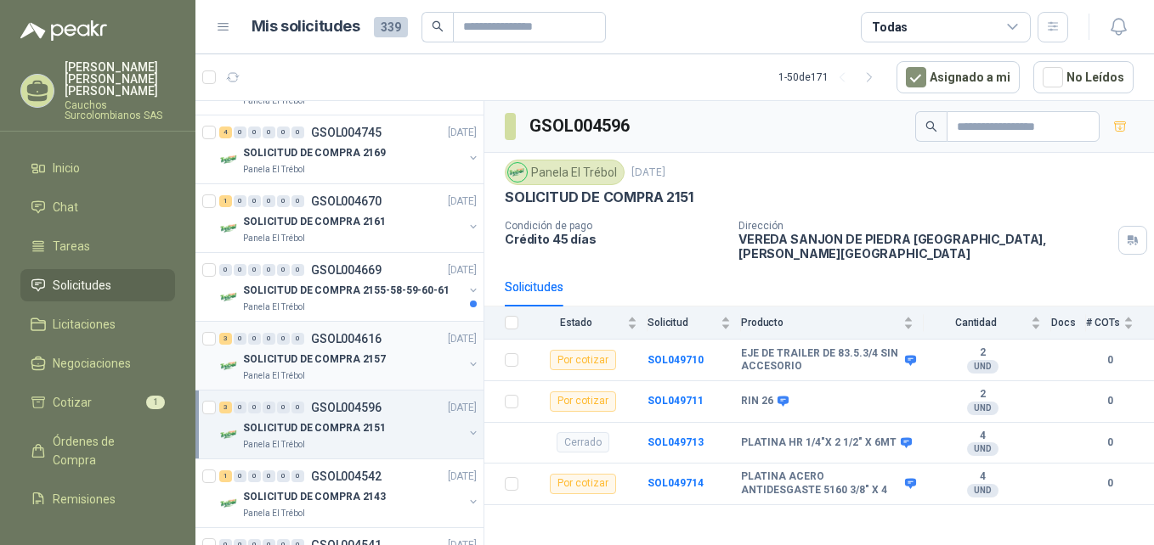
click at [376, 374] on div "Panela El Trébol" at bounding box center [353, 377] width 220 height 14
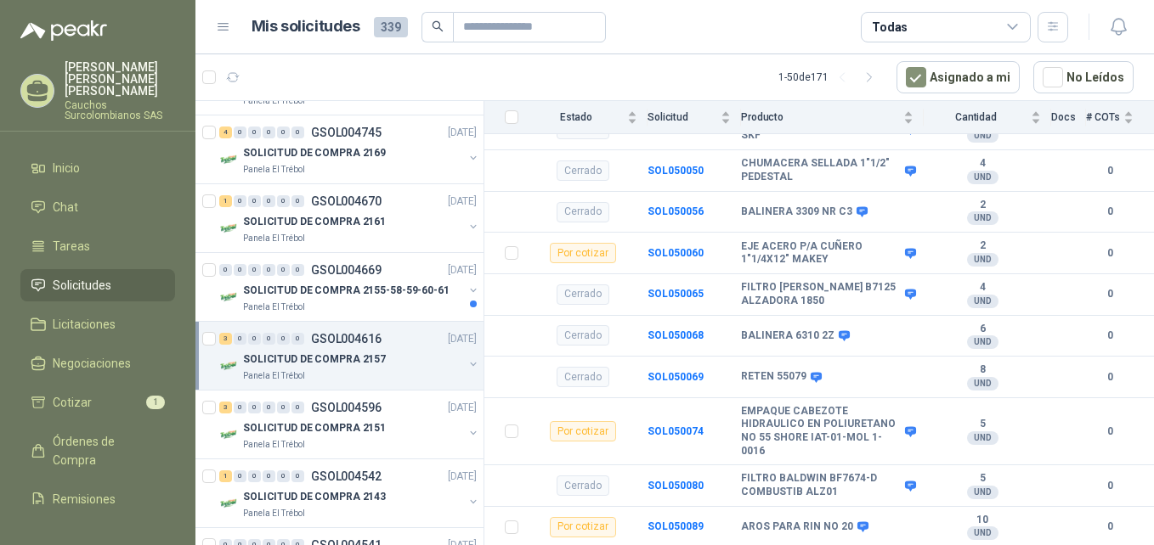
scroll to position [329, 0]
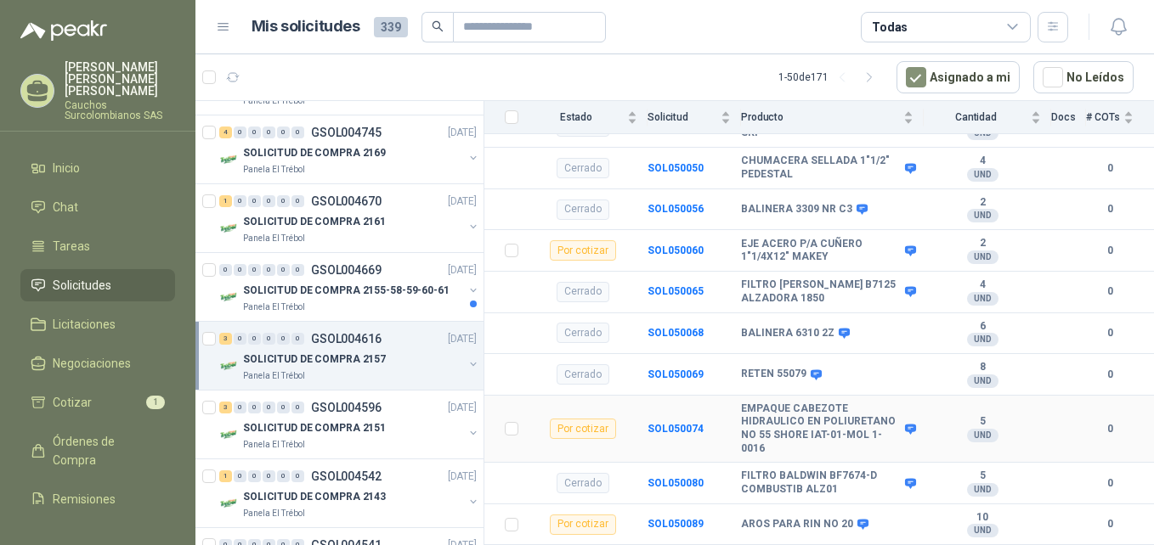
click at [766, 435] on b "EMPAQUE CABEZOTE HIDRAULICO EN POLIURETANO NO 55 SHORE IAT-01-MOL 1-0016" at bounding box center [821, 429] width 160 height 53
drag, startPoint x: 763, startPoint y: 436, endPoint x: 740, endPoint y: 402, distance: 41.0
click at [740, 402] on tr "Por cotizar SOL050074 EMPAQUE CABEZOTE HIDRAULICO EN POLIURETANO NO 55 SHORE IA…" at bounding box center [819, 429] width 670 height 67
click at [681, 423] on b "SOL050074" at bounding box center [675, 429] width 56 height 12
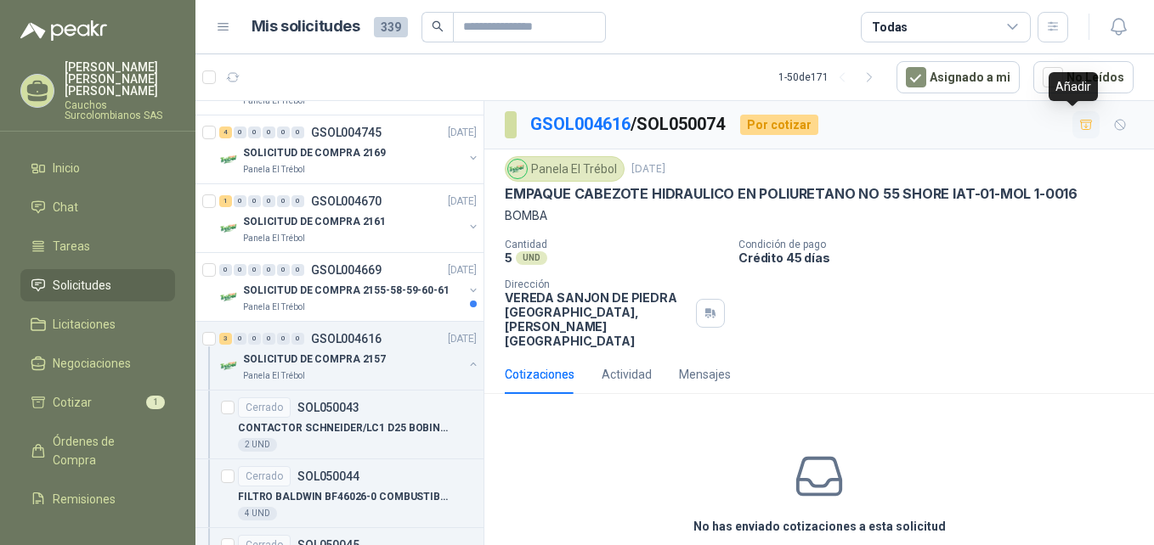
click at [1079, 131] on icon "button" at bounding box center [1086, 125] width 14 height 14
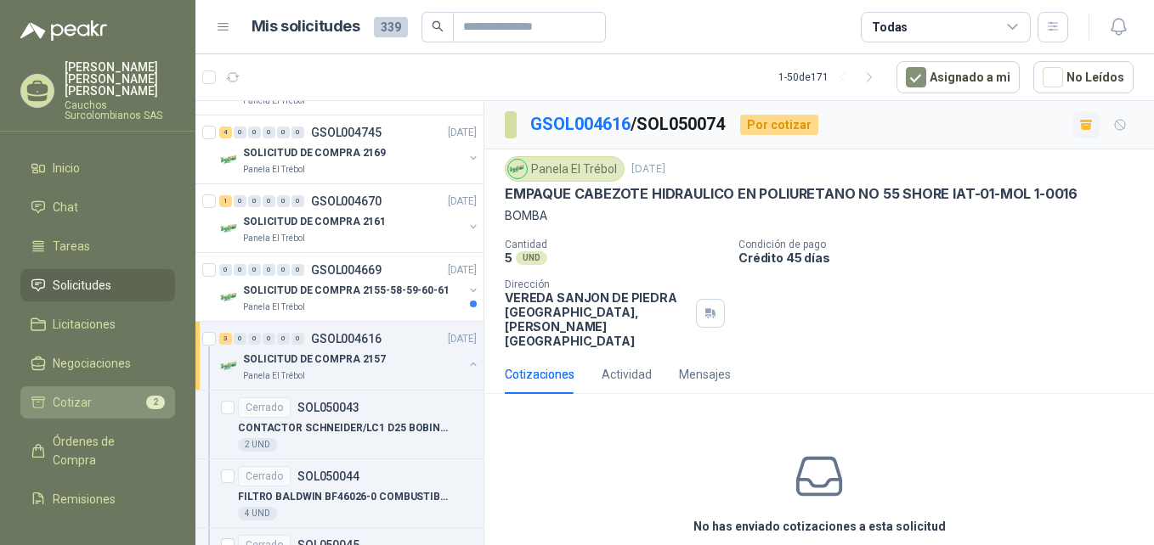
click at [84, 393] on span "Cotizar" at bounding box center [72, 402] width 39 height 19
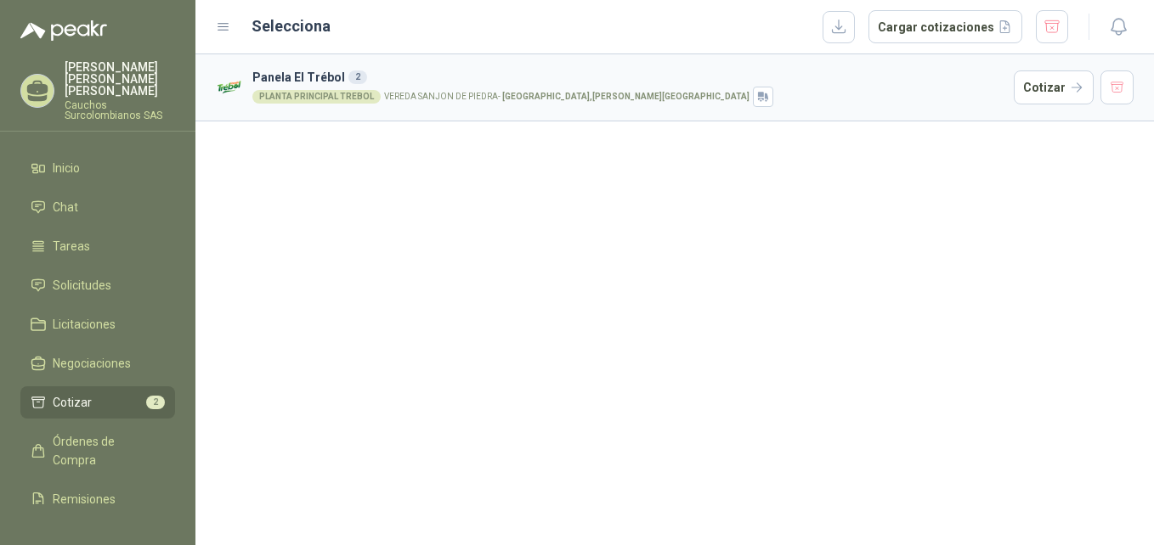
click at [666, 85] on h3 "Panela El Trébol 2" at bounding box center [629, 77] width 754 height 19
click at [1034, 91] on button "Cotizar" at bounding box center [1054, 88] width 80 height 34
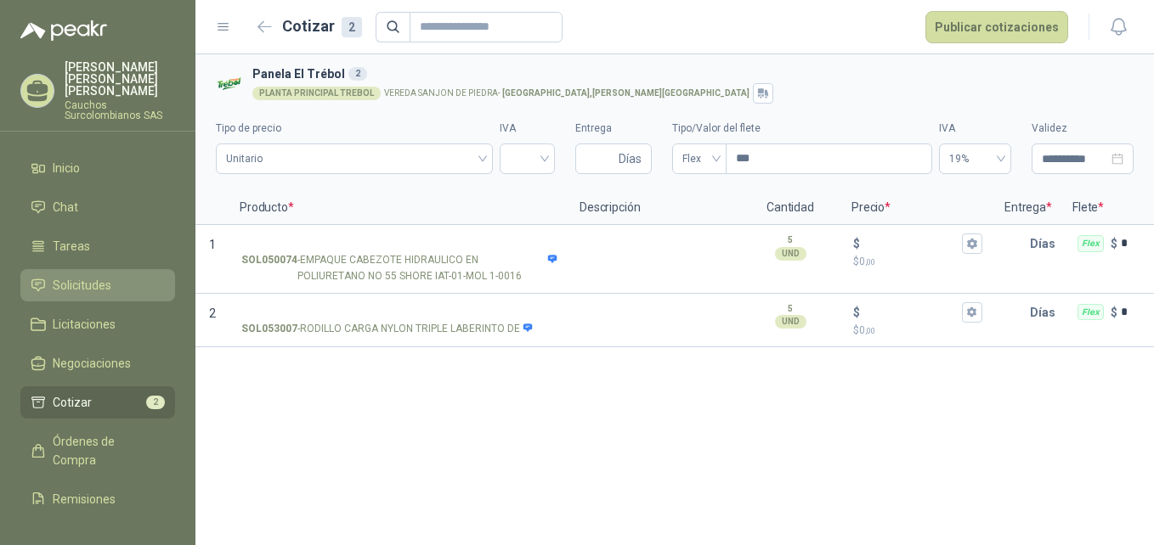
click at [99, 276] on span "Solicitudes" at bounding box center [82, 285] width 59 height 19
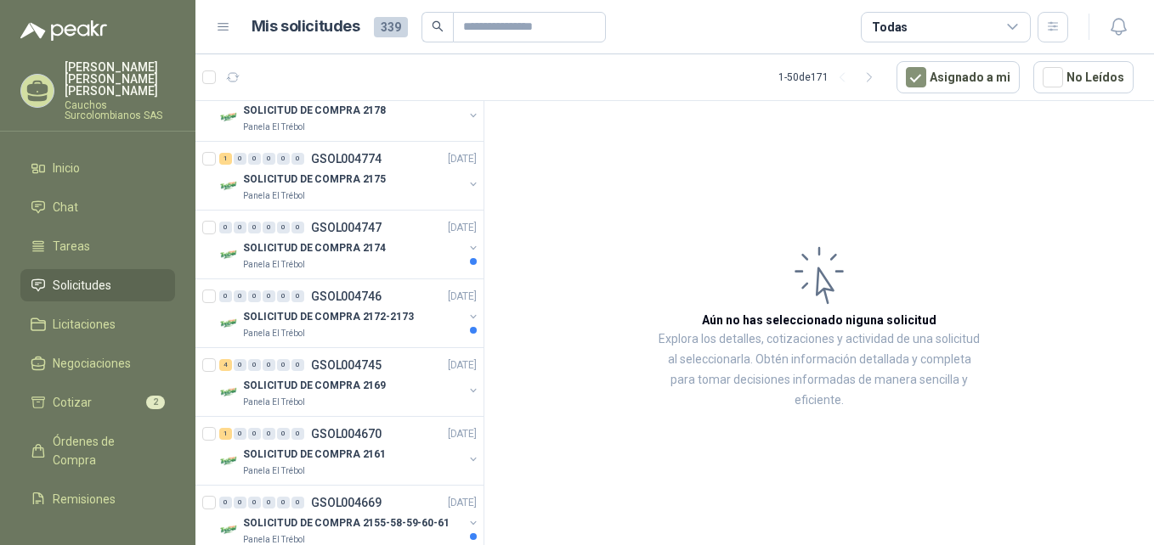
scroll to position [2317, 2]
drag, startPoint x: 466, startPoint y: 392, endPoint x: 474, endPoint y: 373, distance: 20.2
click at [474, 373] on div "Solicitudes de nuevos compradores Por cotizar SOL060426 [DATE] Punto ecológico …" at bounding box center [339, 326] width 289 height 450
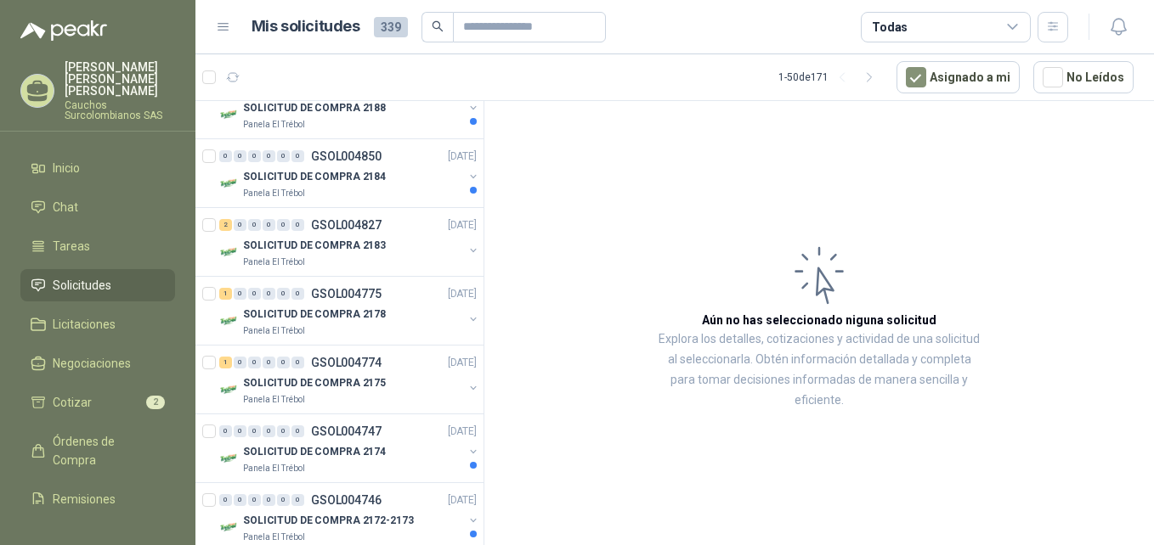
scroll to position [2099, 2]
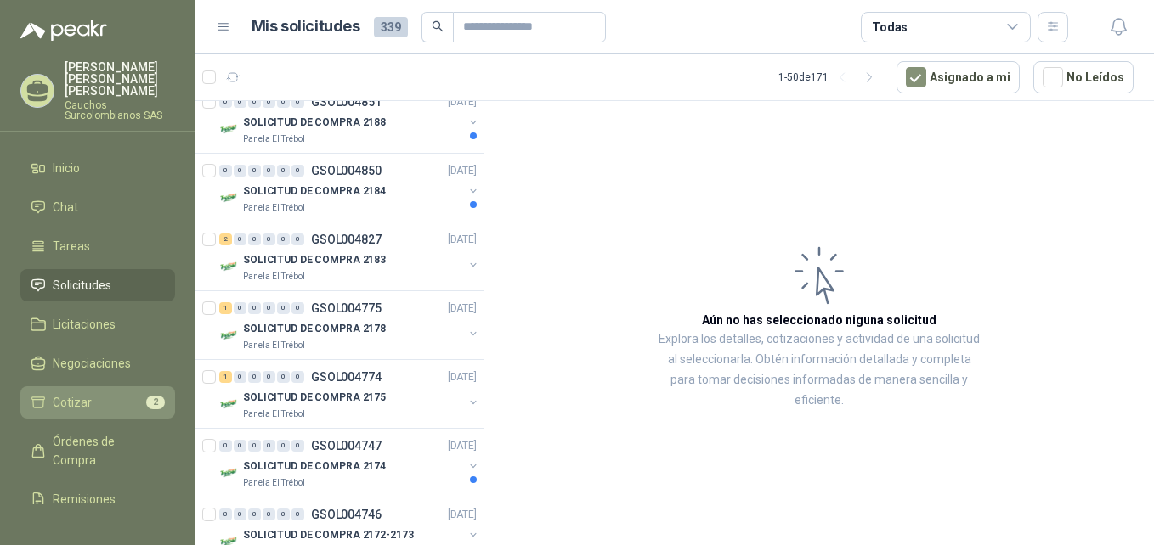
click at [96, 393] on li "Cotizar 2" at bounding box center [98, 402] width 134 height 19
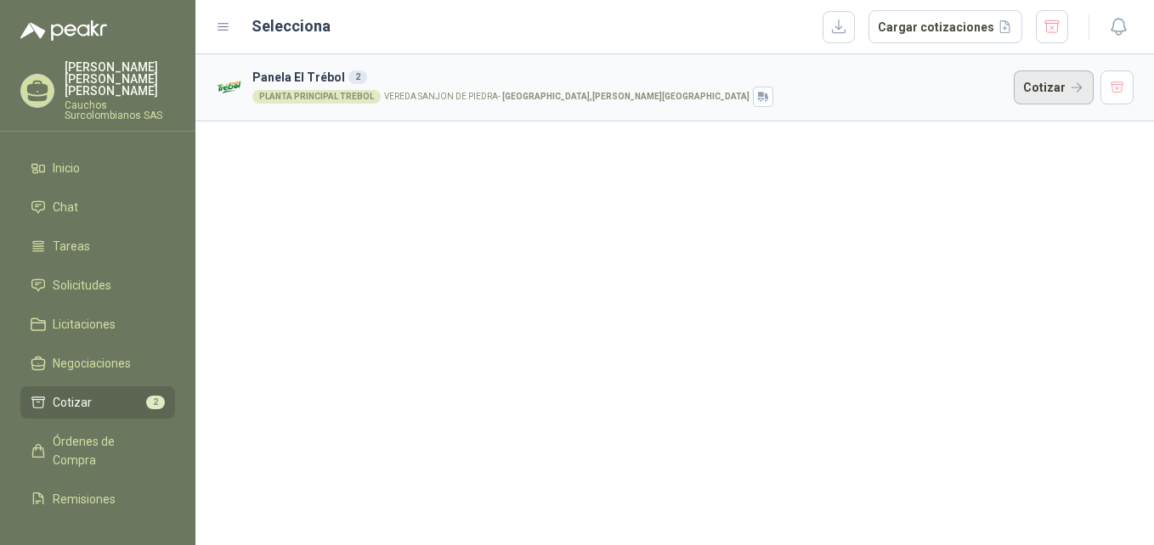
click at [1044, 91] on button "Cotizar" at bounding box center [1054, 88] width 80 height 34
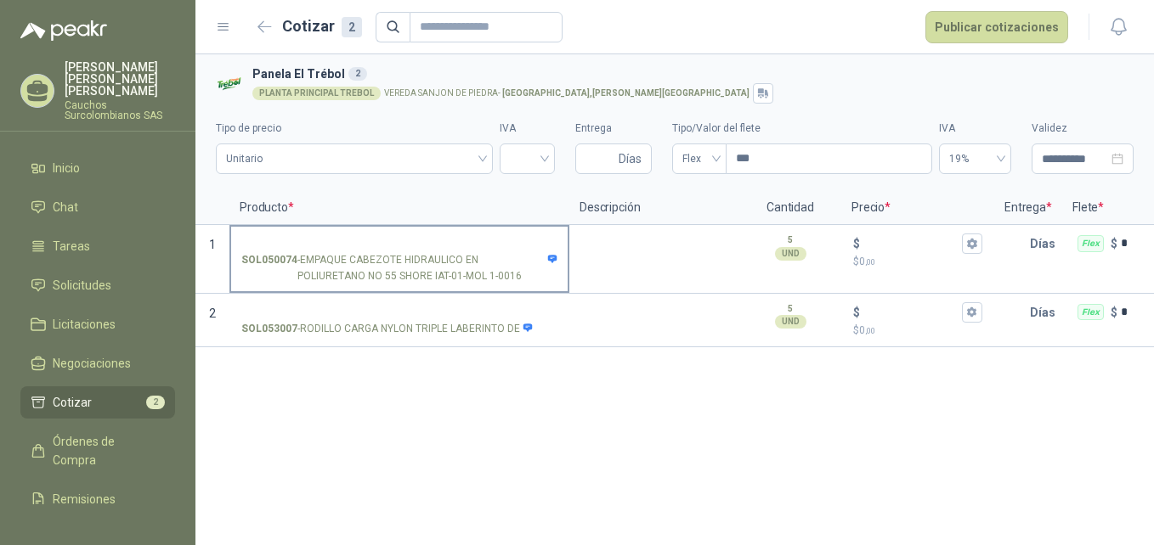
click at [427, 268] on p "SOL050074 - EMPAQUE CABEZOTE HIDRAULICO EN POLIURETANO NO 55 SHORE IAT-01-MOL 1…" at bounding box center [399, 268] width 316 height 32
click at [427, 251] on input "SOL050074 - EMPAQUE CABEZOTE HIDRAULICO EN POLIURETANO NO 55 SHORE IAT-01-MOL 1…" at bounding box center [399, 244] width 316 height 13
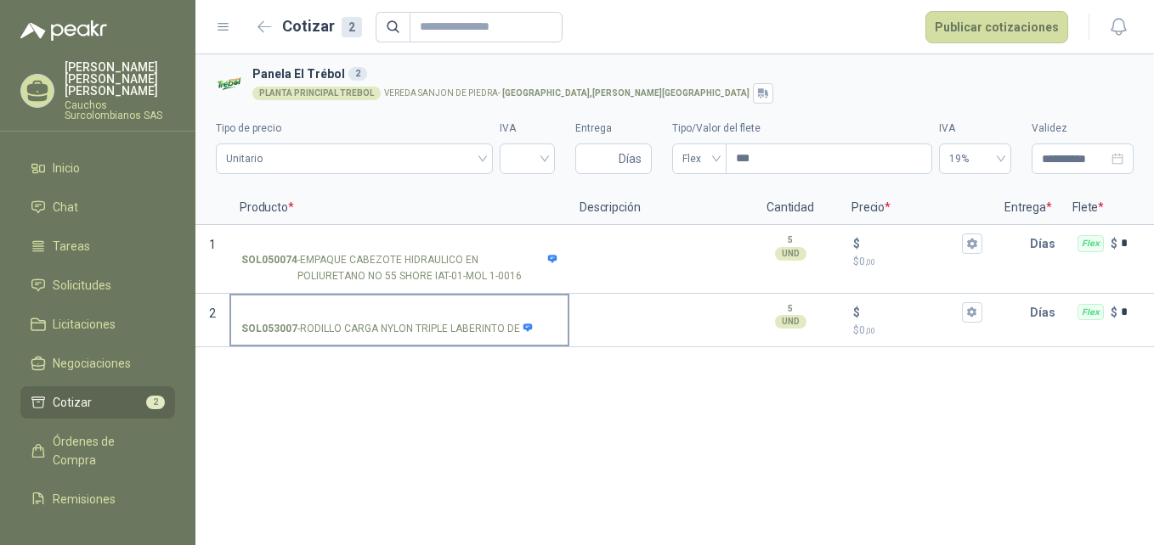
click at [424, 327] on p "SOL053007 - RODILLO CARGA NYLON TRIPLE LABERINTO DE" at bounding box center [387, 329] width 292 height 16
click at [424, 319] on input "SOL053007 - RODILLO CARGA NYLON TRIPLE LABERINTO DE" at bounding box center [399, 313] width 316 height 13
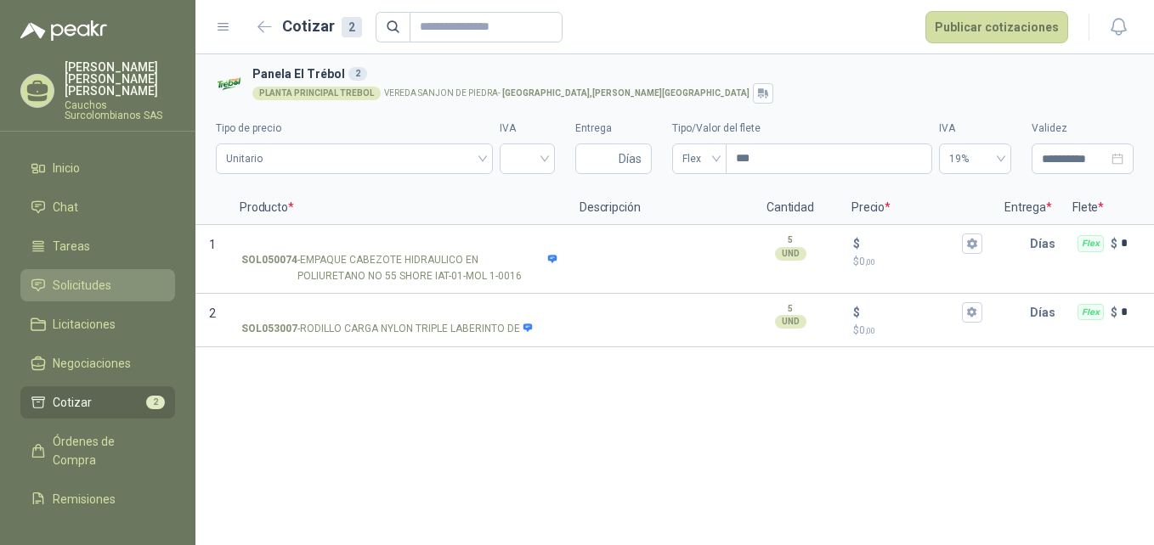
click at [98, 276] on span "Solicitudes" at bounding box center [82, 285] width 59 height 19
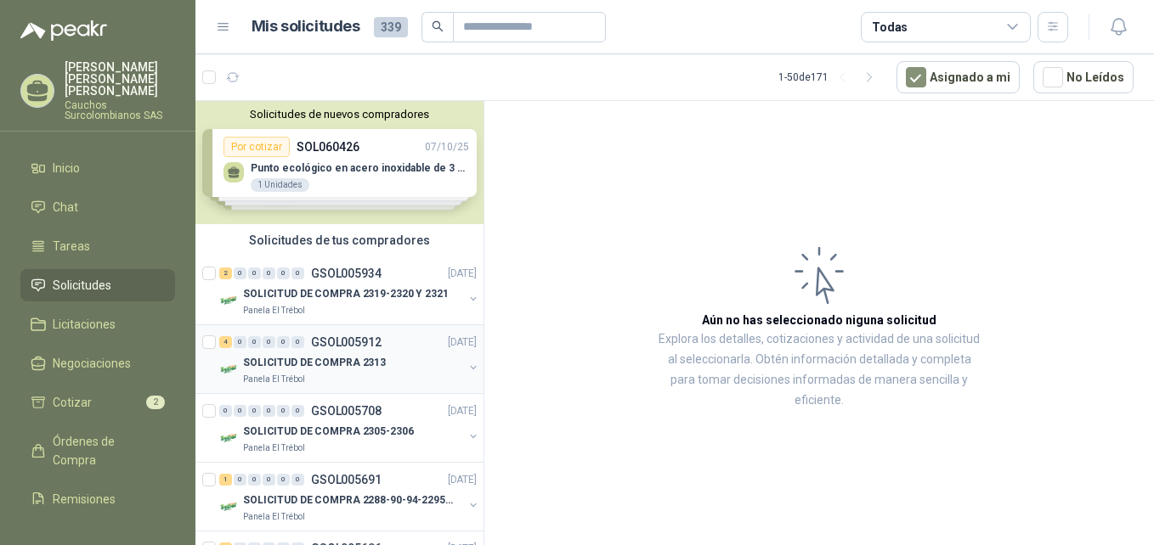
click at [400, 355] on div "SOLICITUD DE COMPRA 2313" at bounding box center [353, 363] width 220 height 20
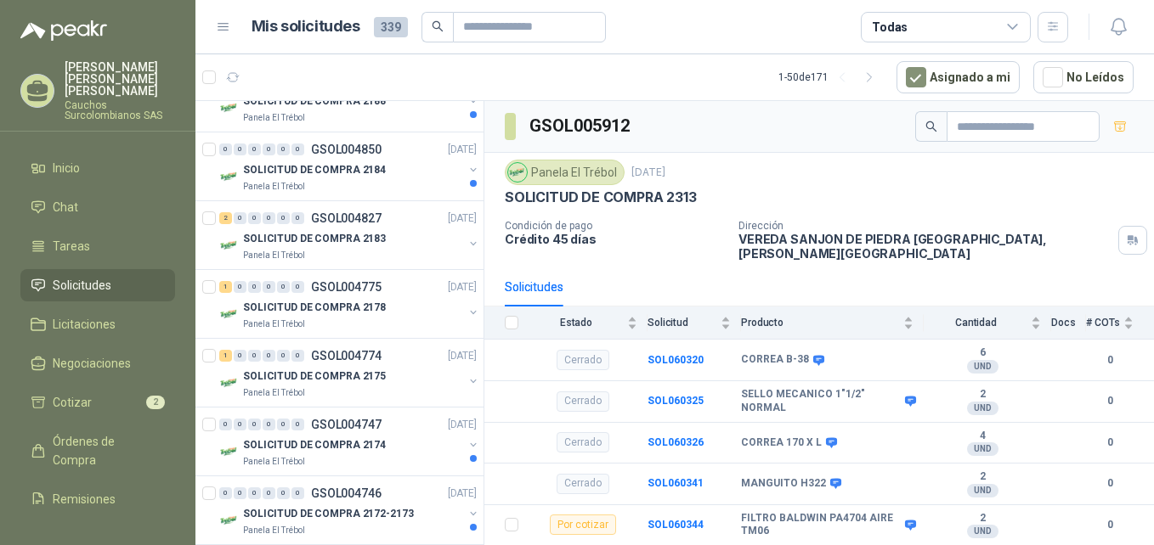
scroll to position [2121, 0]
click at [411, 164] on div "SOLICITUD DE COMPRA 2184" at bounding box center [353, 169] width 220 height 20
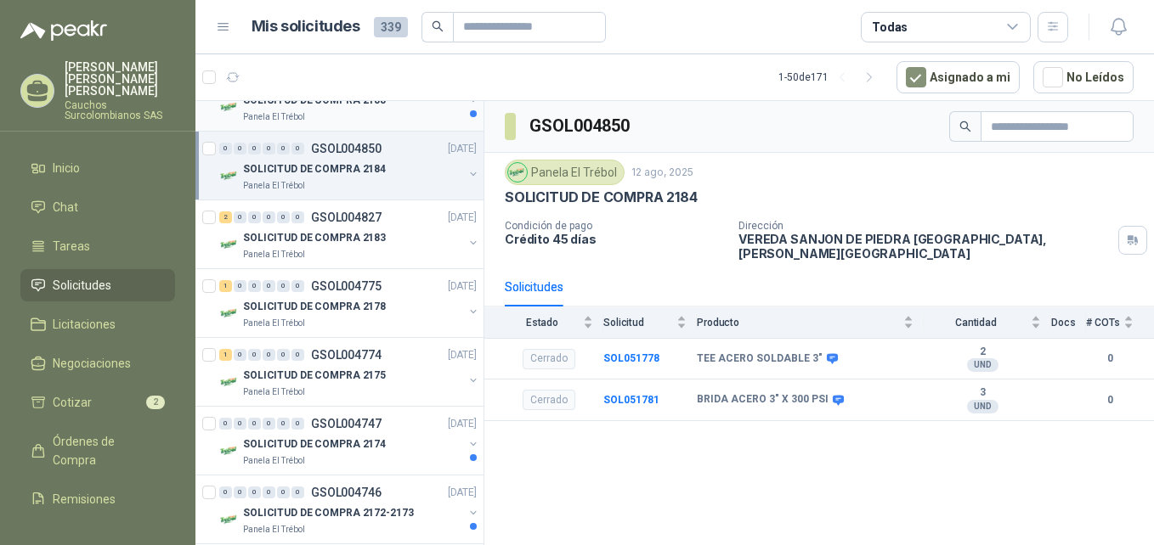
click at [452, 116] on div "SOLICITUD DE COMPRA 2188 Panela El Trébol" at bounding box center [349, 107] width 261 height 34
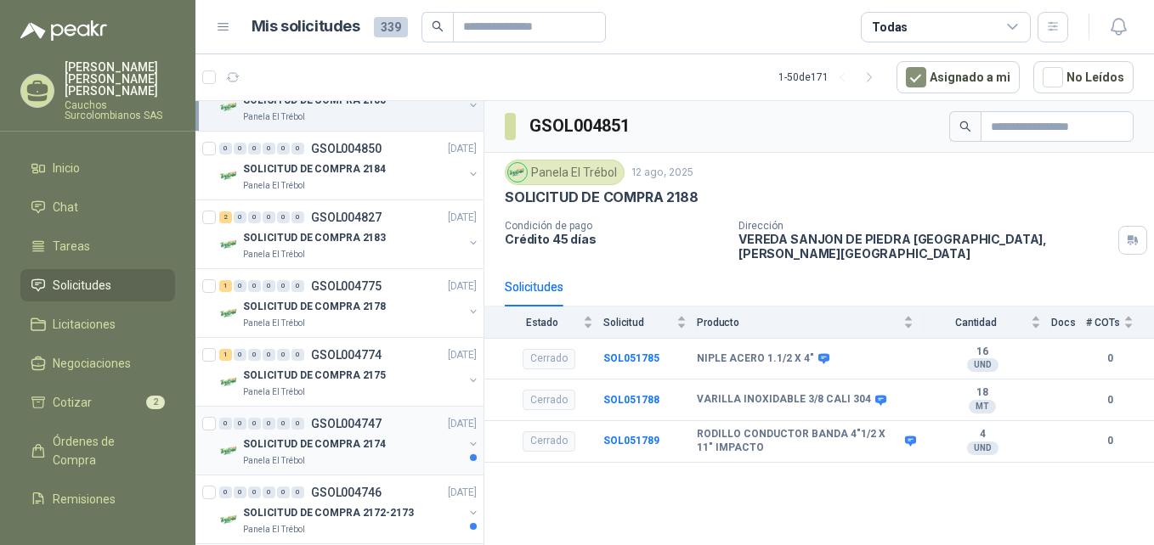
click at [390, 433] on div "0 0 0 0 0 0 GSOL004747 [DATE]" at bounding box center [349, 424] width 261 height 20
